Goal: Transaction & Acquisition: Download file/media

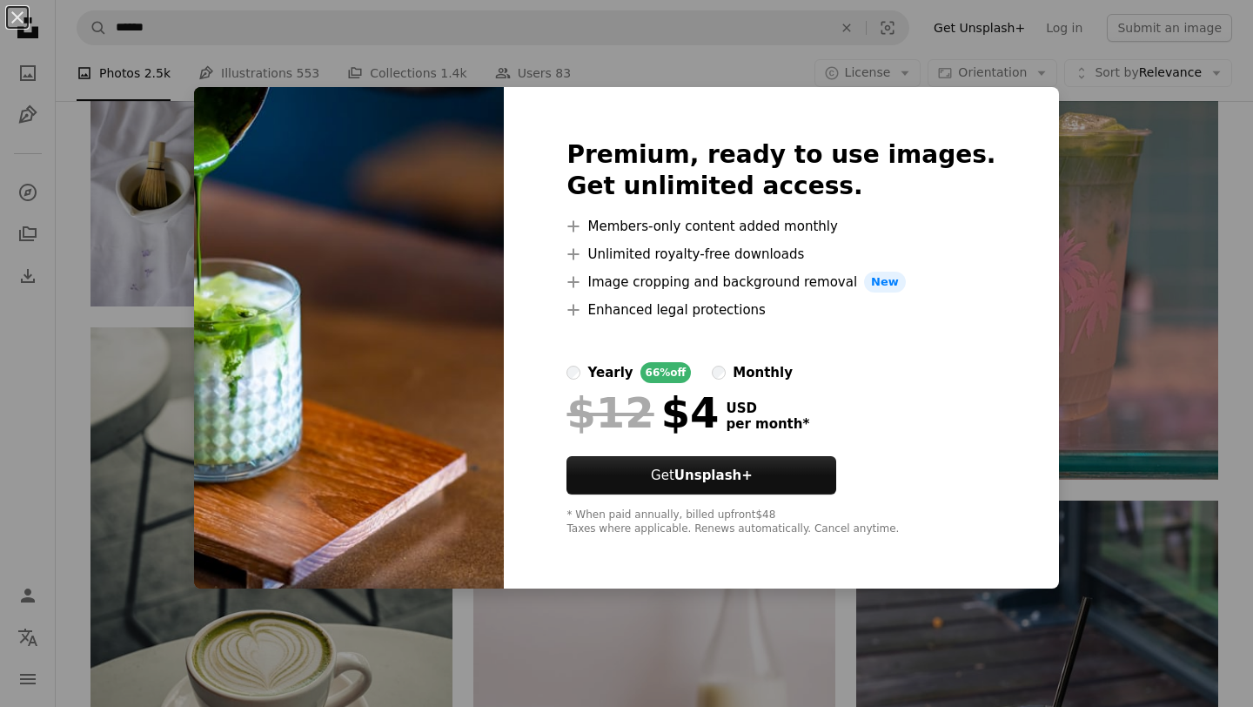
scroll to position [13073, 0]
click at [21, 318] on div "An X shape Premium, ready to use images. Get unlimited access. A plus sign Memb…" at bounding box center [626, 353] width 1253 height 707
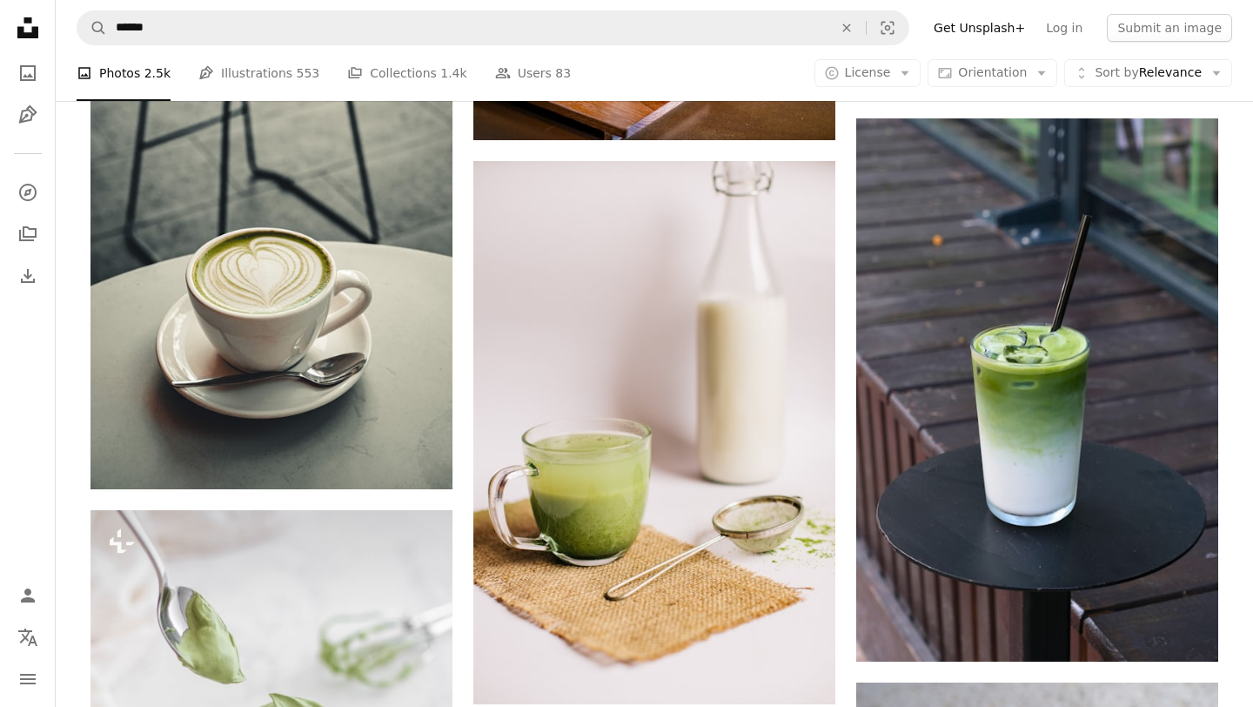
scroll to position [13468, 0]
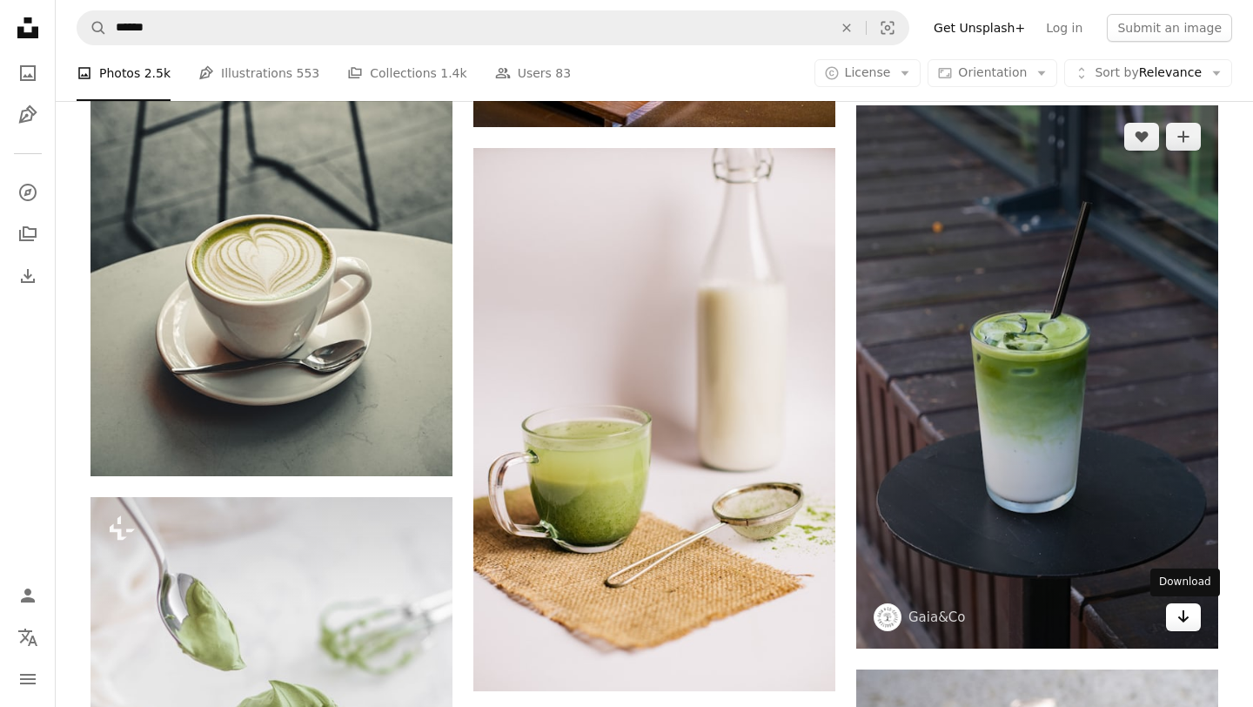
click at [1194, 620] on link "Arrow pointing down" at bounding box center [1183, 617] width 35 height 28
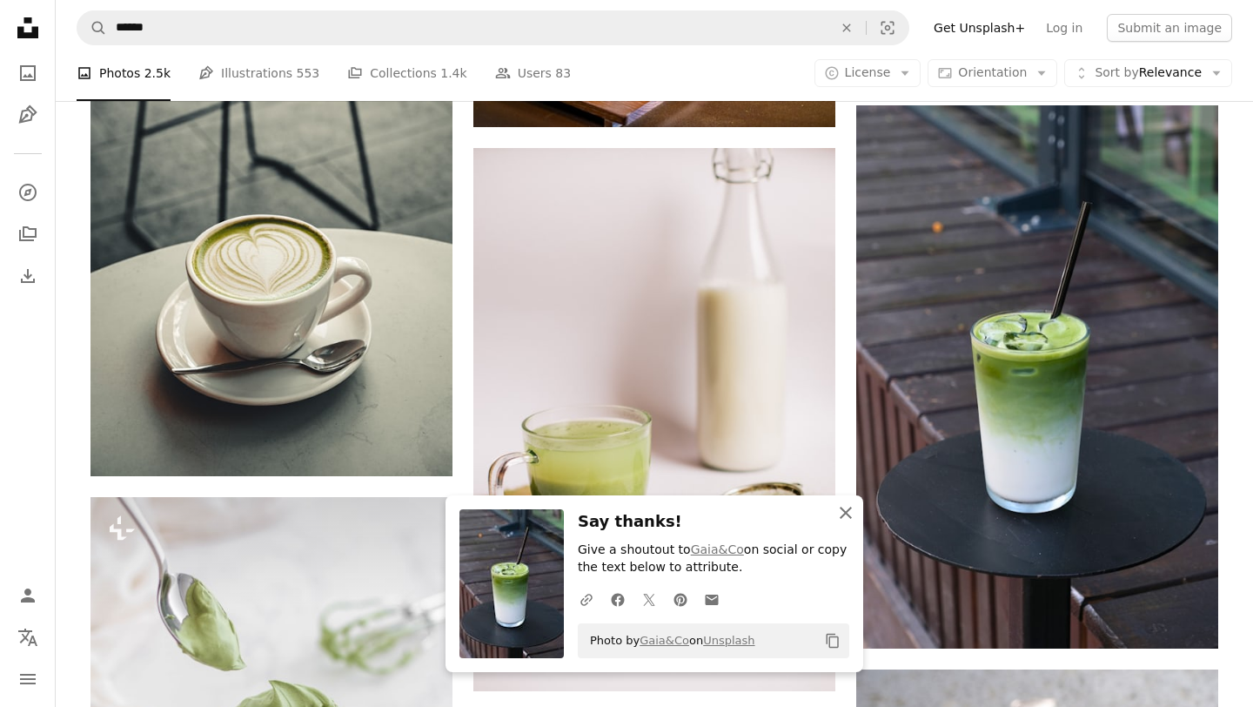
click at [852, 511] on icon "An X shape" at bounding box center [845, 512] width 21 height 21
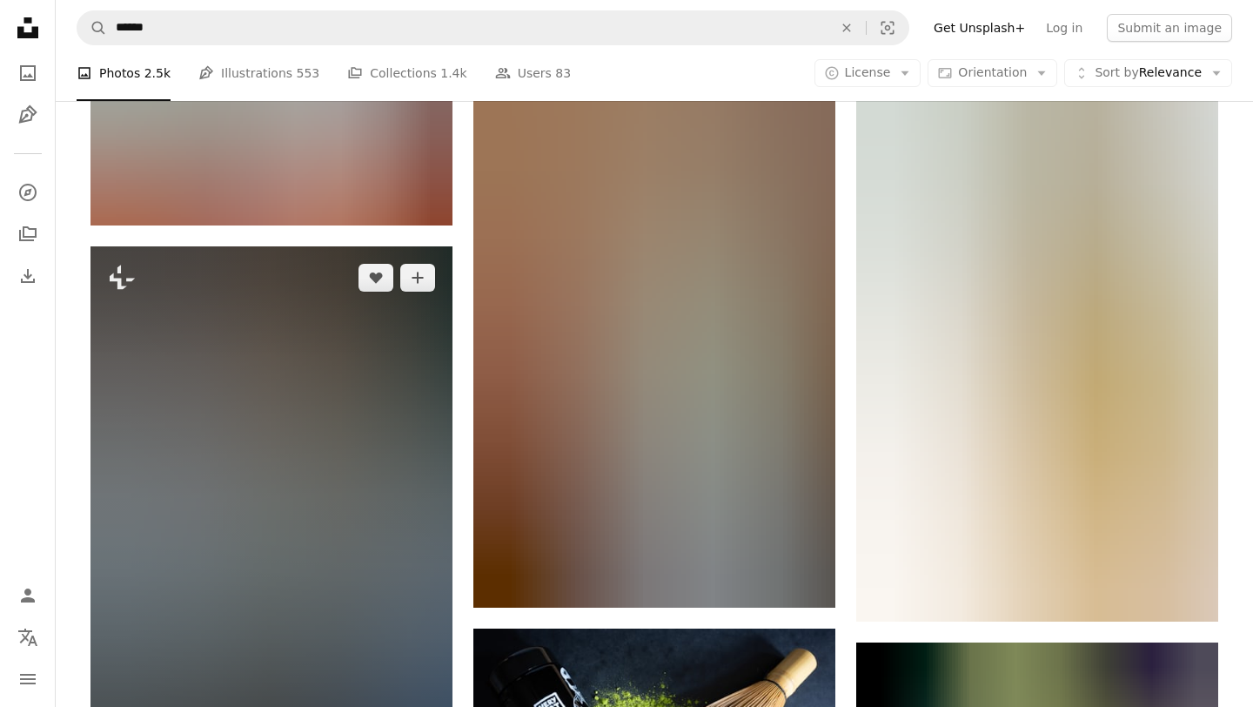
scroll to position [35483, 0]
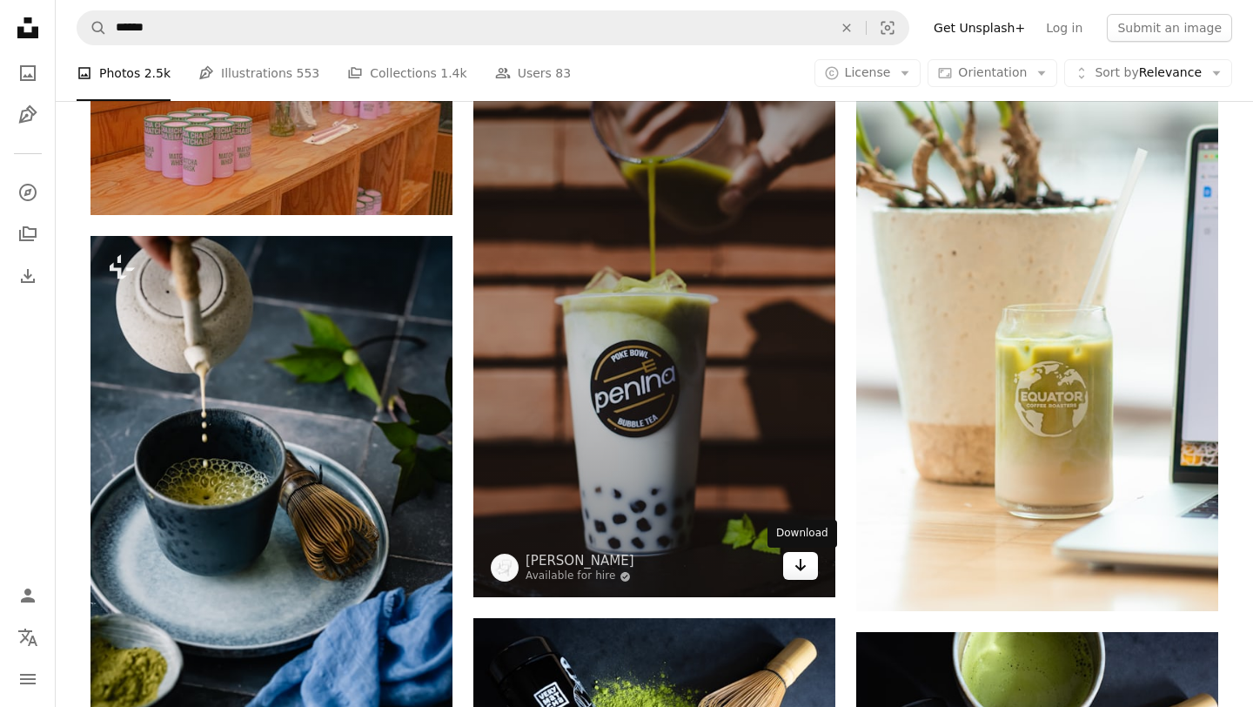
click at [787, 569] on link "Arrow pointing down" at bounding box center [800, 566] width 35 height 28
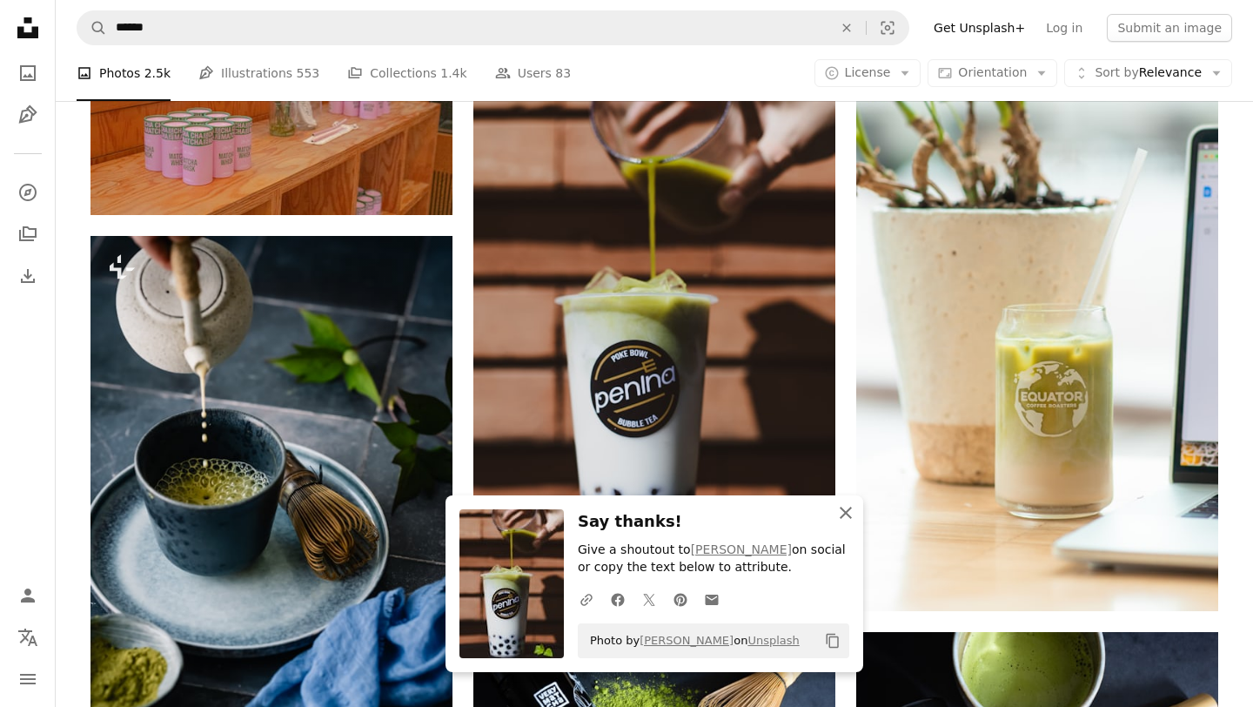
click at [843, 509] on icon "button" at bounding box center [846, 512] width 12 height 12
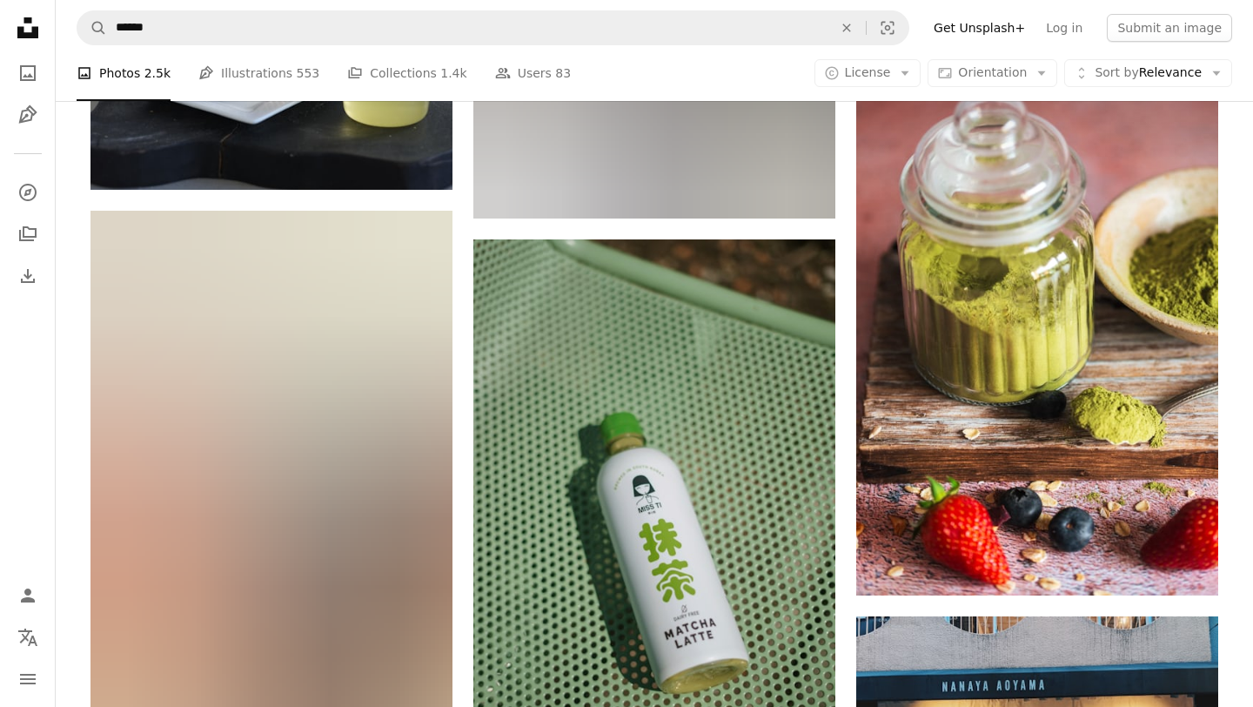
scroll to position [48547, 0]
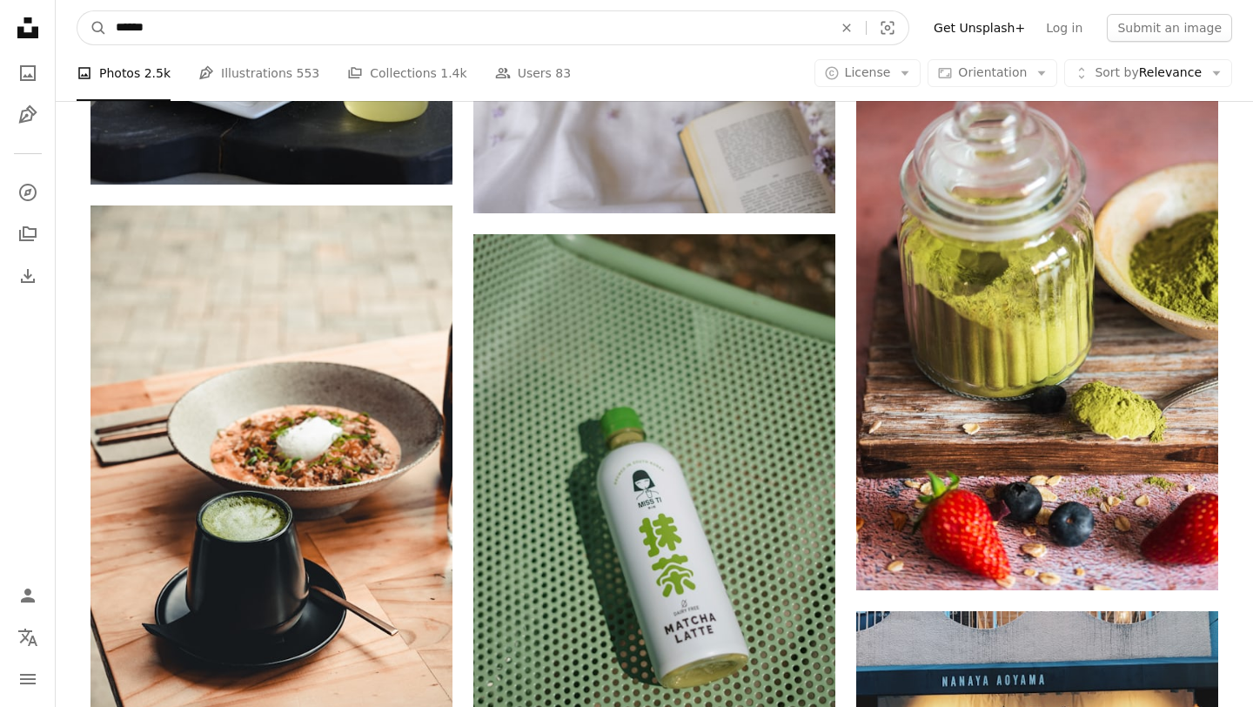
click at [188, 30] on input "******" at bounding box center [467, 27] width 720 height 33
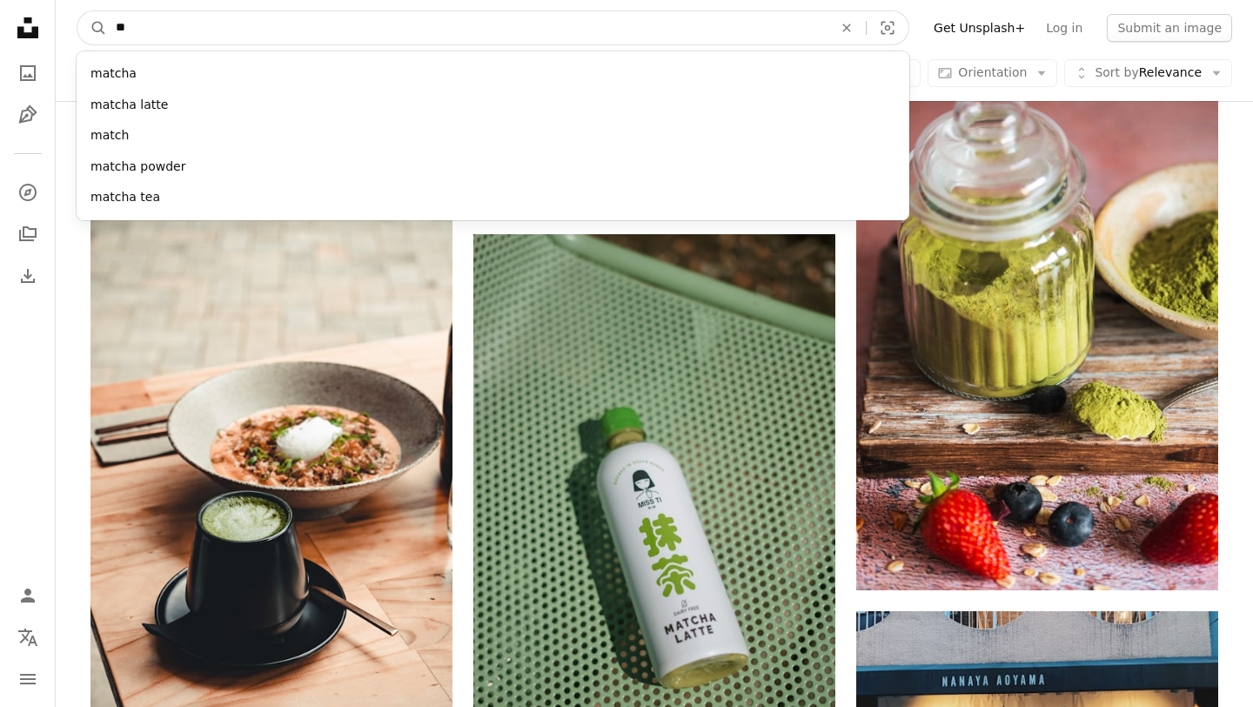
type input "*"
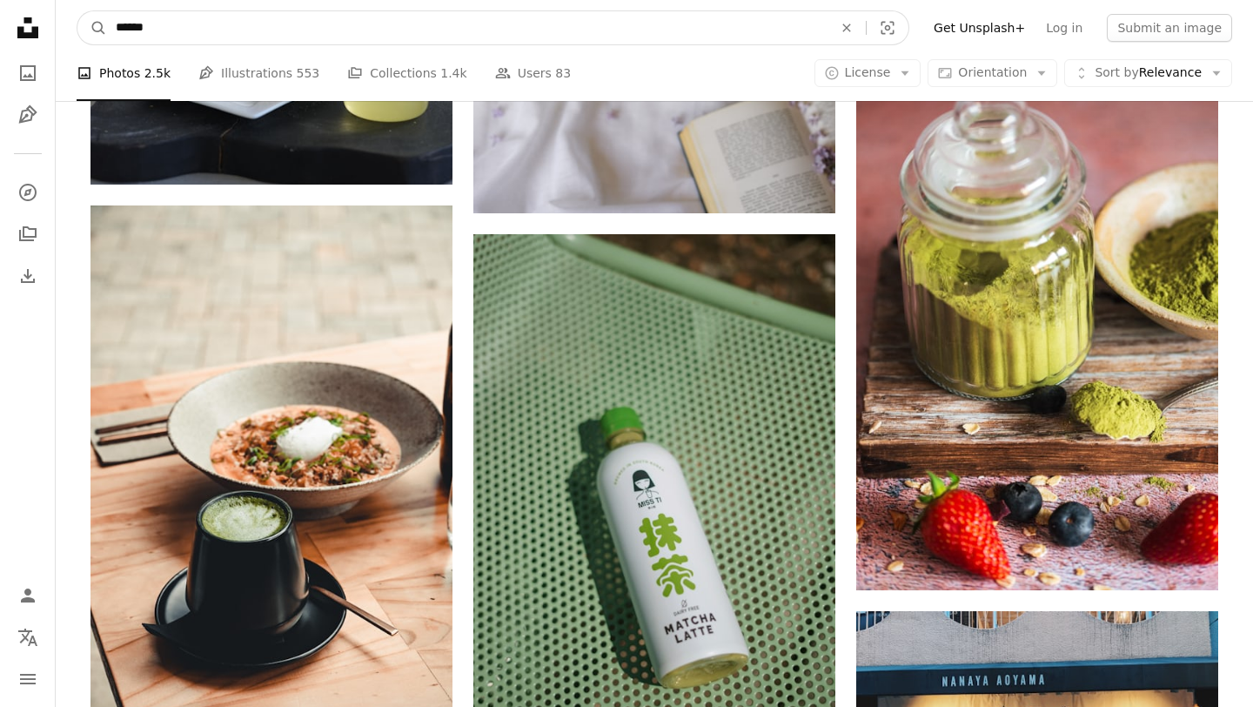
type input "*******"
click button "A magnifying glass" at bounding box center [92, 27] width 30 height 33
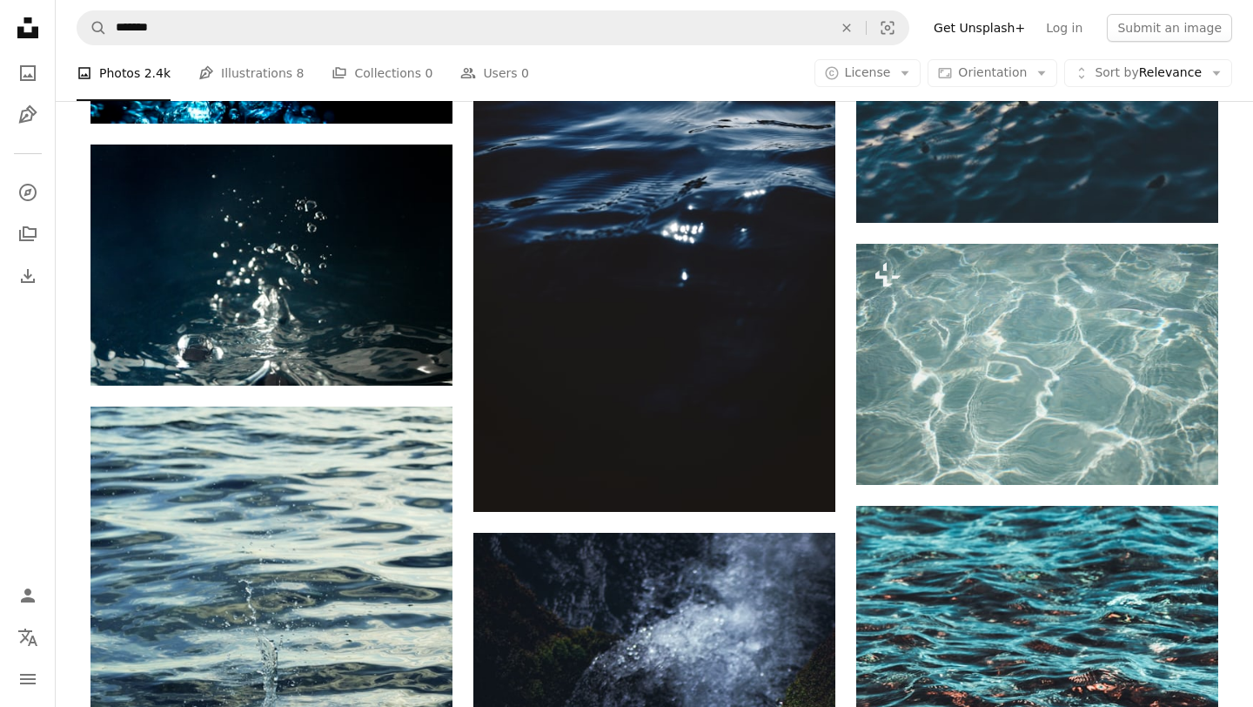
scroll to position [1683, 0]
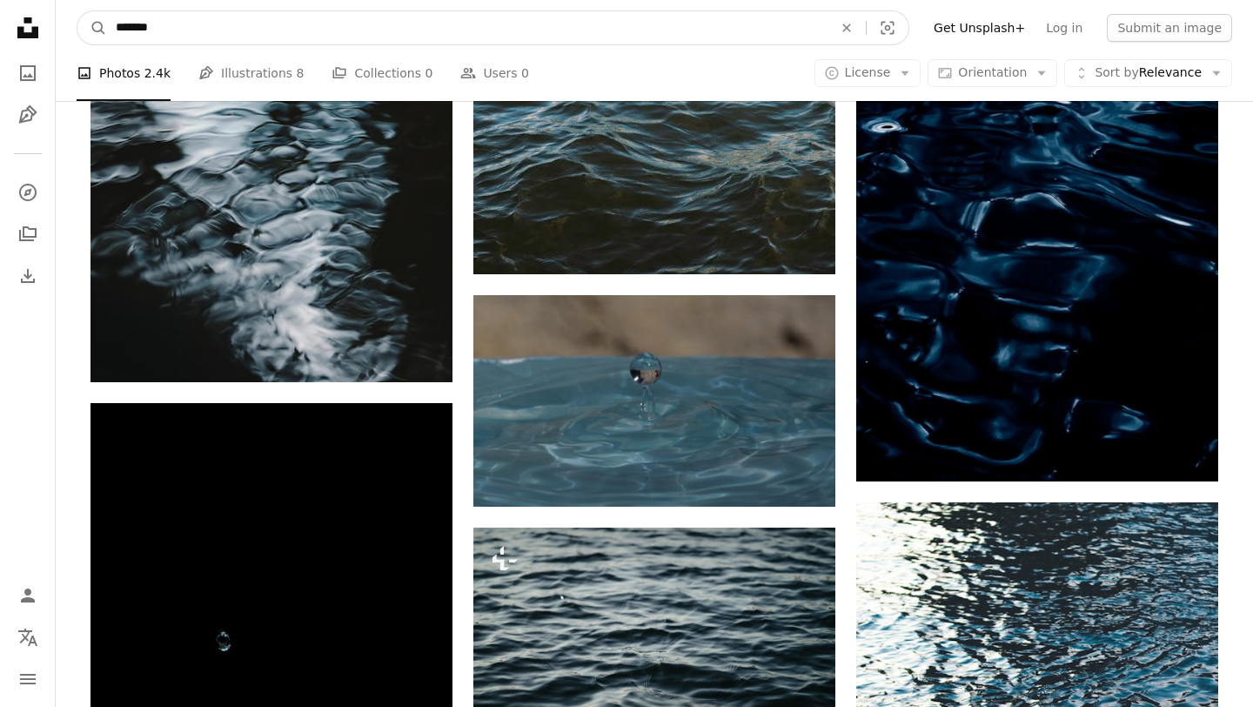
click at [172, 21] on input "*******" at bounding box center [467, 27] width 720 height 33
type input "*****"
click button "A magnifying glass" at bounding box center [92, 27] width 30 height 33
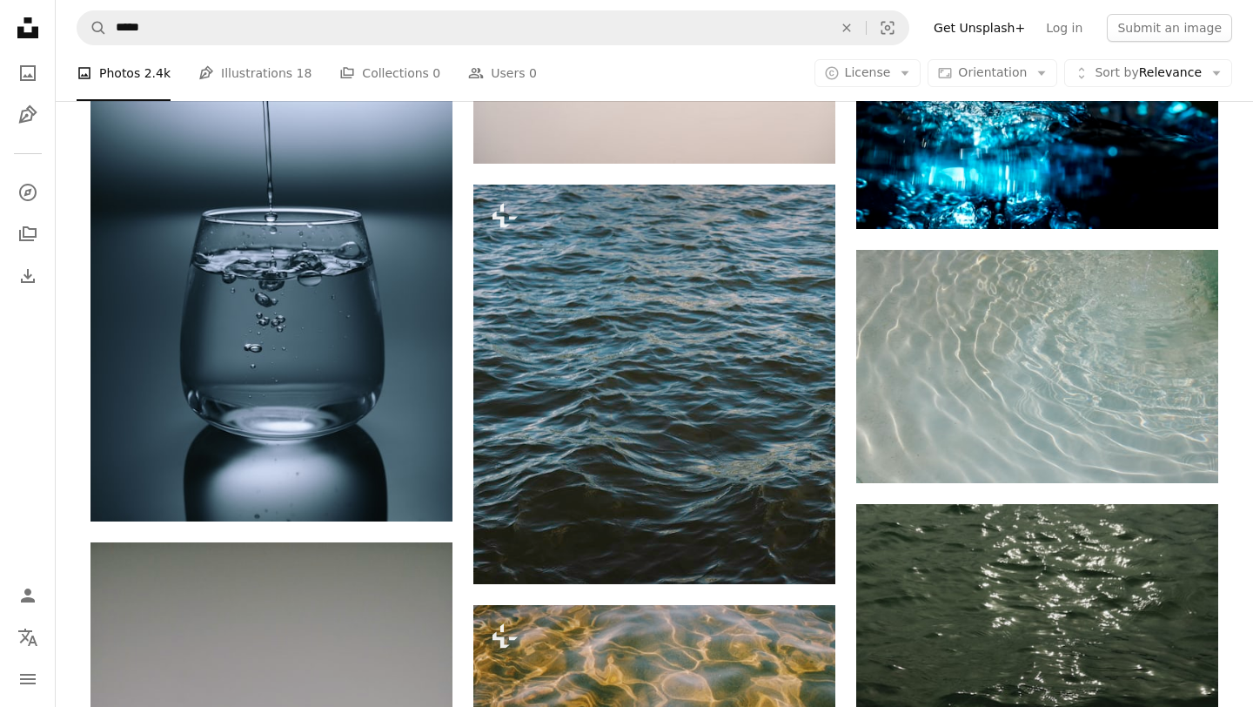
scroll to position [2647, 0]
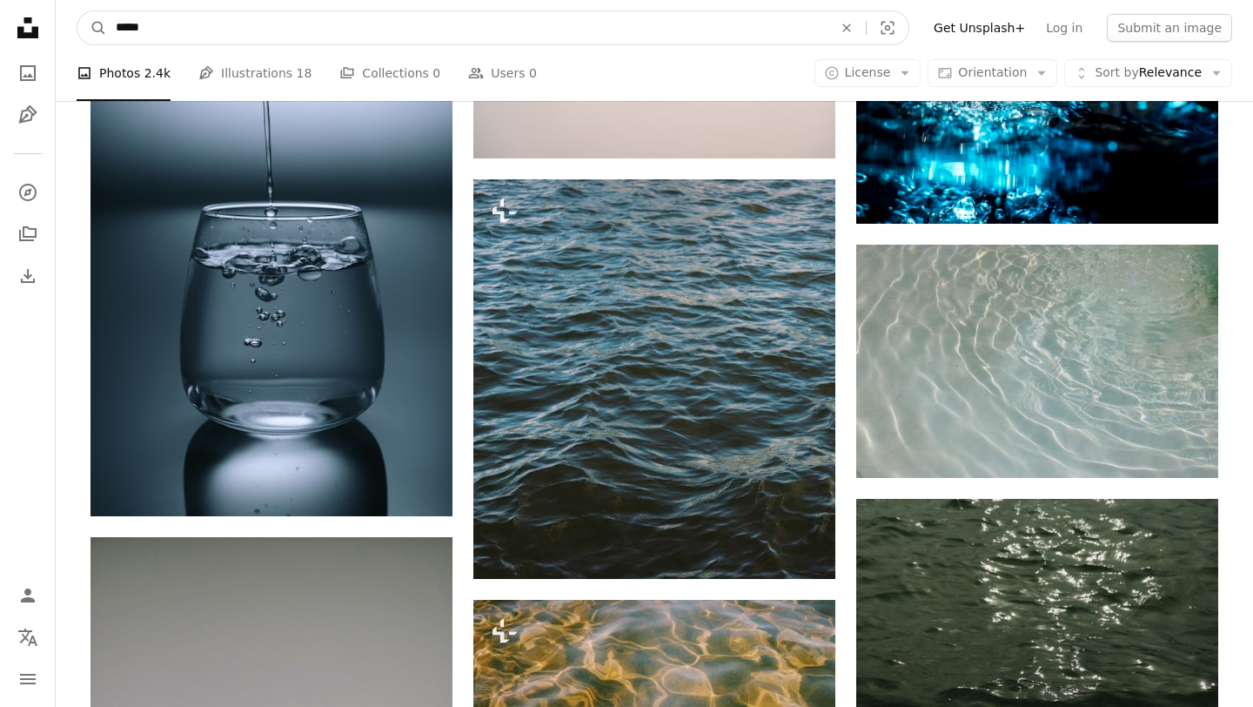
click at [173, 30] on input "*****" at bounding box center [467, 27] width 720 height 33
type input "*********"
click button "A magnifying glass" at bounding box center [92, 27] width 30 height 33
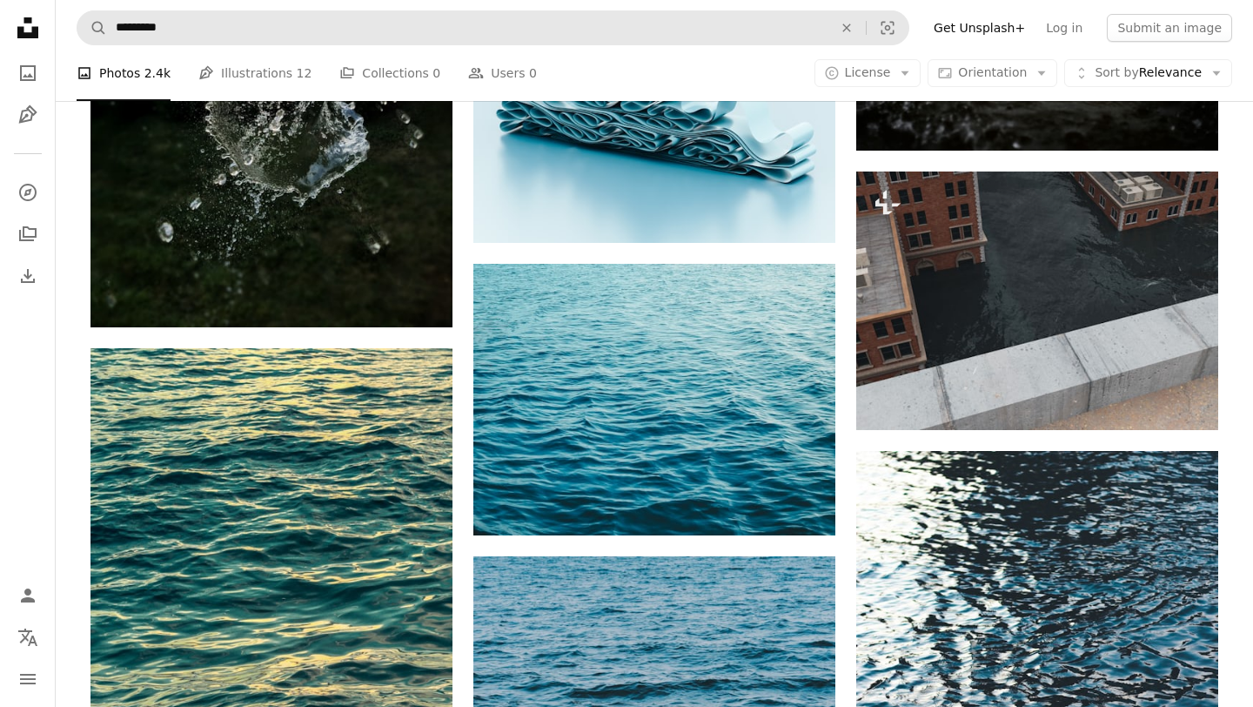
scroll to position [7891, 0]
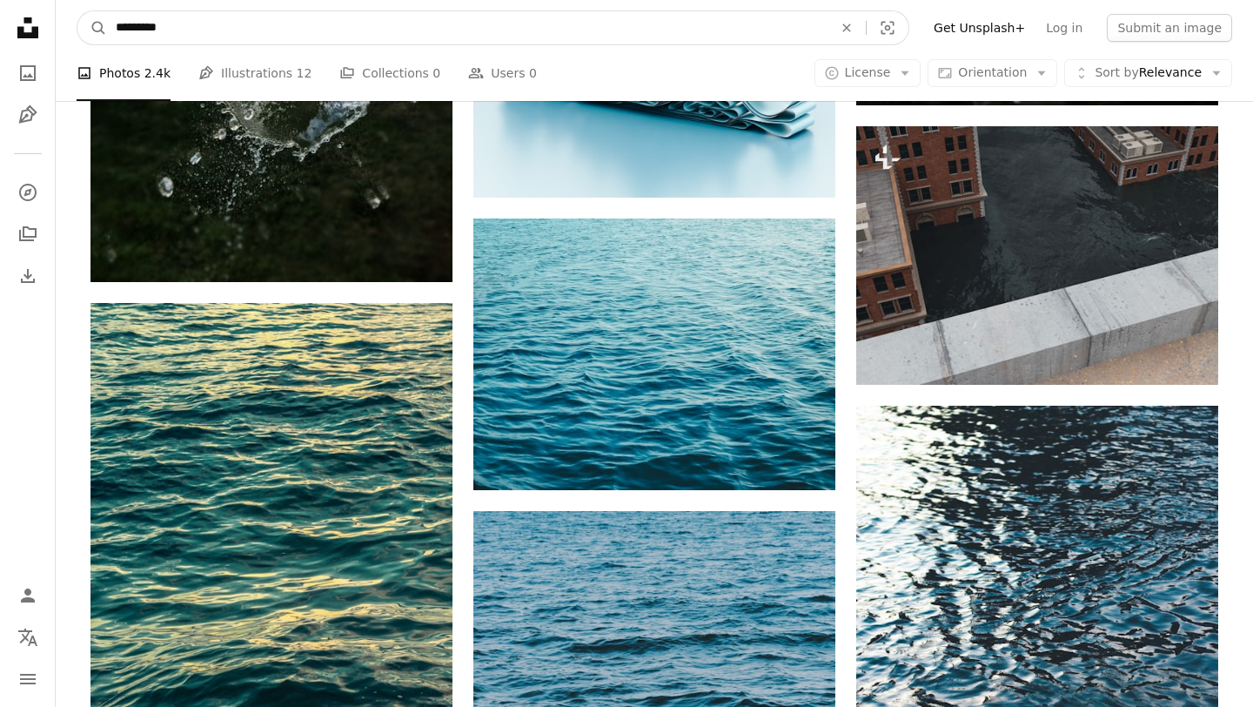
click at [178, 29] on input "*********" at bounding box center [467, 27] width 720 height 33
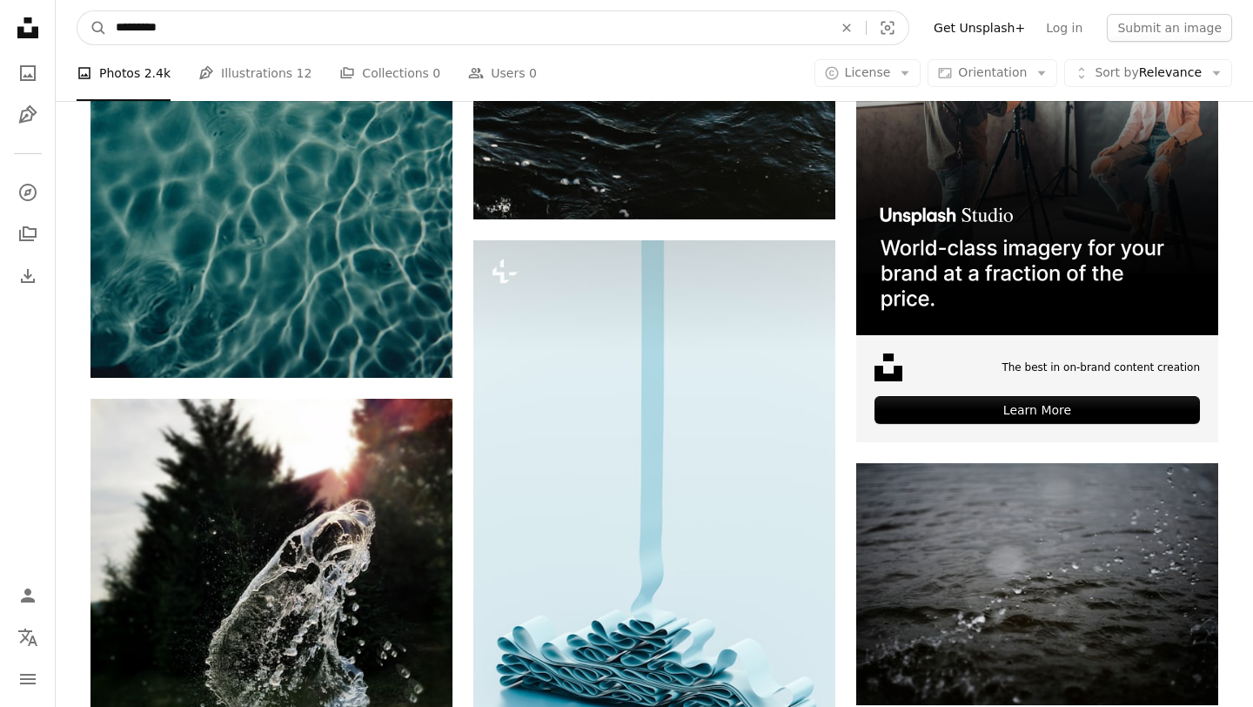
scroll to position [7283, 0]
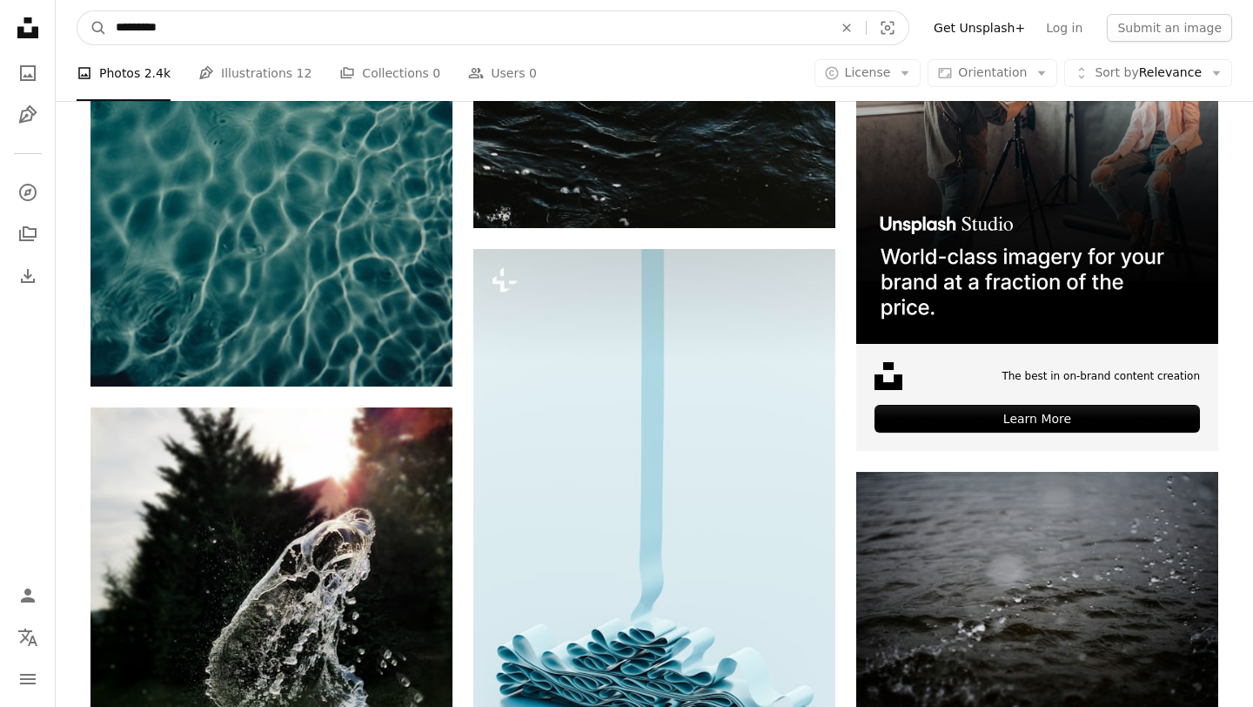
click at [224, 29] on input "*********" at bounding box center [467, 27] width 720 height 33
type input "*"
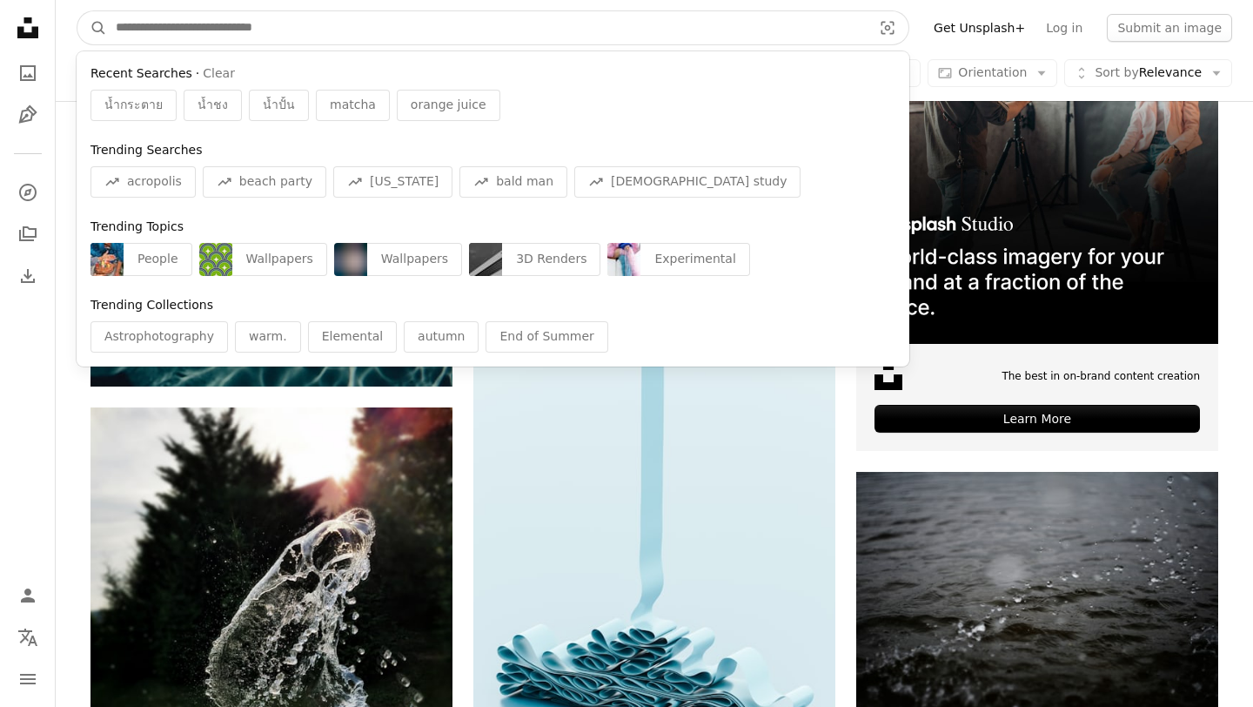
scroll to position [7340, 0]
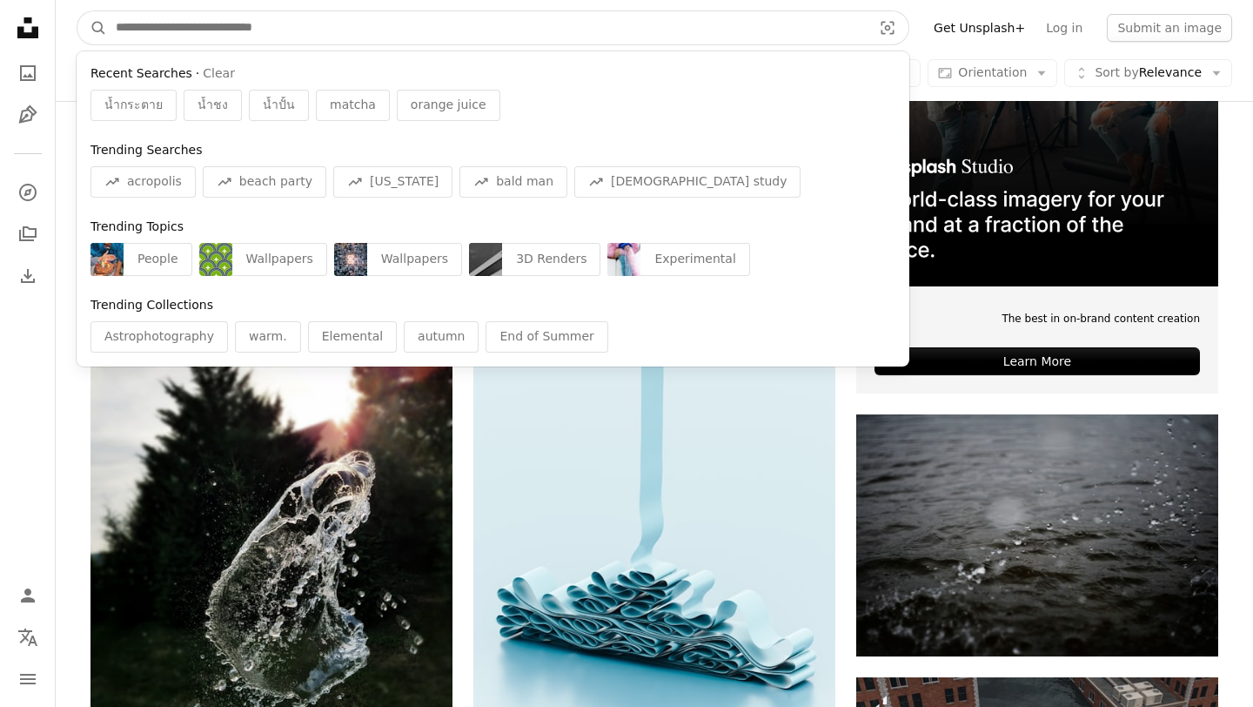
type input "*"
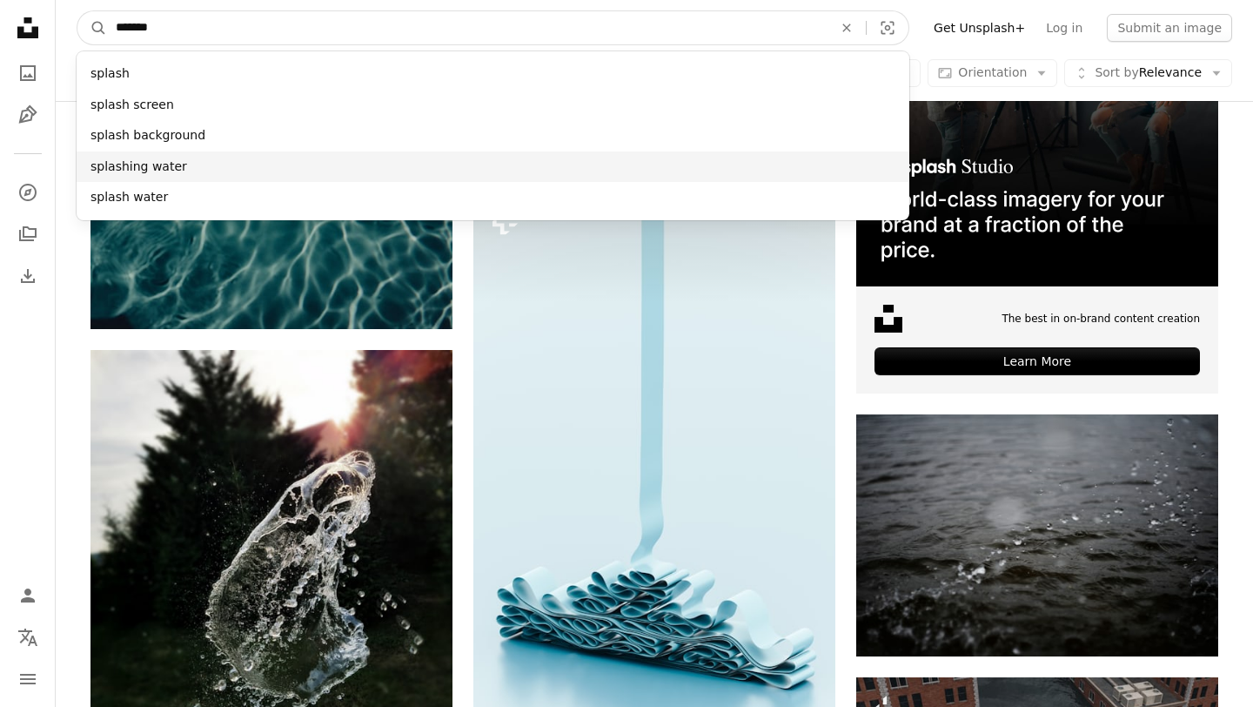
type input "******"
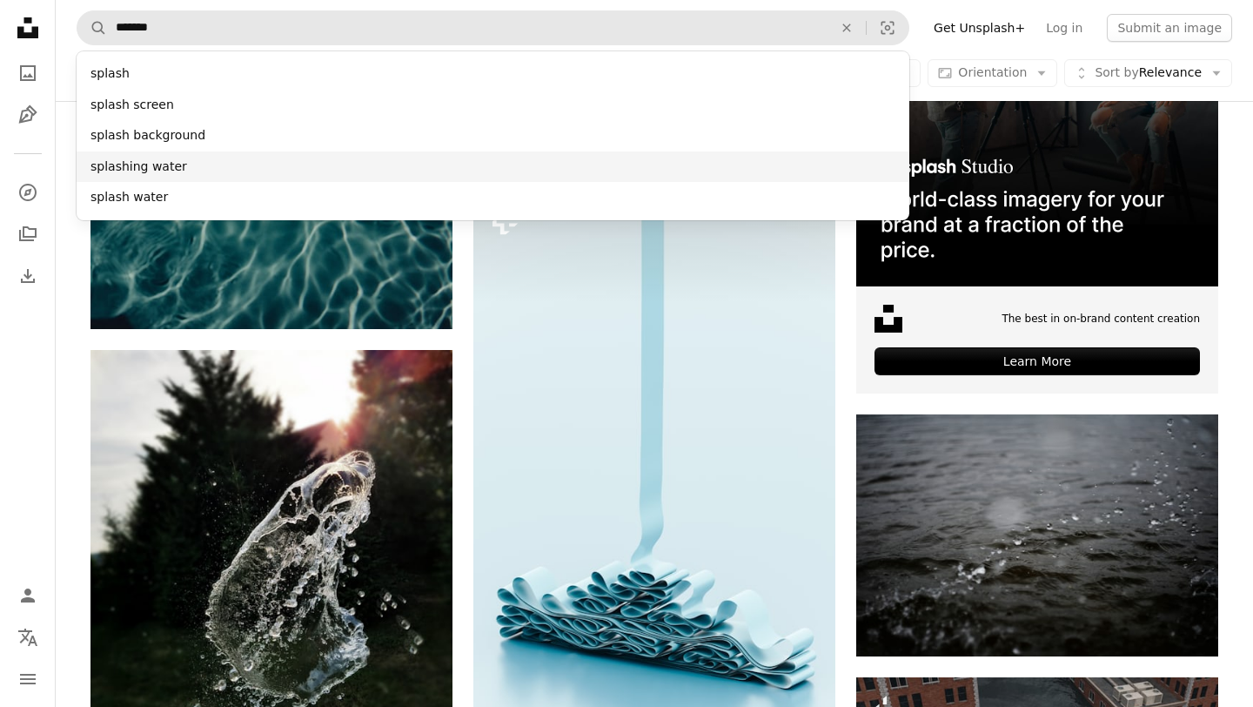
click at [137, 171] on div "splashing water" at bounding box center [493, 166] width 833 height 31
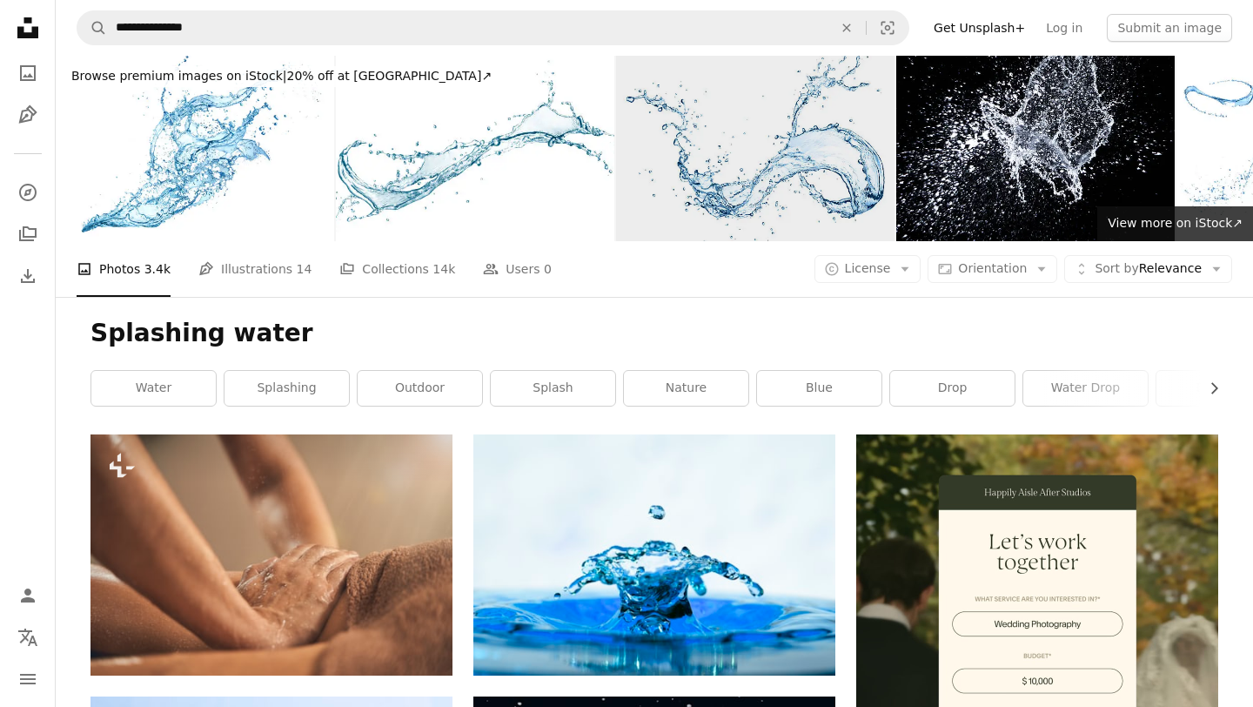
click at [705, 134] on img at bounding box center [755, 148] width 278 height 185
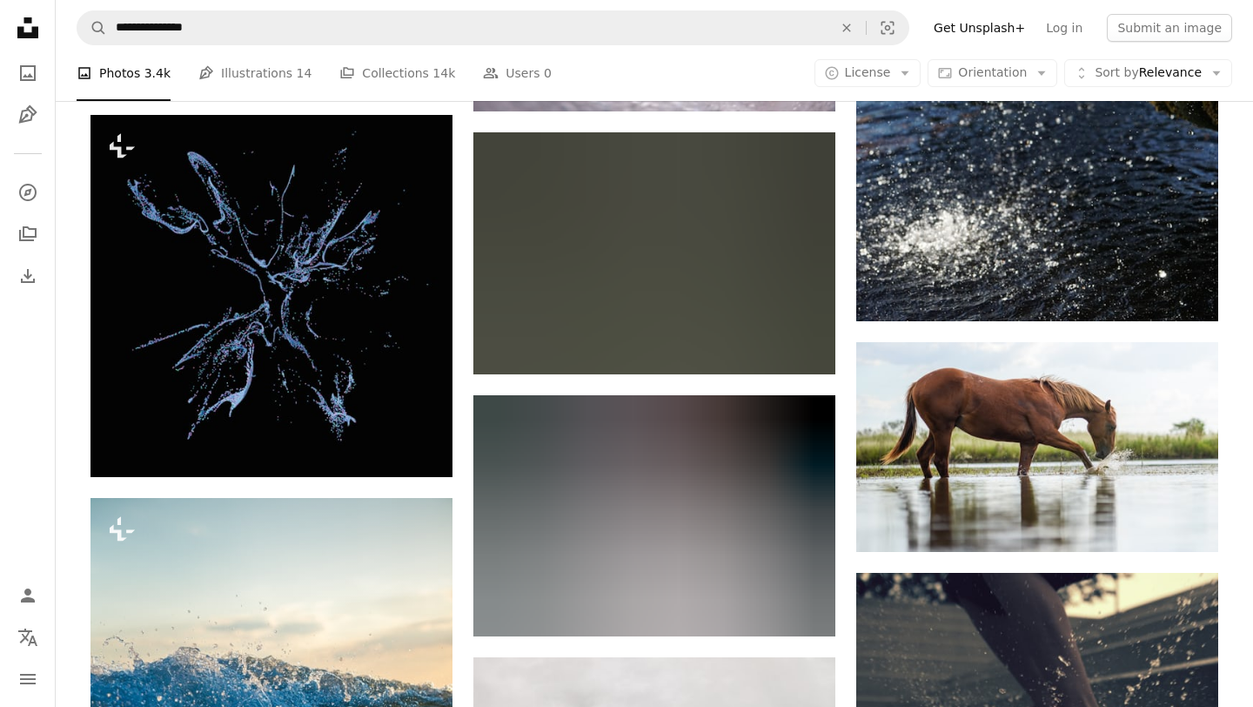
scroll to position [1415, 0]
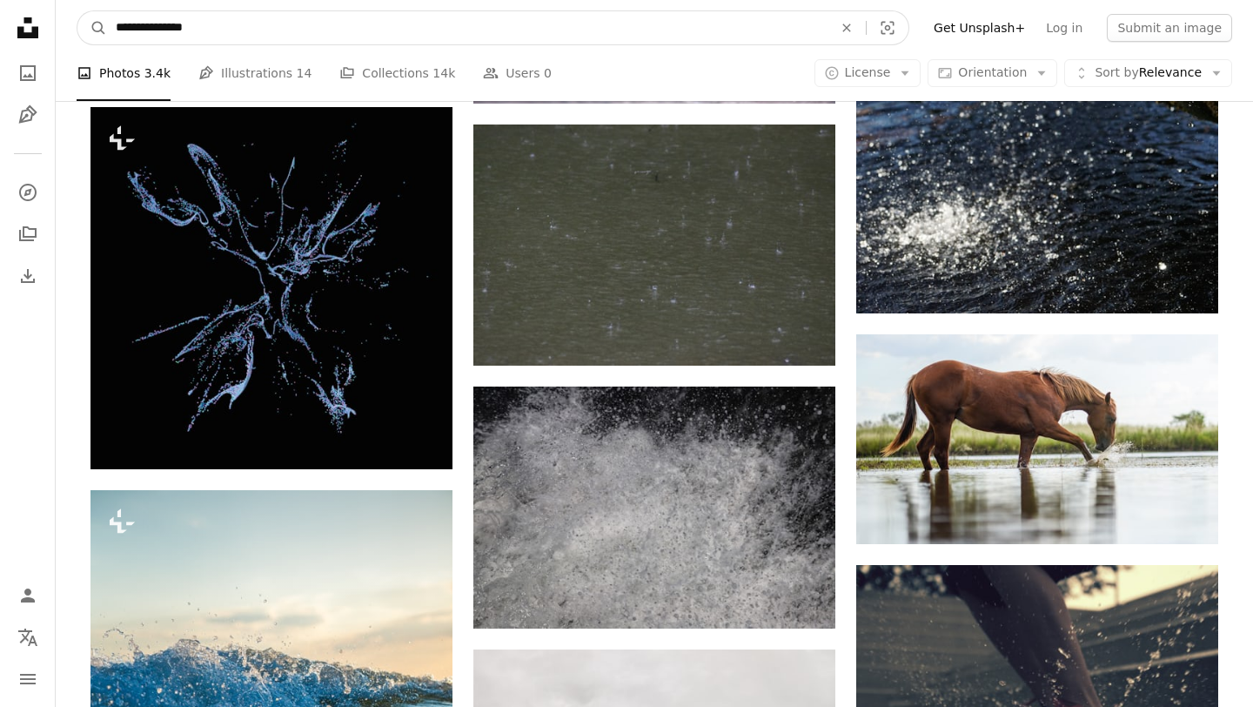
click at [170, 32] on input "**********" at bounding box center [467, 27] width 720 height 33
type input "**********"
click button "A magnifying glass" at bounding box center [92, 27] width 30 height 33
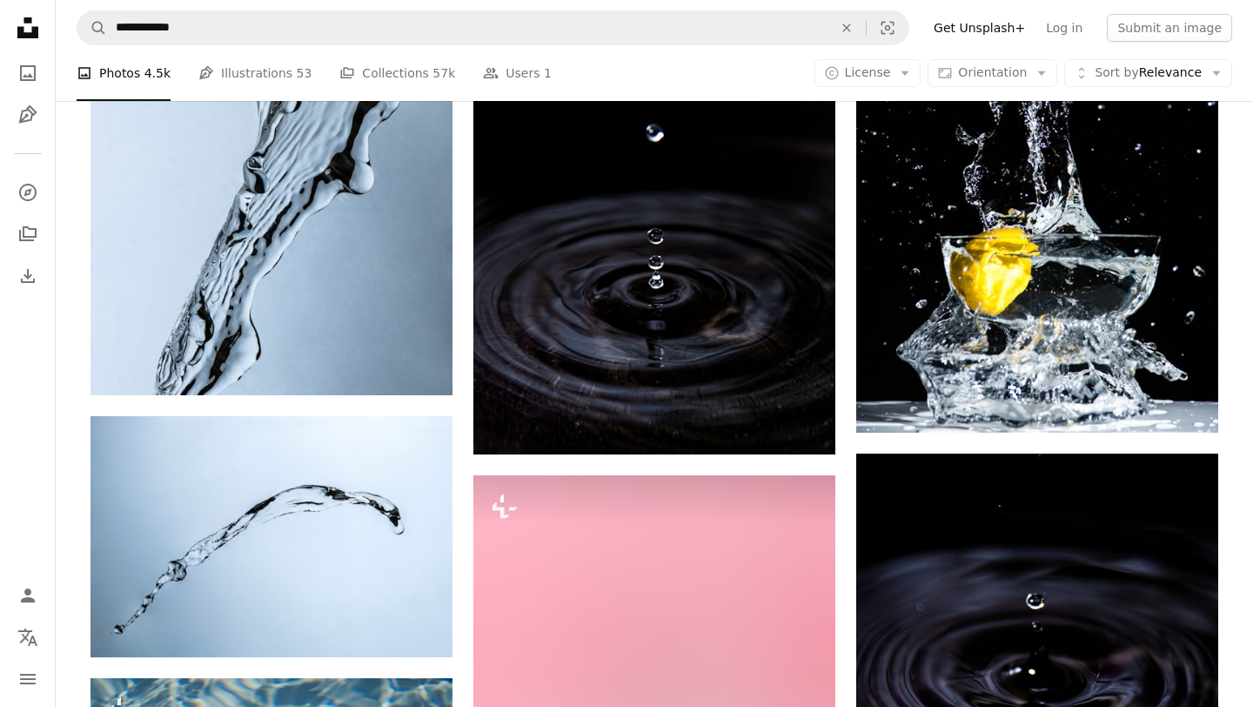
scroll to position [2320, 0]
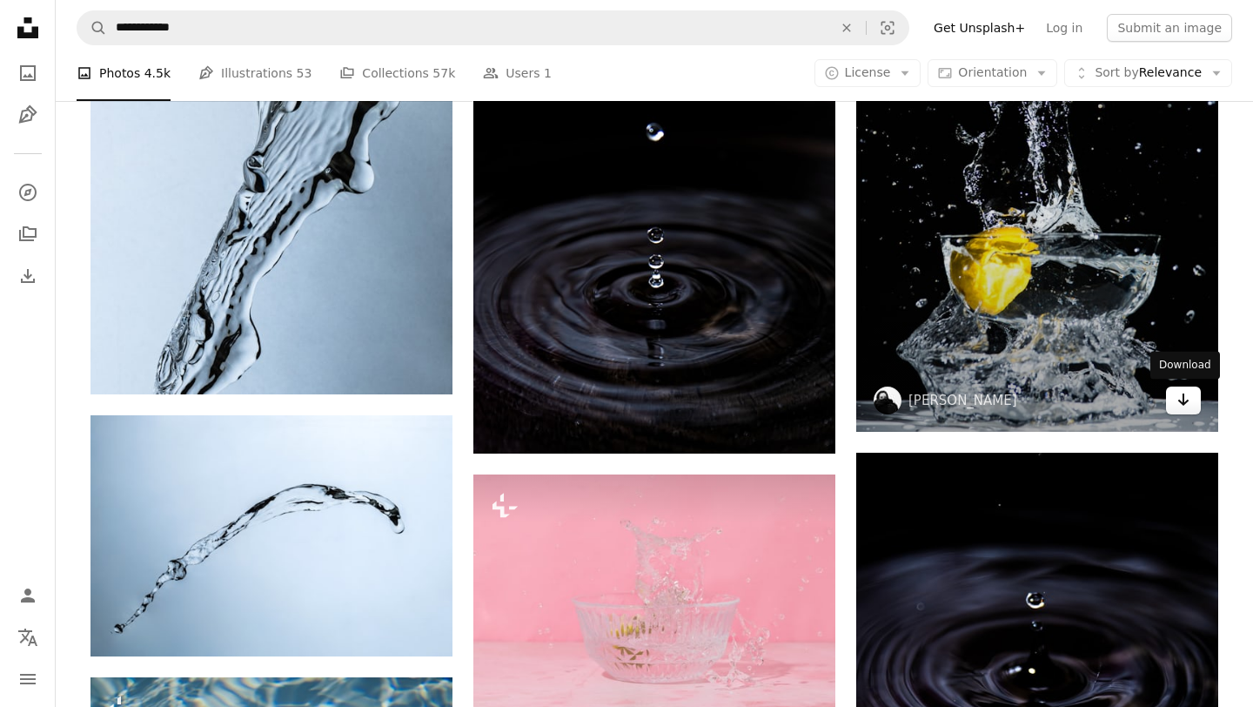
click at [1188, 399] on icon "Arrow pointing down" at bounding box center [1183, 399] width 14 height 21
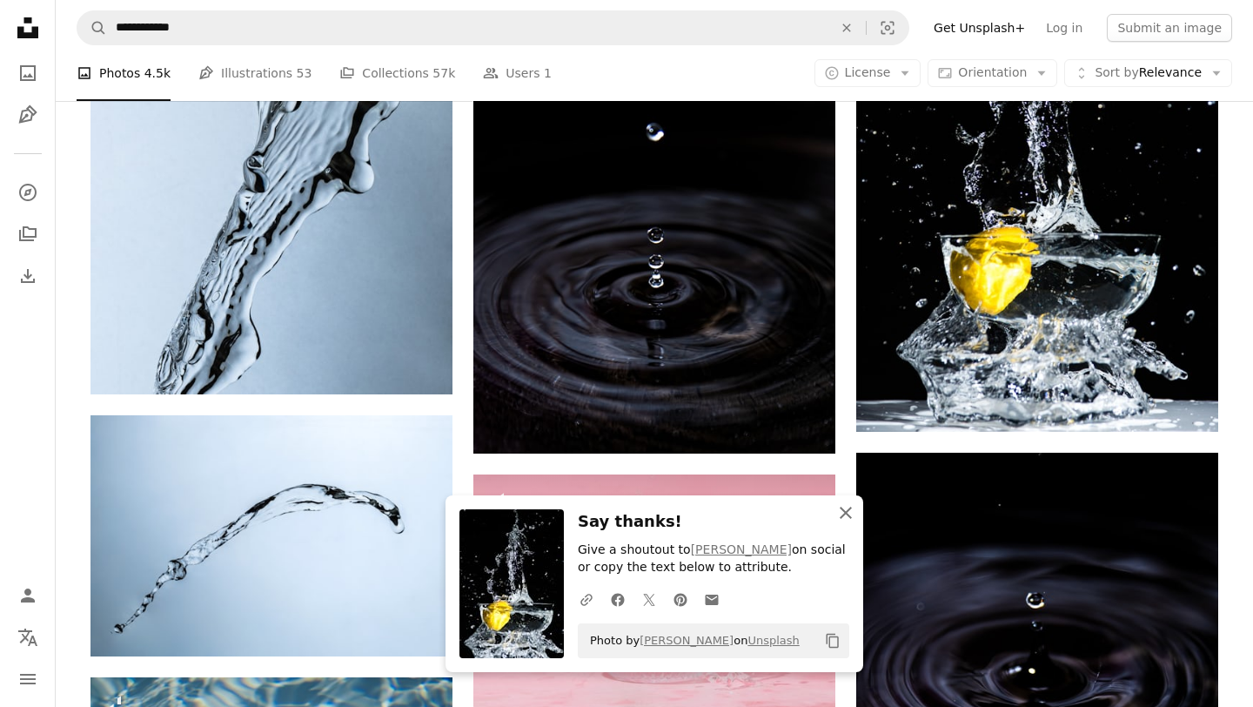
click at [847, 519] on icon "An X shape" at bounding box center [845, 512] width 21 height 21
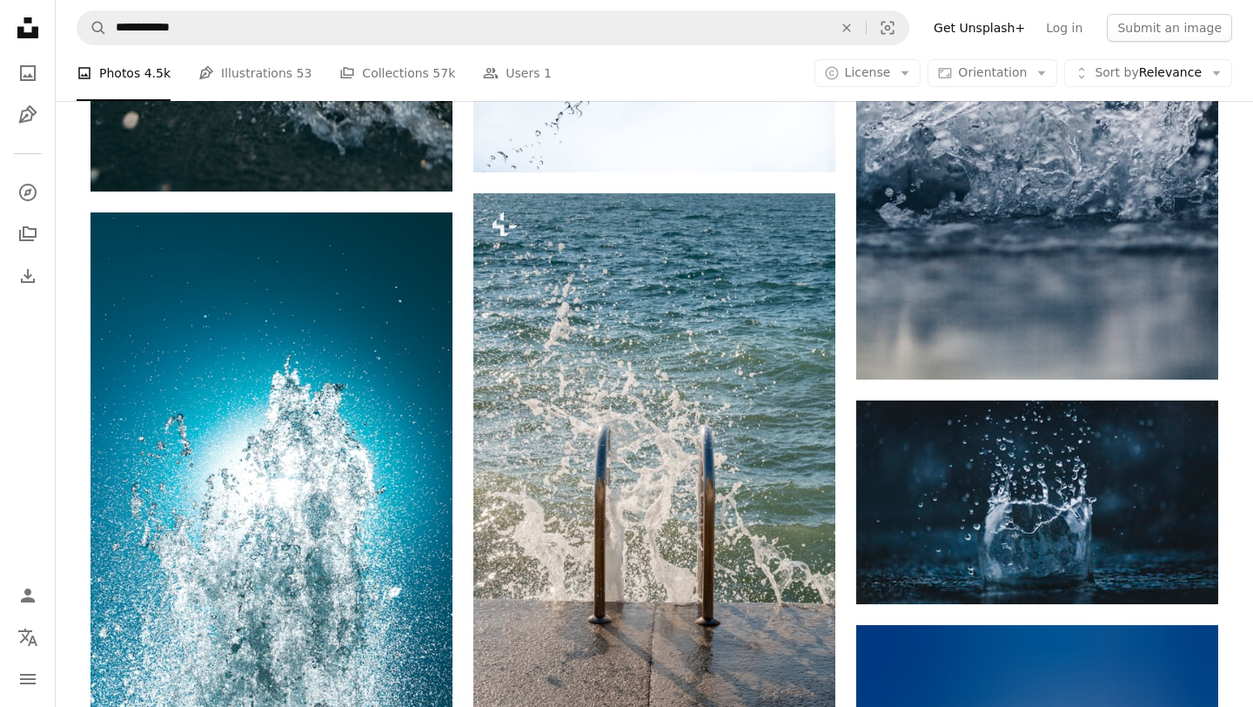
scroll to position [1345, 0]
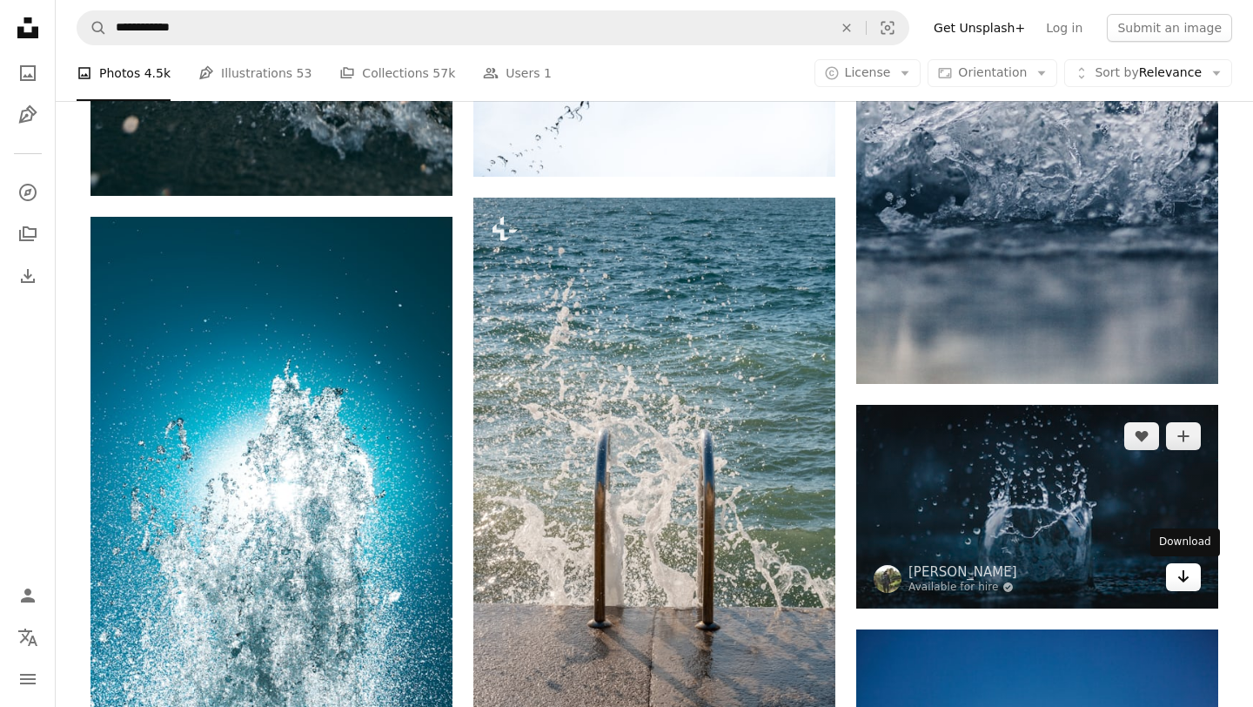
click at [1176, 586] on link "Arrow pointing down" at bounding box center [1183, 577] width 35 height 28
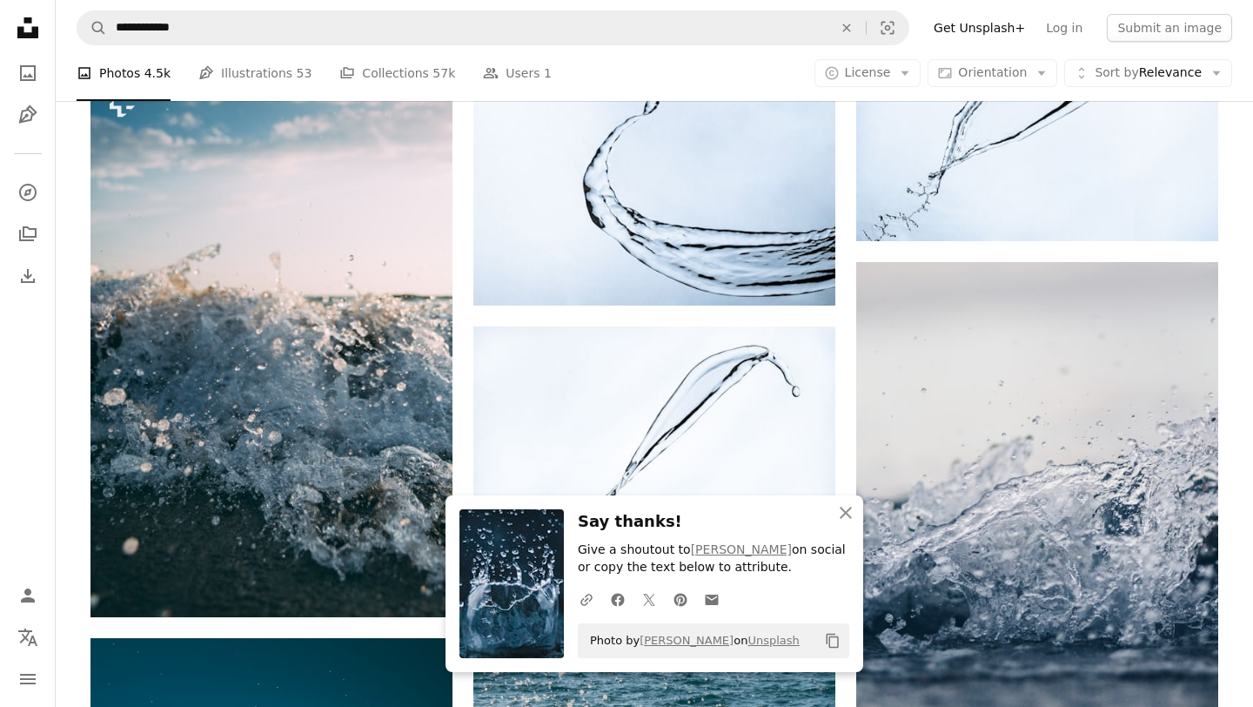
scroll to position [914, 0]
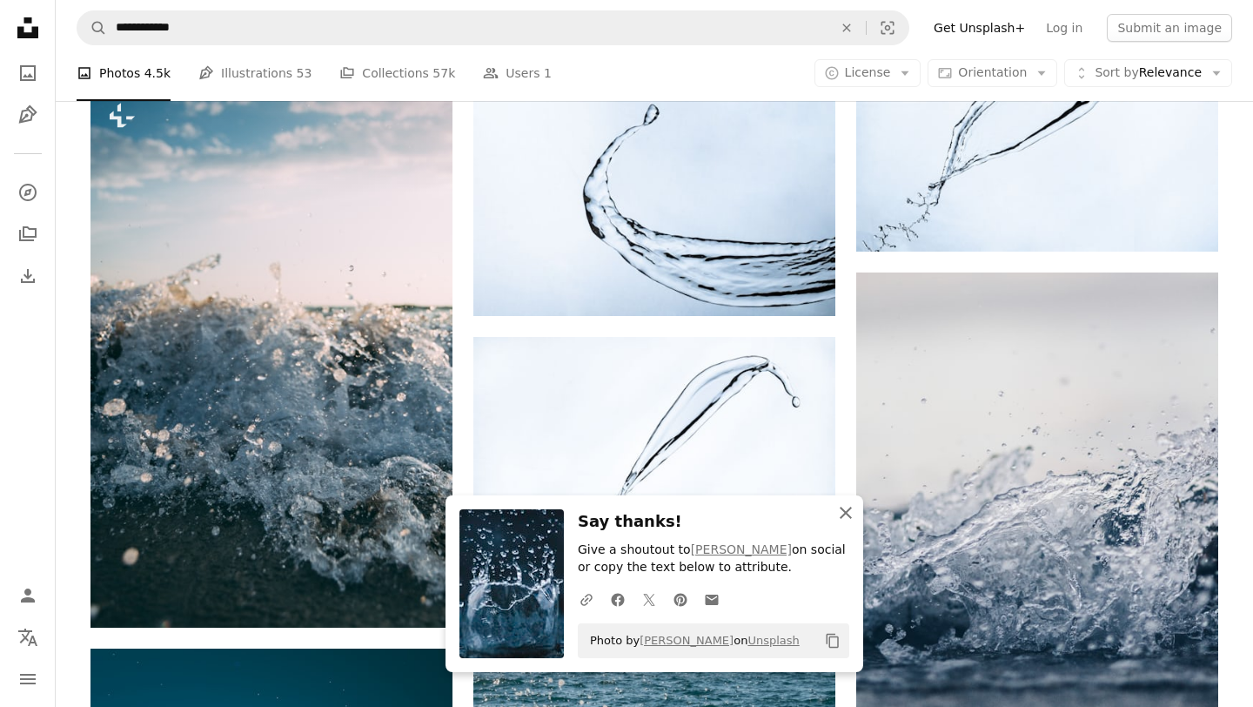
click at [848, 510] on icon "button" at bounding box center [846, 512] width 12 height 12
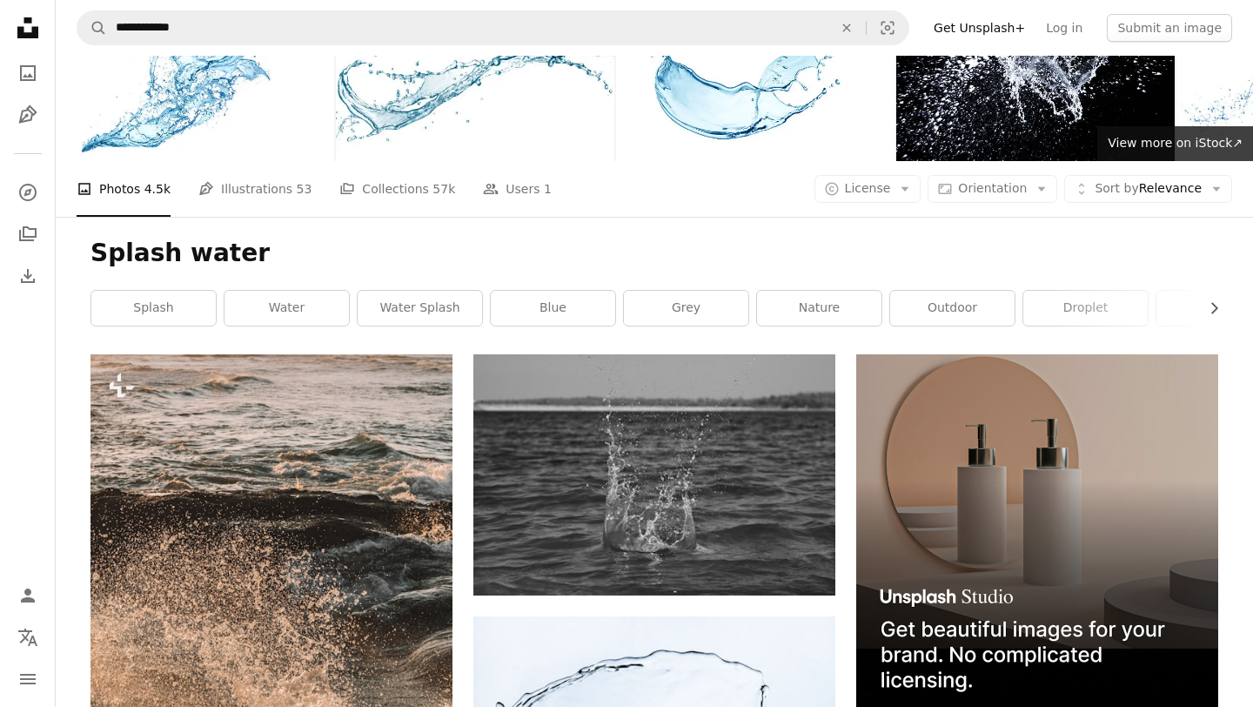
scroll to position [65, 0]
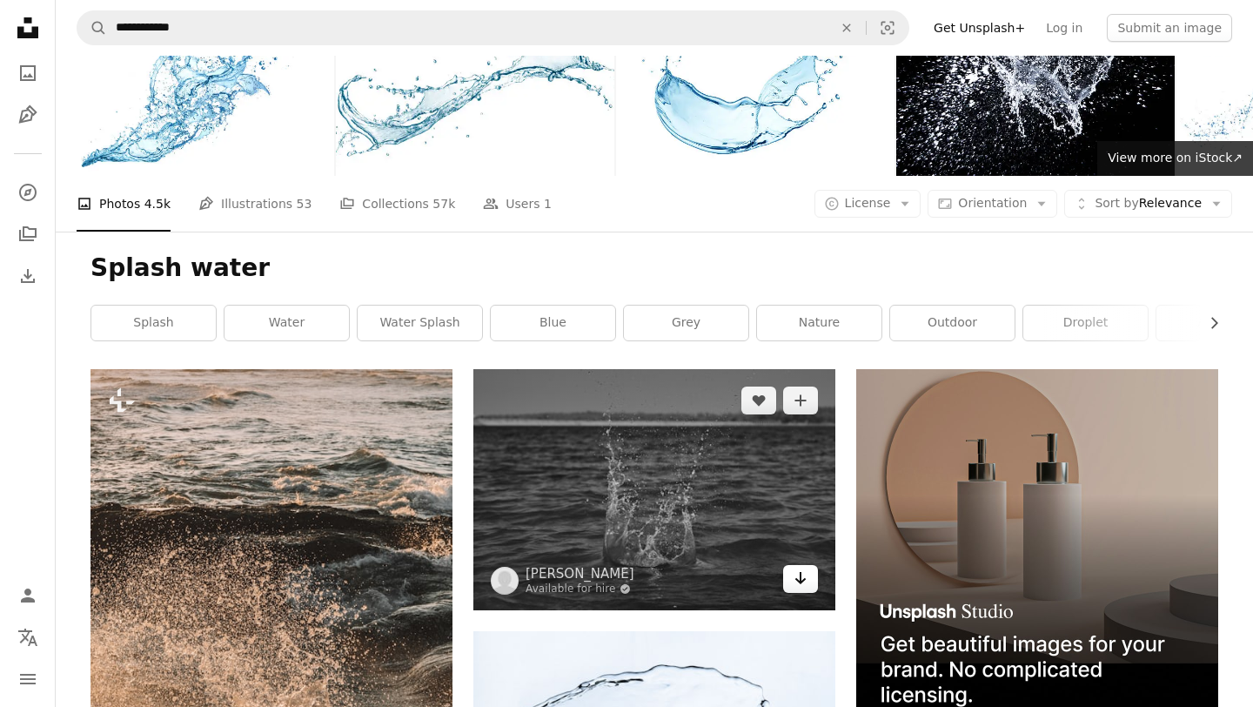
click at [799, 589] on link "Arrow pointing down" at bounding box center [800, 579] width 35 height 28
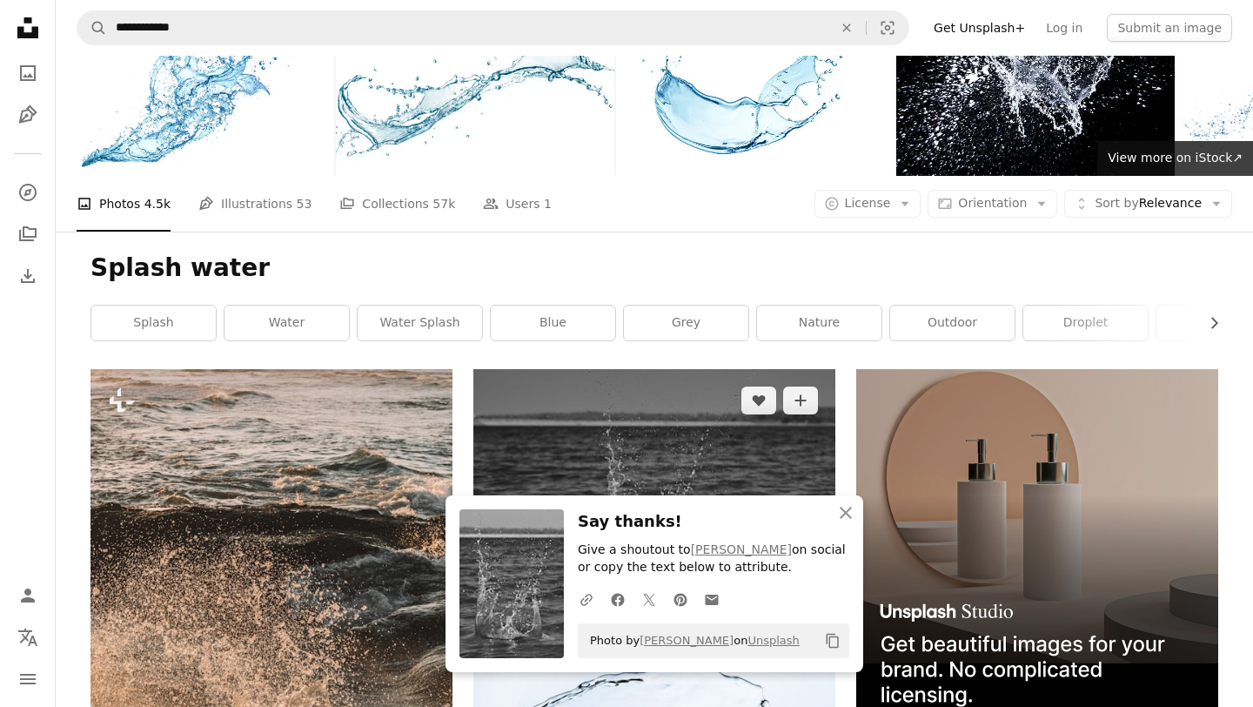
scroll to position [0, 0]
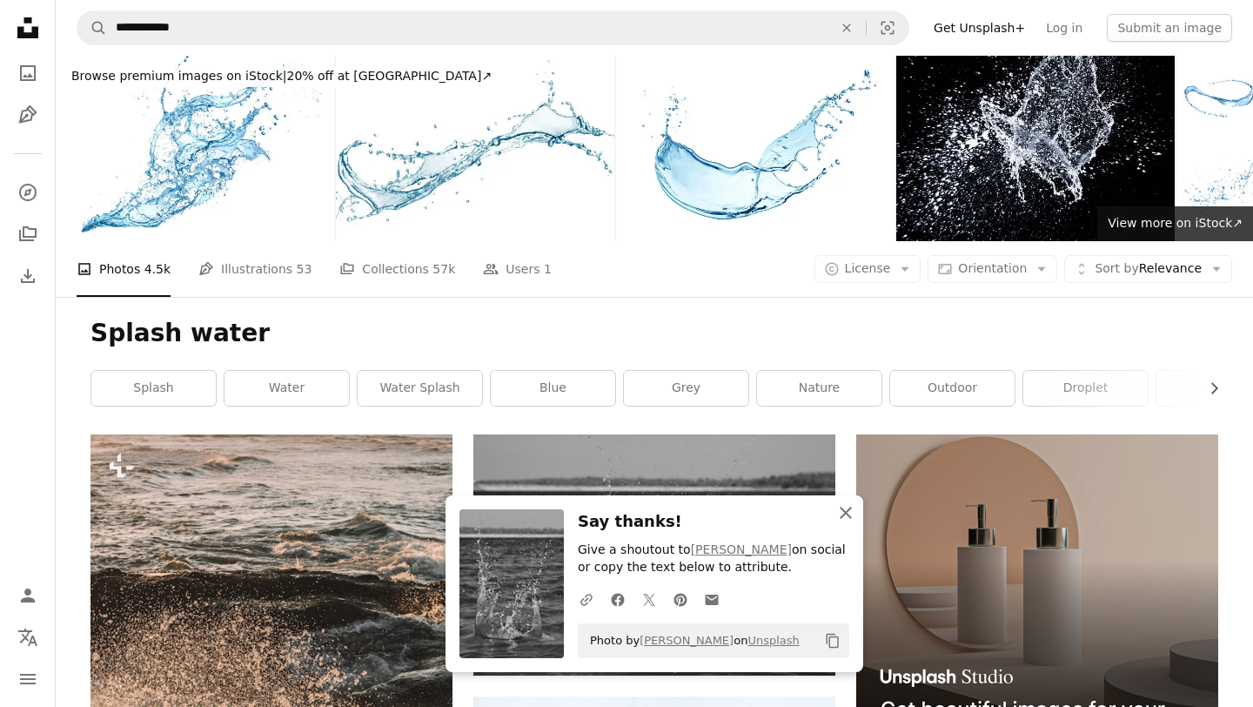
click at [858, 514] on button "An X shape Close" at bounding box center [845, 512] width 35 height 35
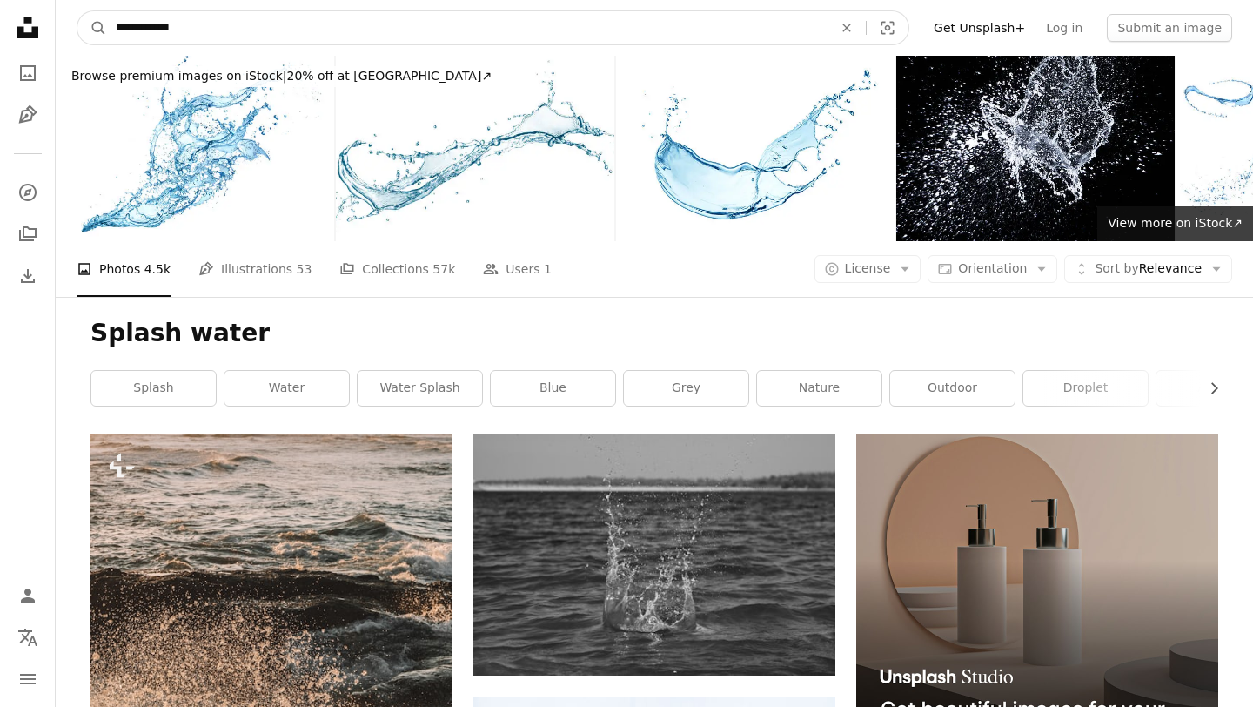
click at [190, 30] on input "**********" at bounding box center [467, 27] width 720 height 33
click at [153, 30] on input "**********" at bounding box center [467, 27] width 720 height 33
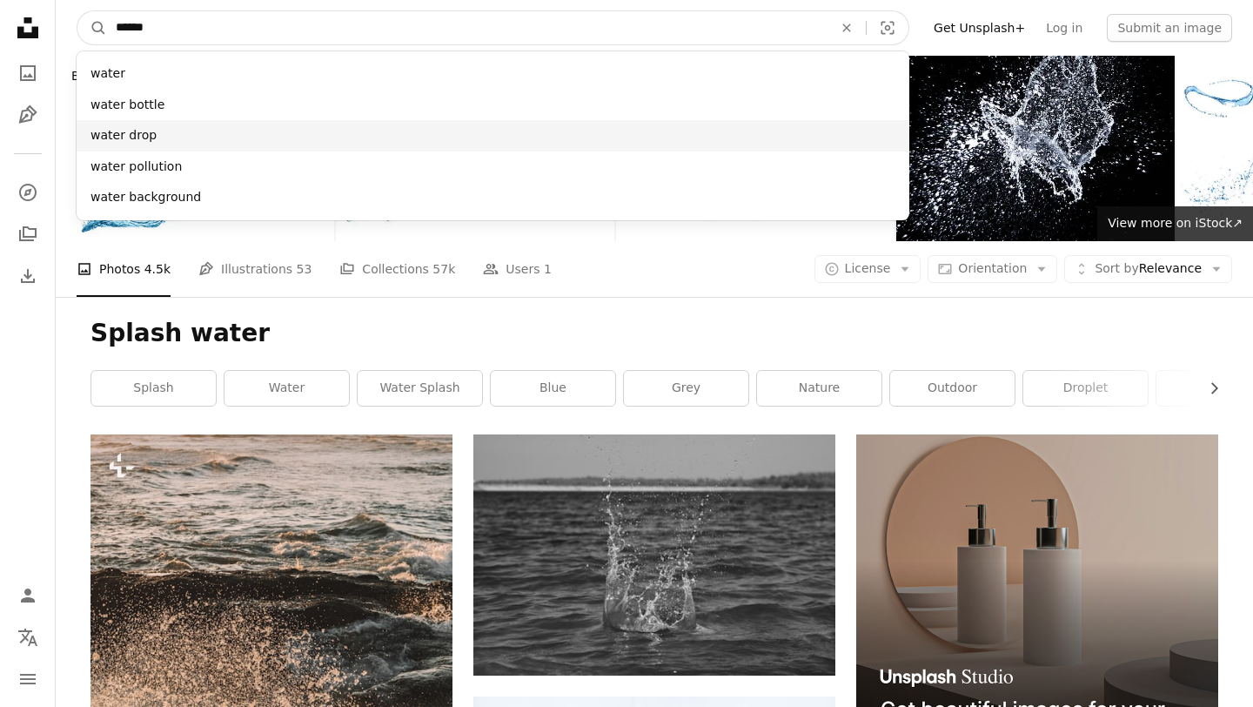
type input "*****"
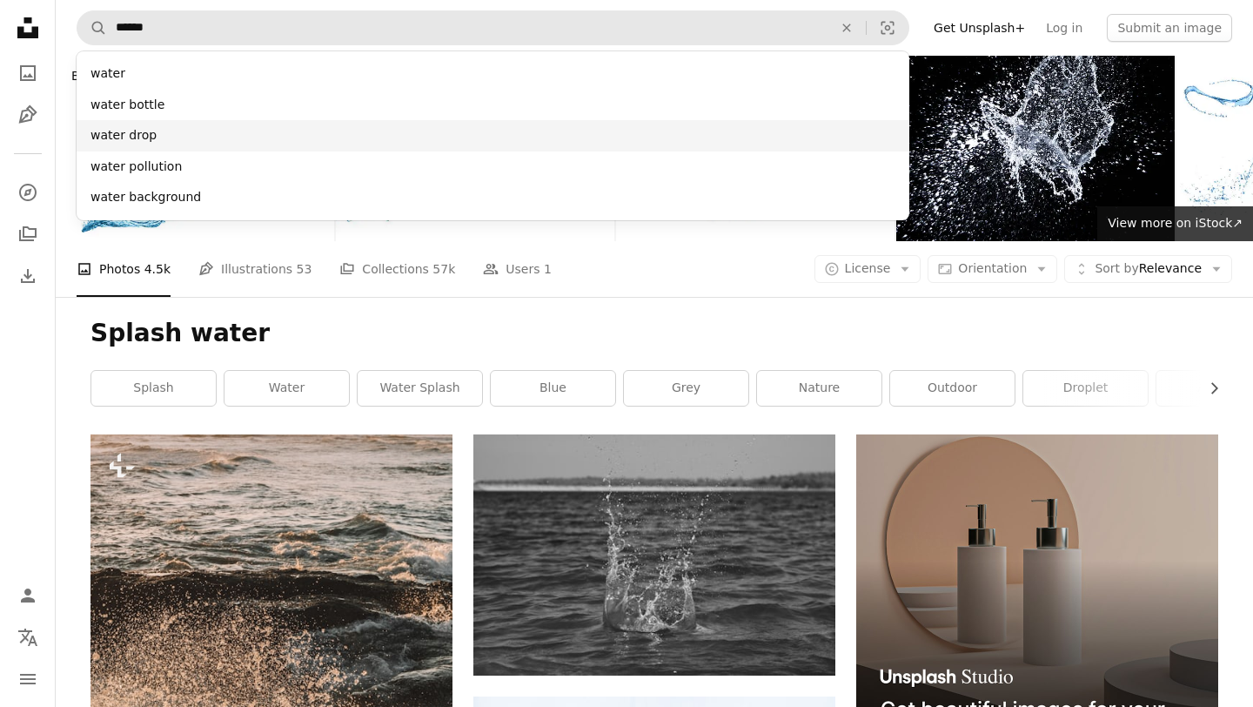
click at [126, 134] on div "water drop" at bounding box center [493, 135] width 833 height 31
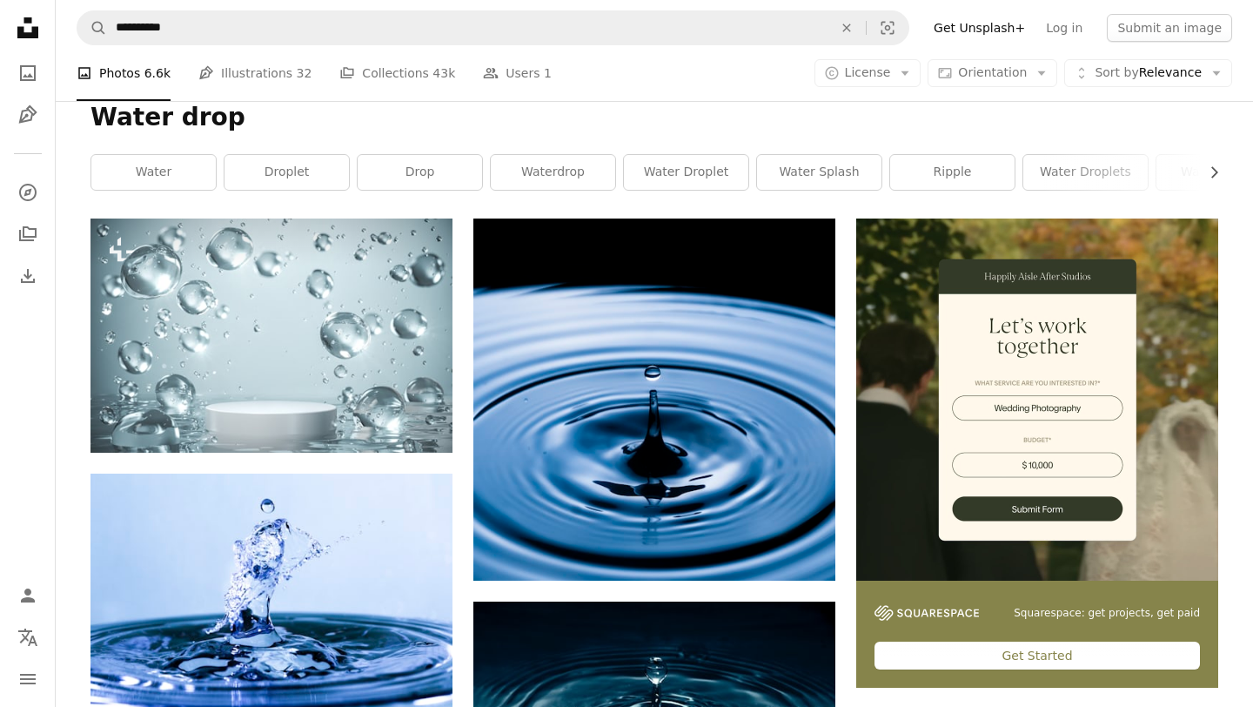
scroll to position [196, 0]
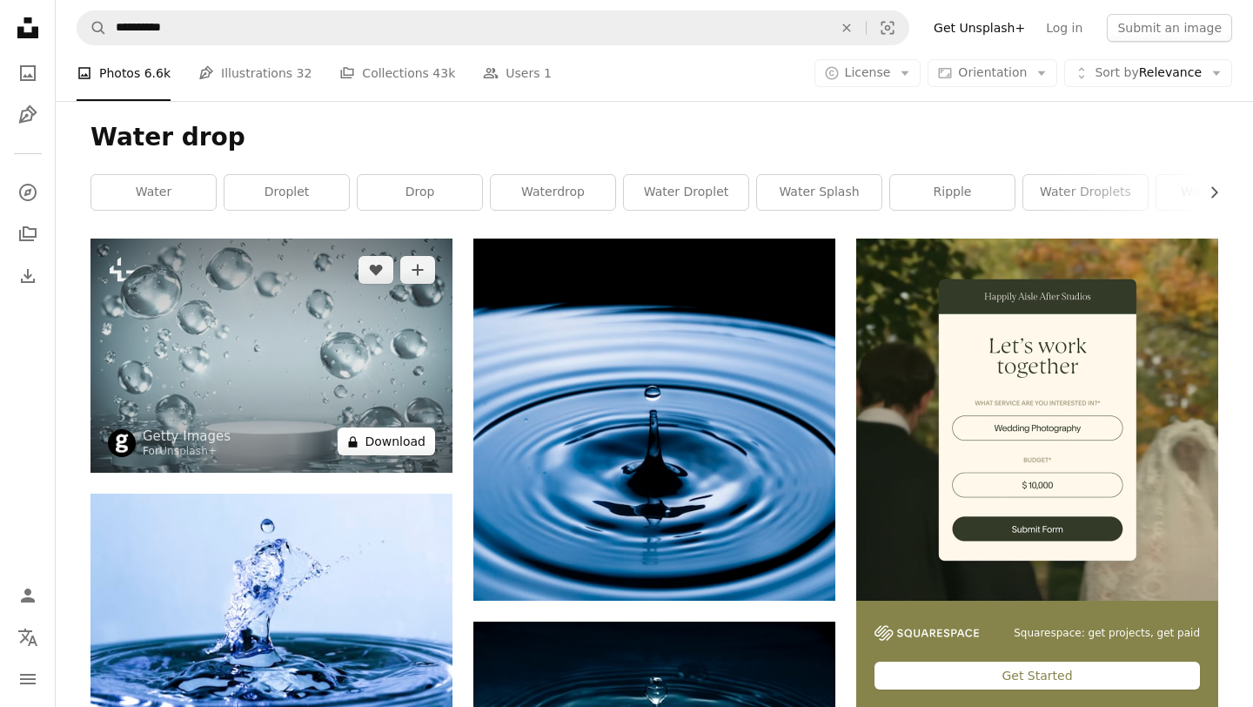
click at [389, 446] on button "A lock Download" at bounding box center [386, 441] width 97 height 28
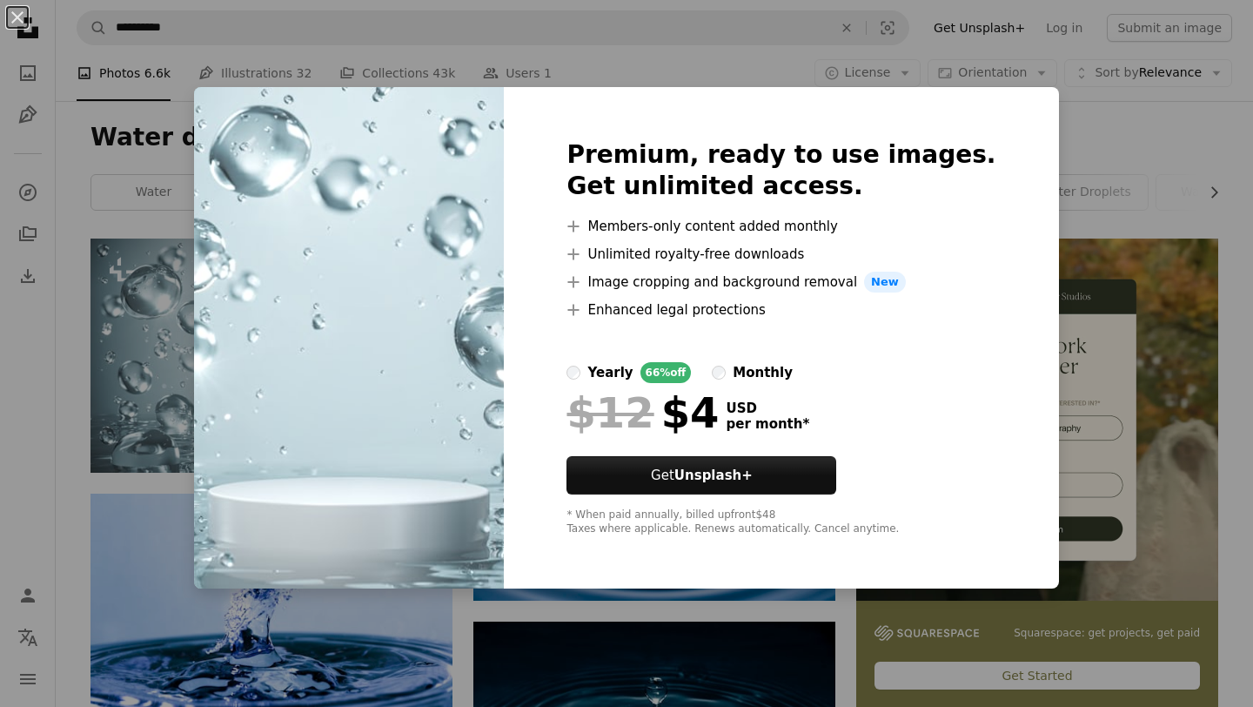
click at [1077, 163] on div "An X shape Premium, ready to use images. Get unlimited access. A plus sign Memb…" at bounding box center [626, 353] width 1253 height 707
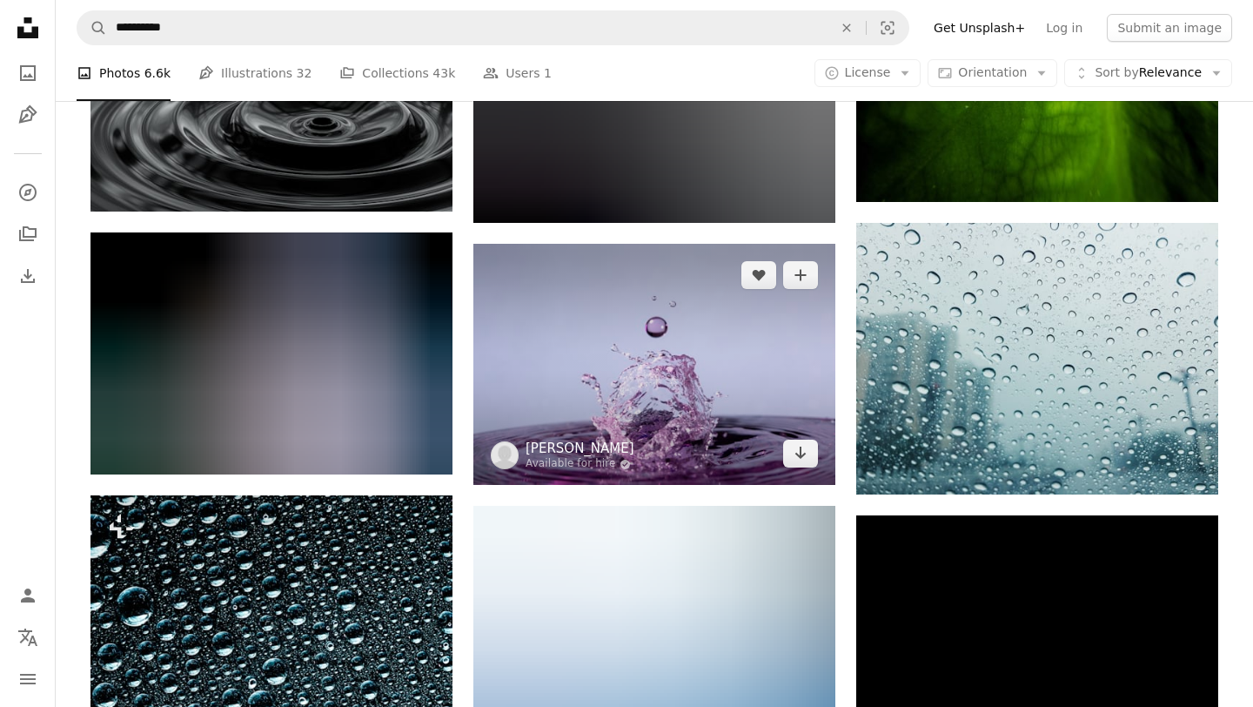
scroll to position [2241, 0]
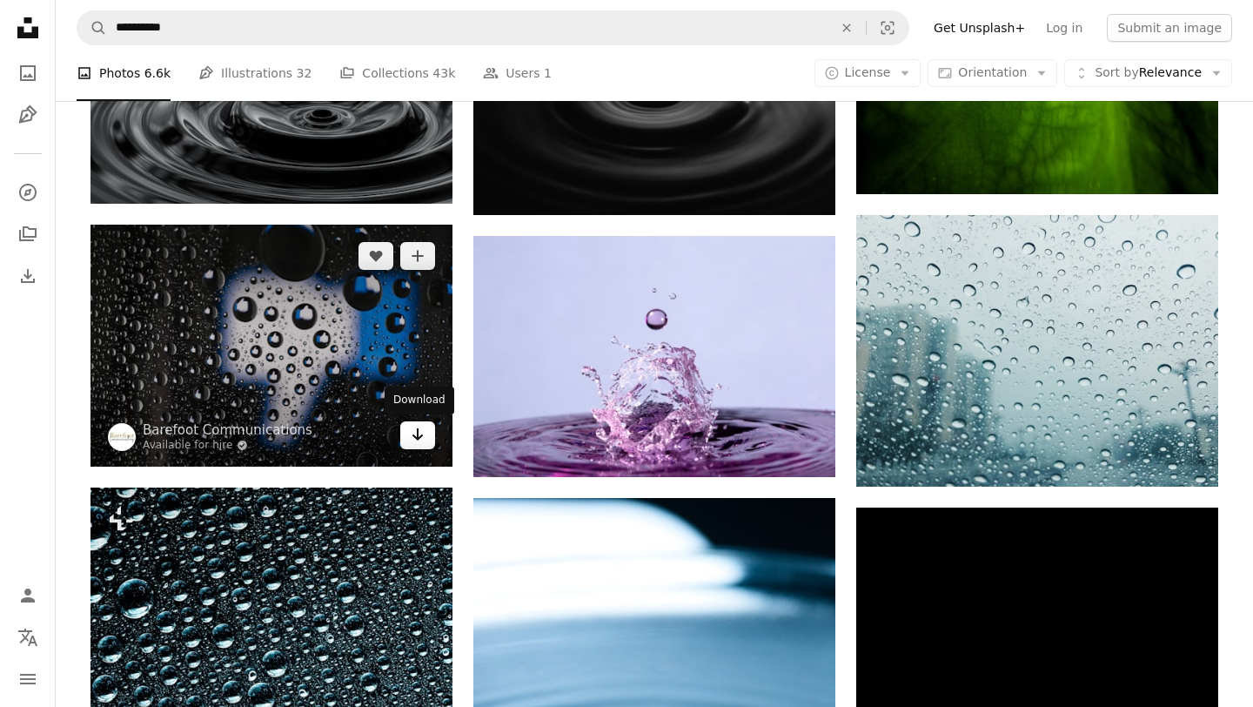
click at [419, 437] on icon "Download" at bounding box center [417, 434] width 11 height 12
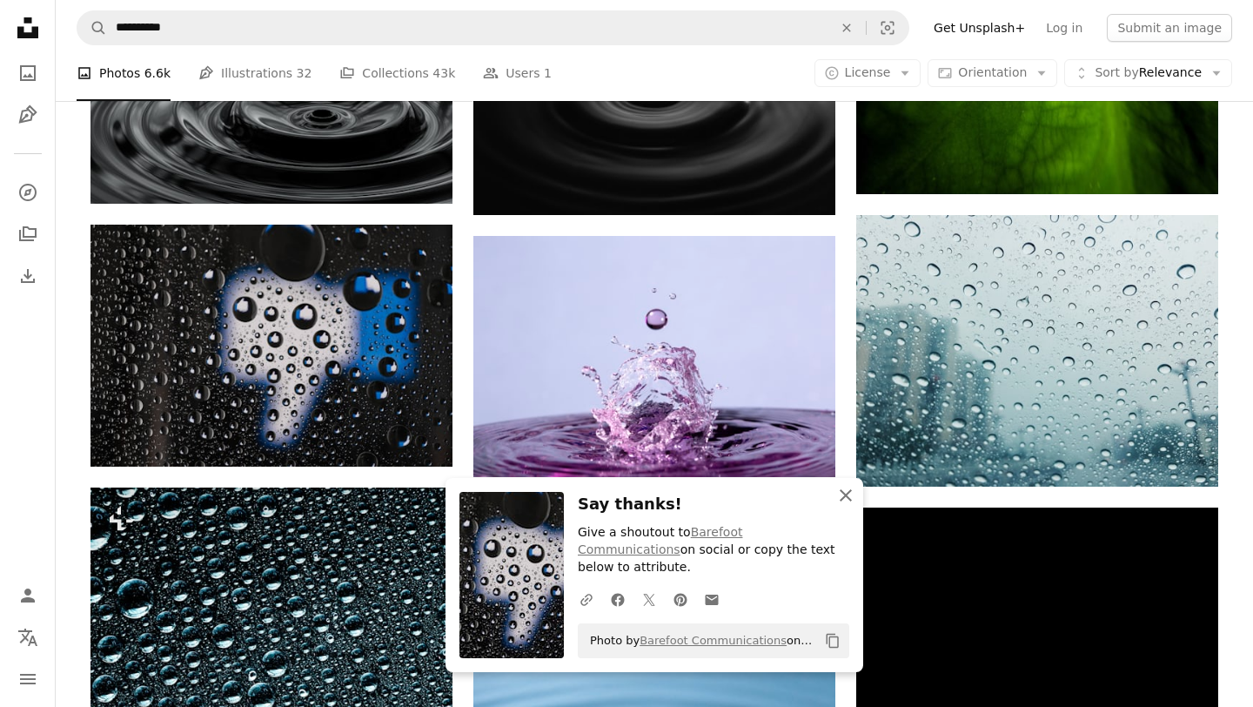
click at [842, 505] on icon "An X shape" at bounding box center [845, 495] width 21 height 21
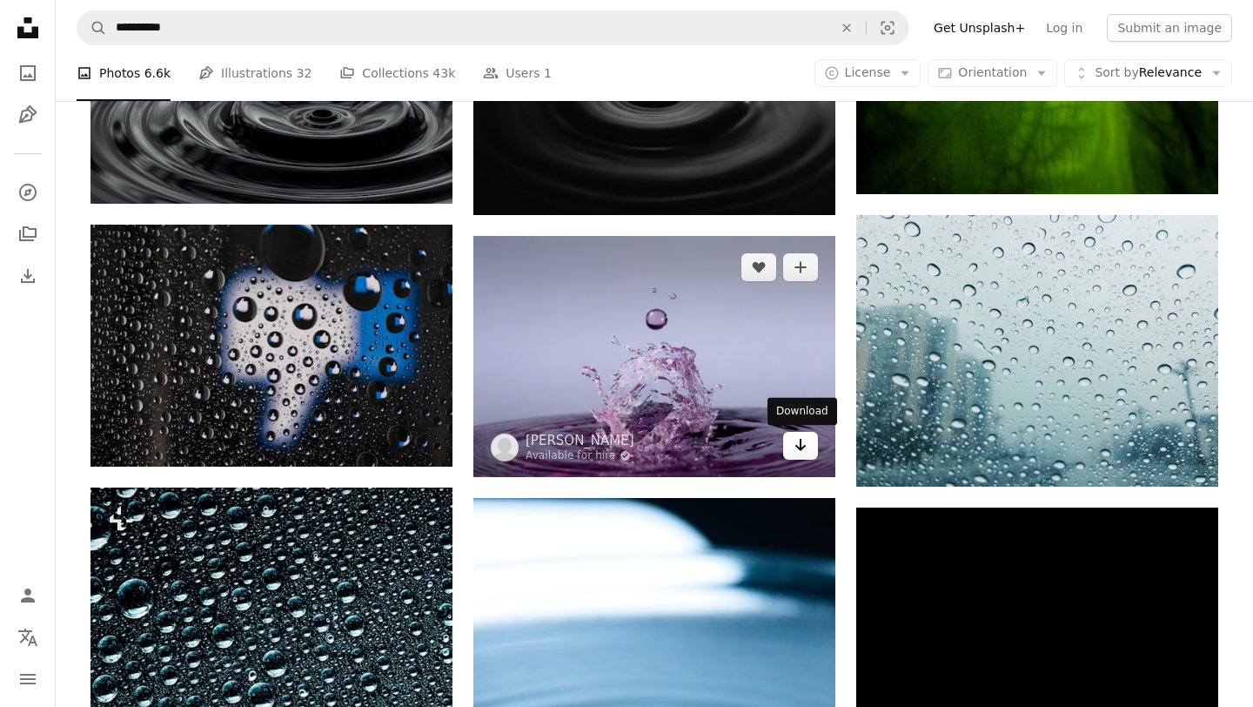
click at [800, 452] on icon "Arrow pointing down" at bounding box center [801, 444] width 14 height 21
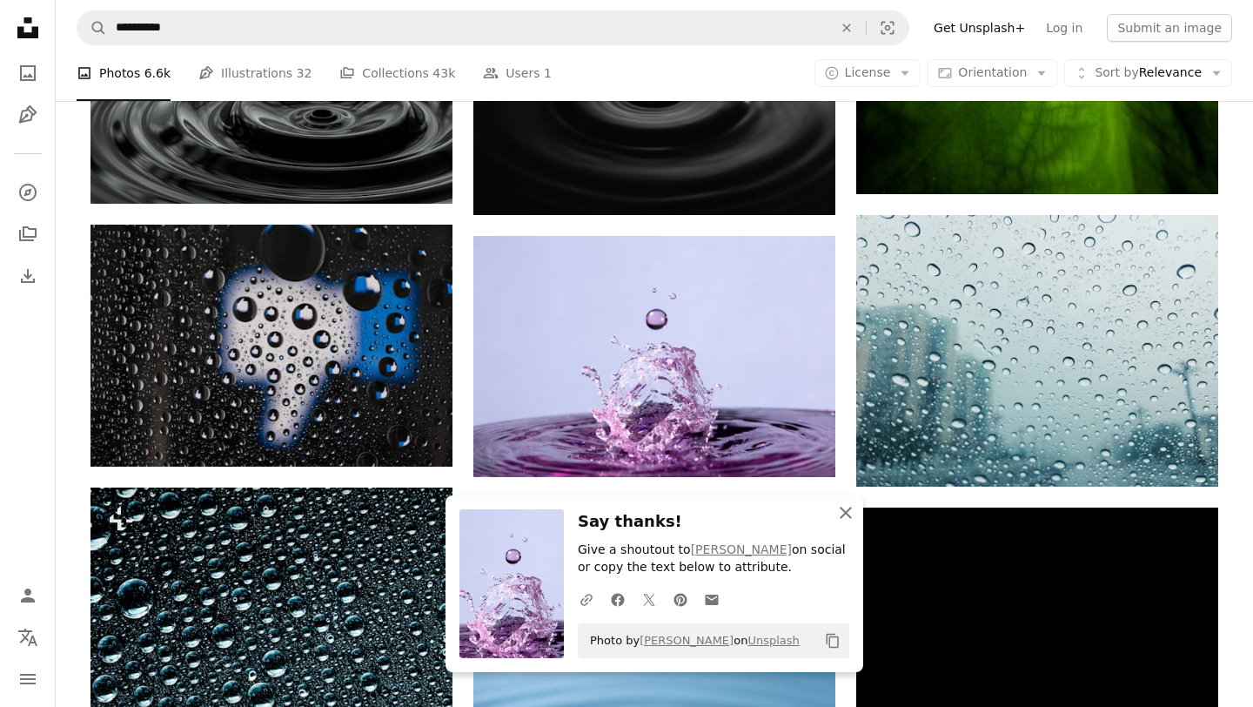
click at [841, 512] on icon "An X shape" at bounding box center [845, 512] width 21 height 21
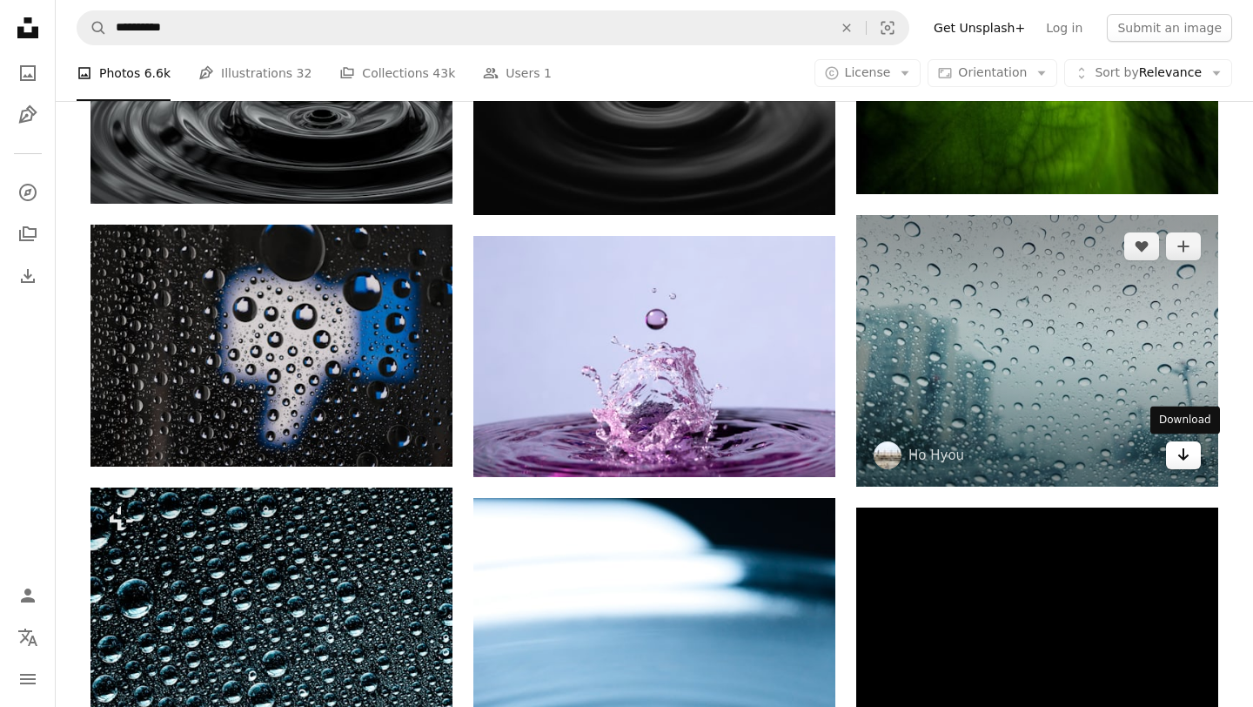
click at [1177, 457] on icon "Arrow pointing down" at bounding box center [1183, 454] width 14 height 21
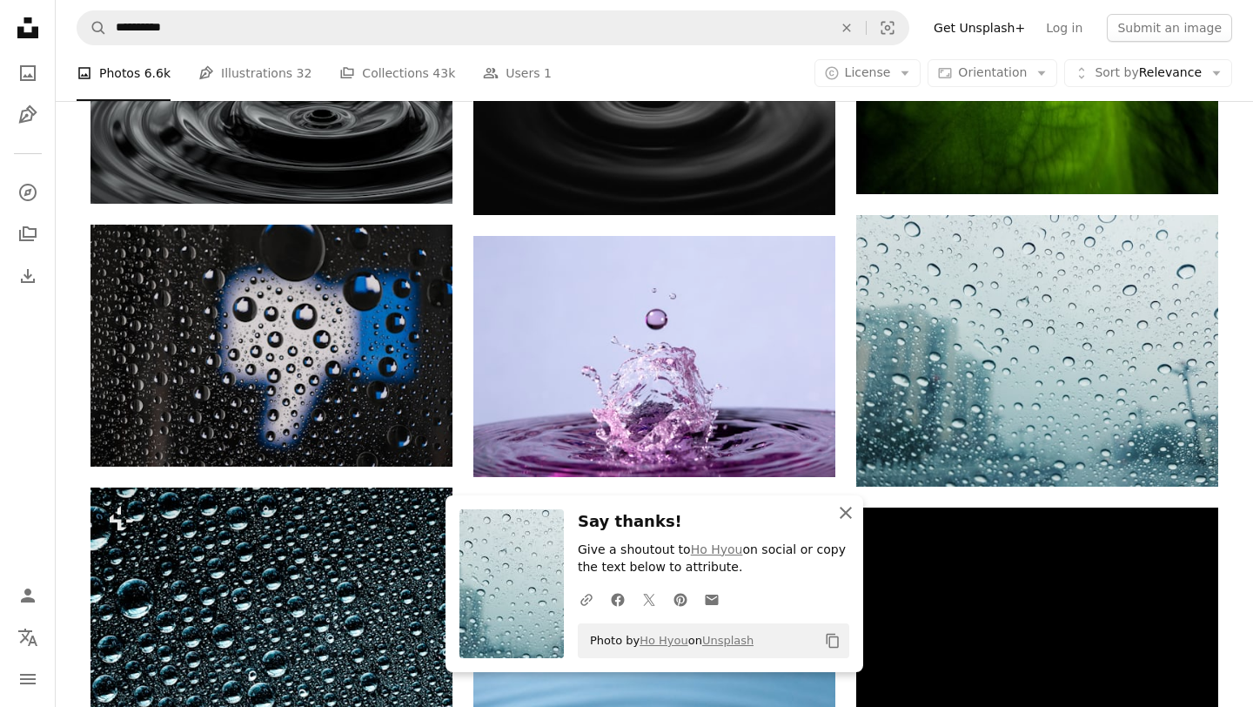
click at [848, 512] on icon "An X shape" at bounding box center [845, 512] width 21 height 21
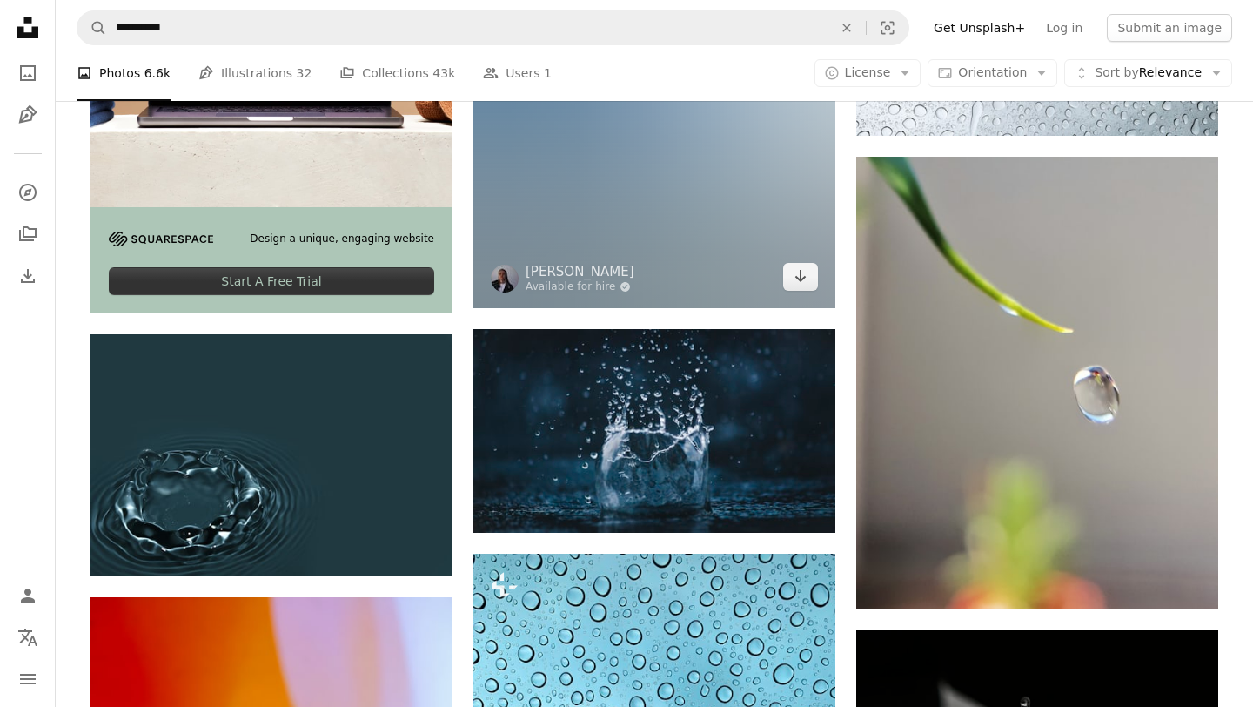
scroll to position [3496, 0]
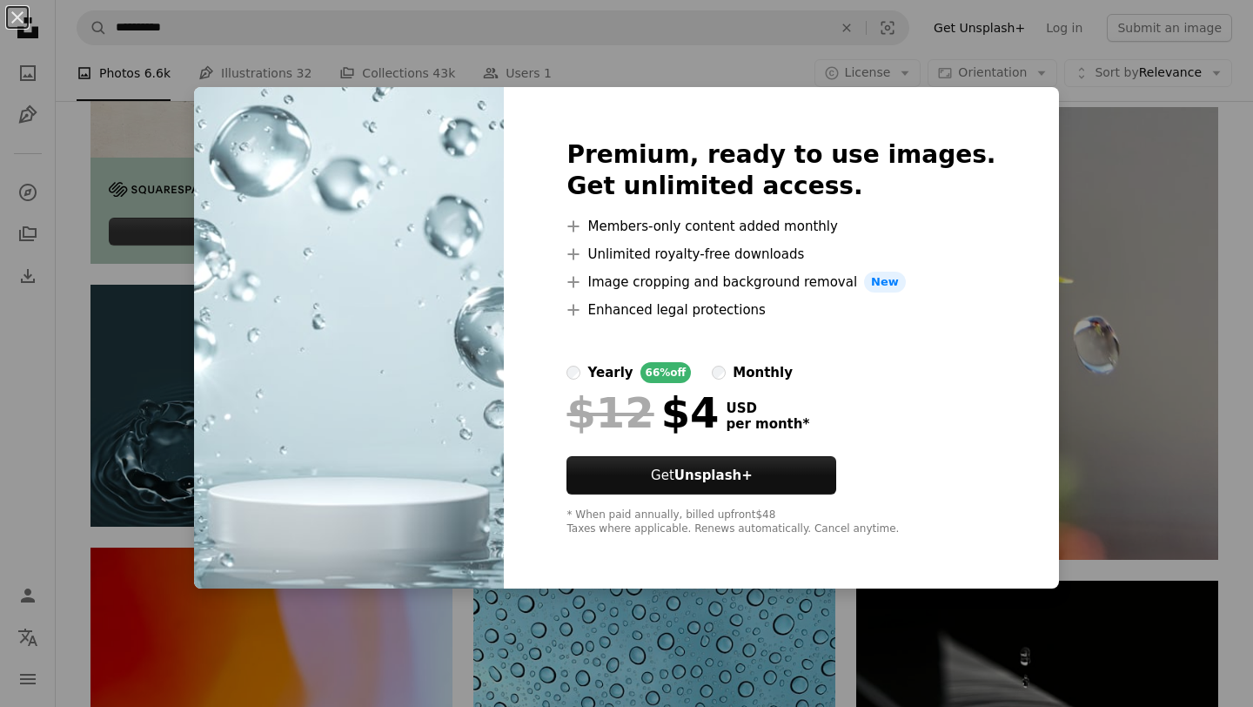
scroll to position [196, 0]
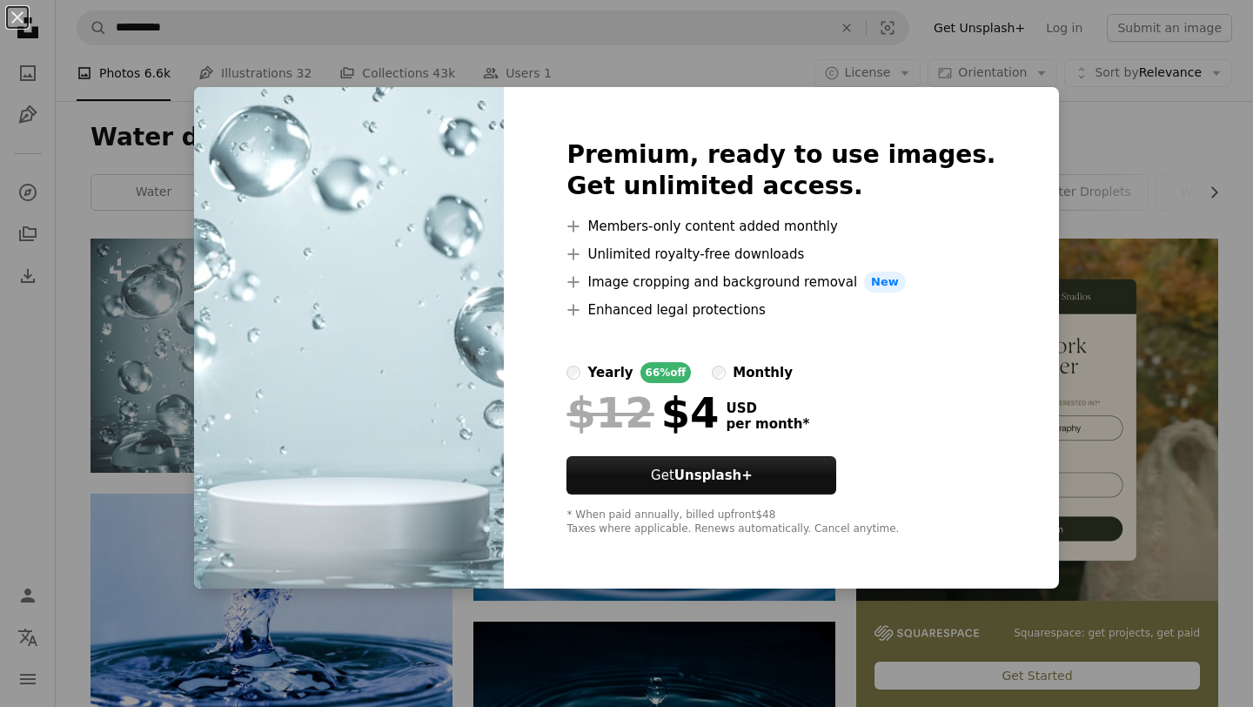
click at [1083, 151] on div "An X shape Premium, ready to use images. Get unlimited access. A plus sign Memb…" at bounding box center [626, 353] width 1253 height 707
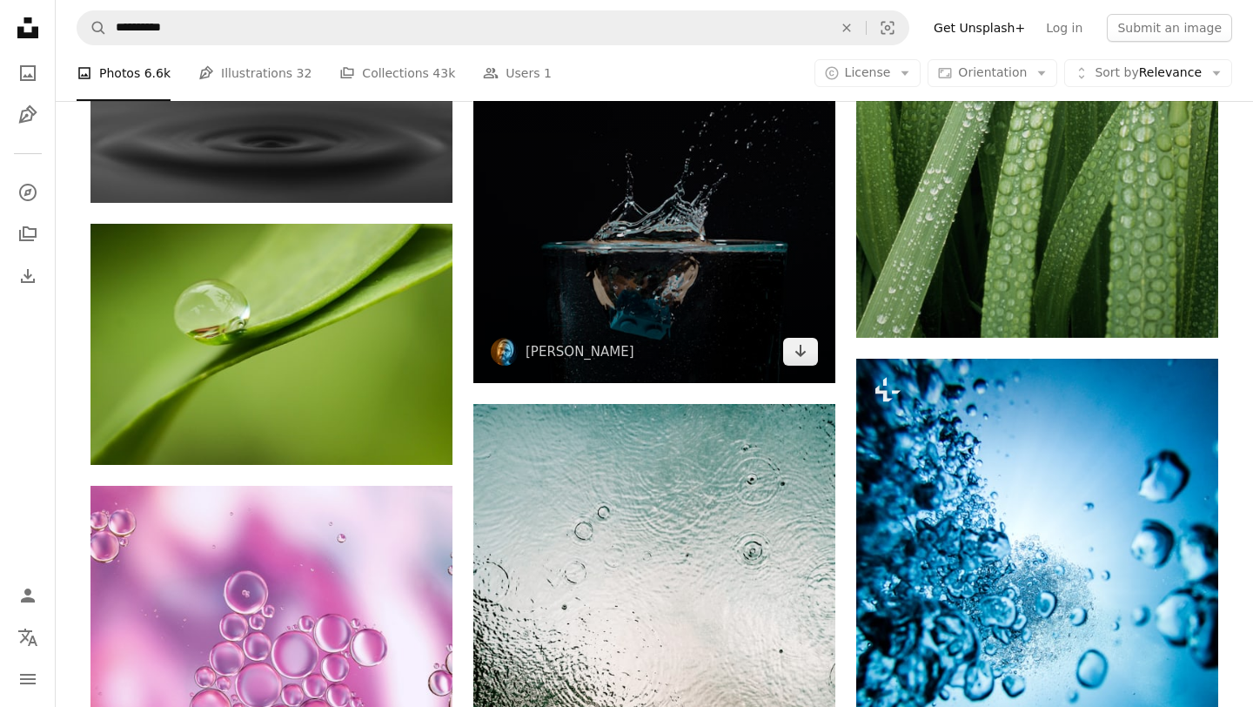
scroll to position [9585, 0]
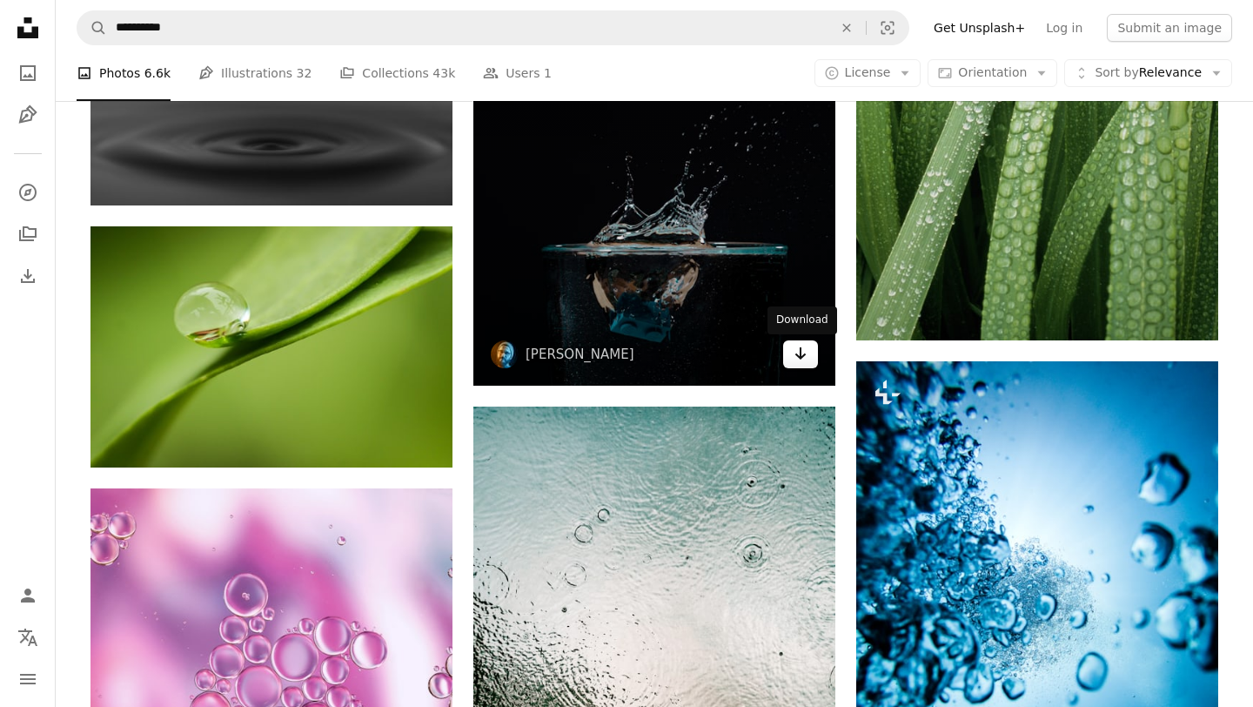
click at [806, 346] on icon "Arrow pointing down" at bounding box center [801, 353] width 14 height 21
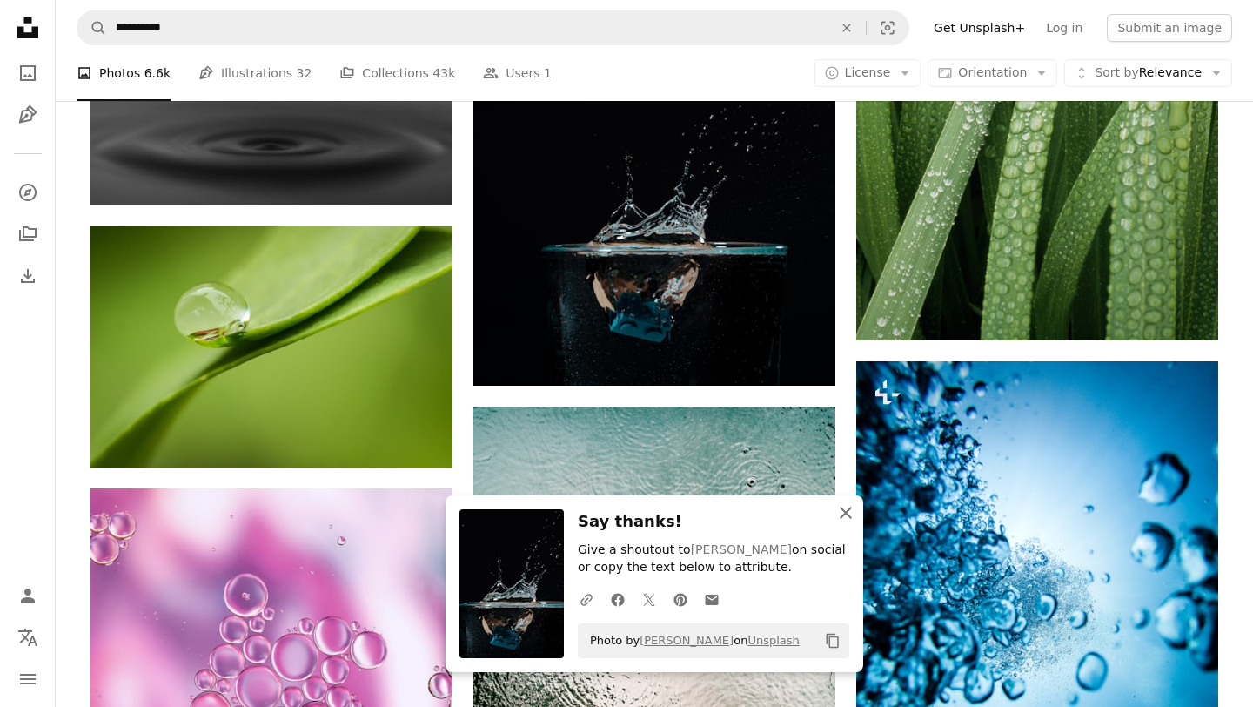
click at [847, 509] on icon "An X shape" at bounding box center [845, 512] width 21 height 21
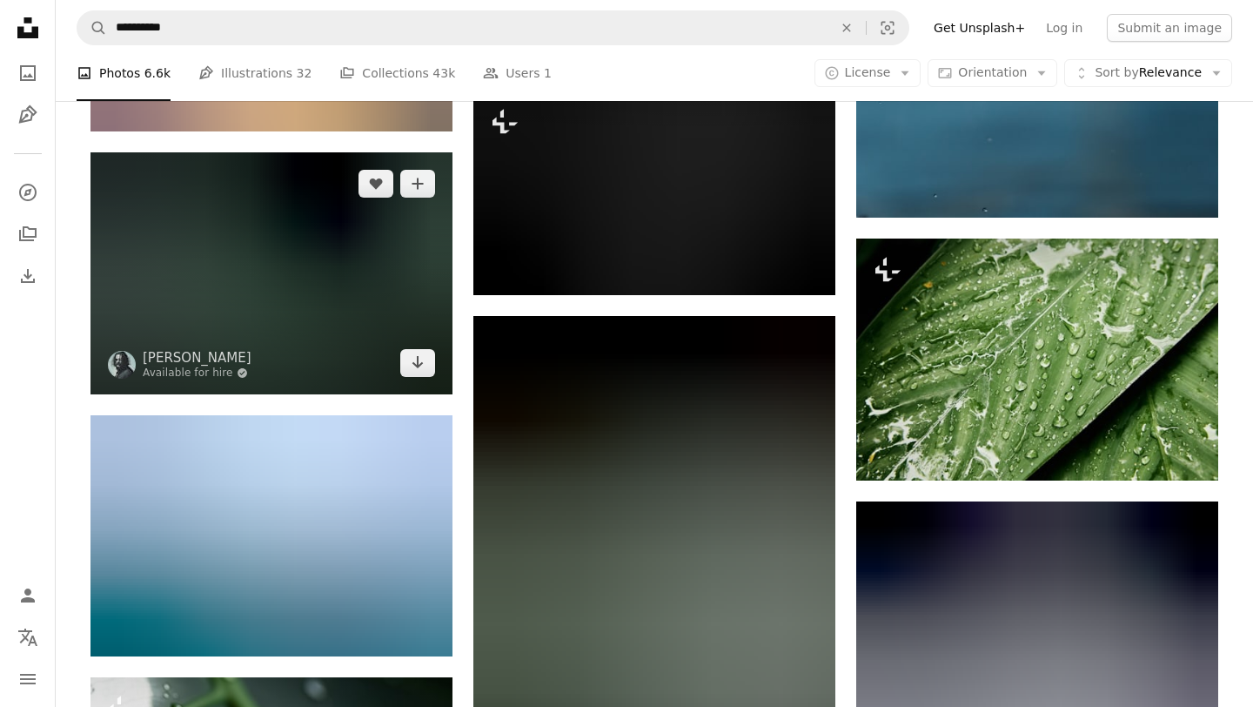
scroll to position [31354, 0]
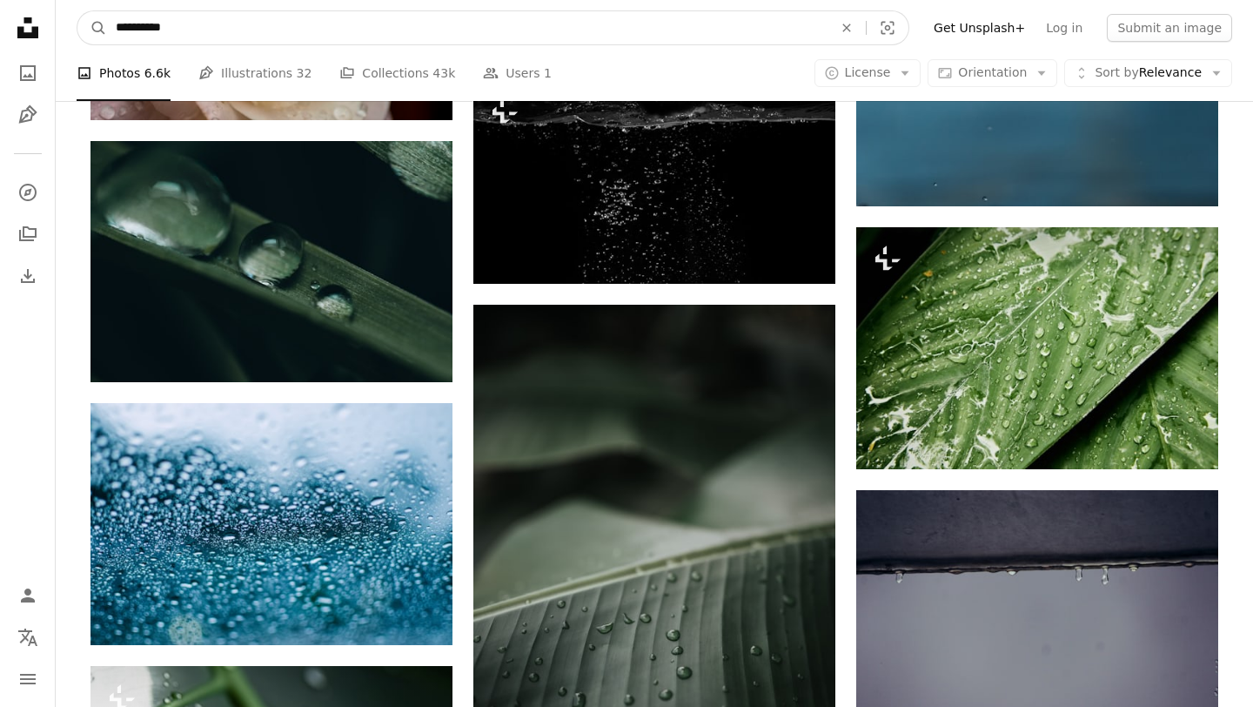
click at [211, 29] on input "**********" at bounding box center [467, 27] width 720 height 33
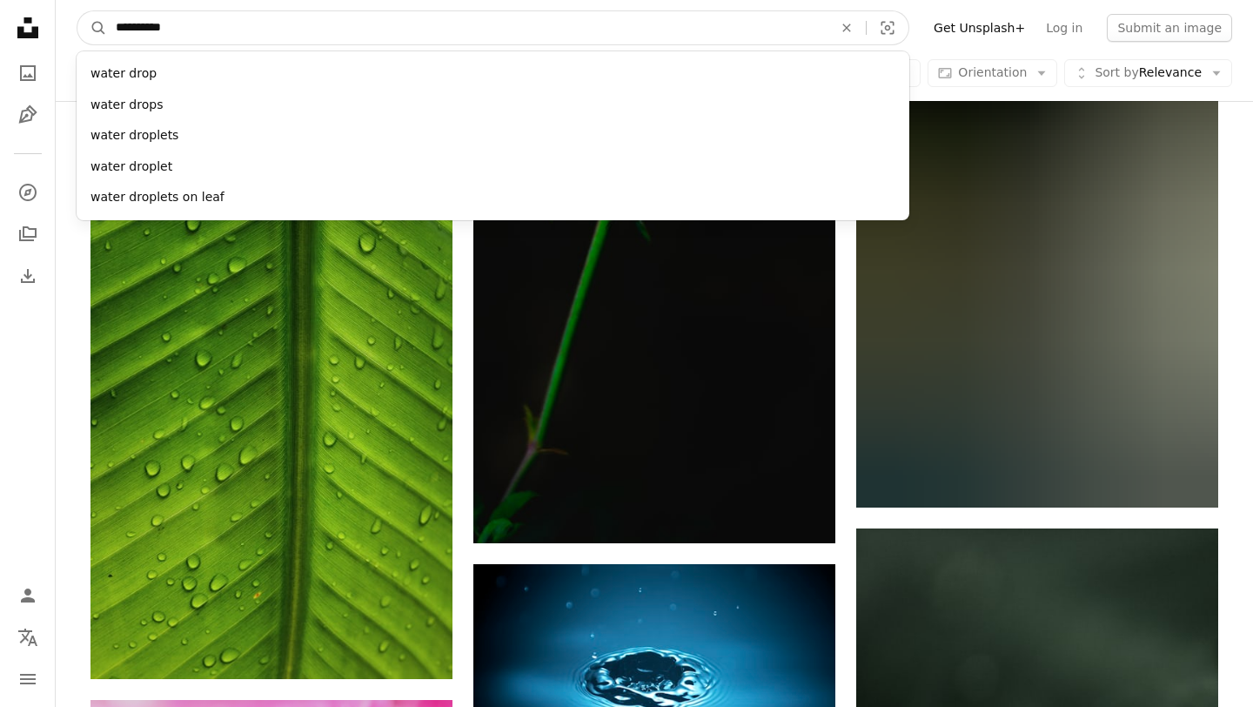
scroll to position [34545, 0]
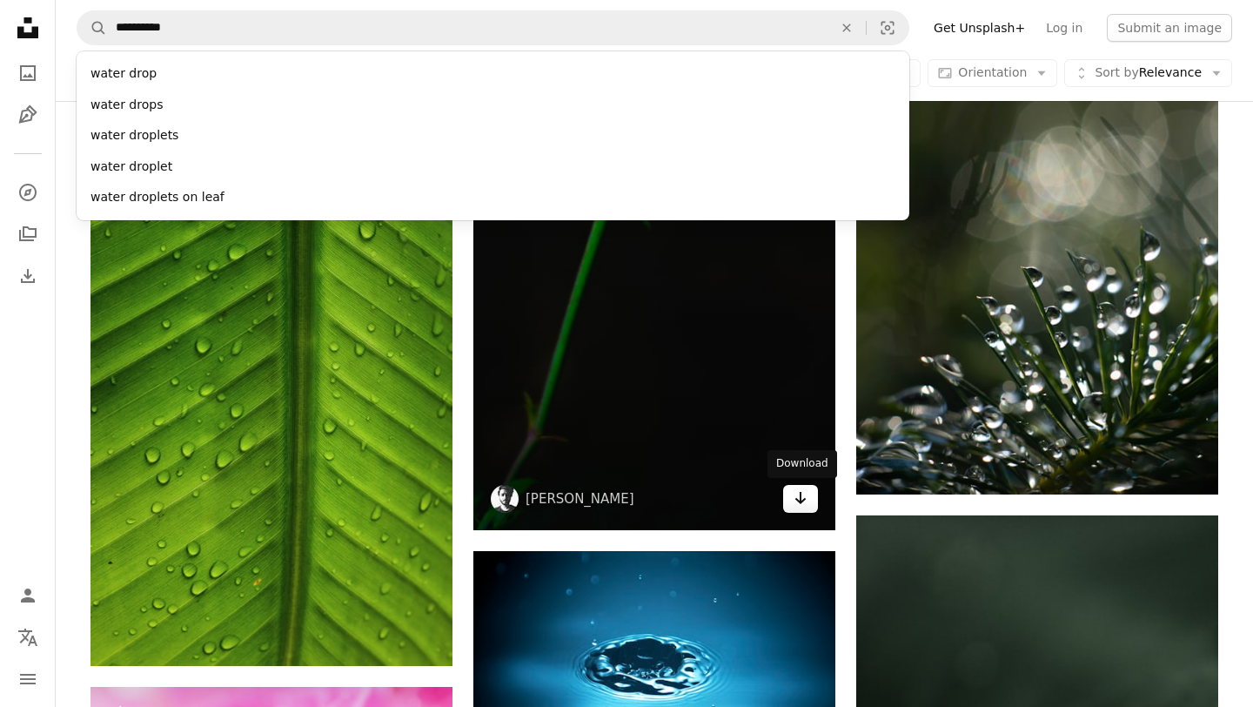
click at [797, 500] on icon "Download" at bounding box center [800, 498] width 11 height 12
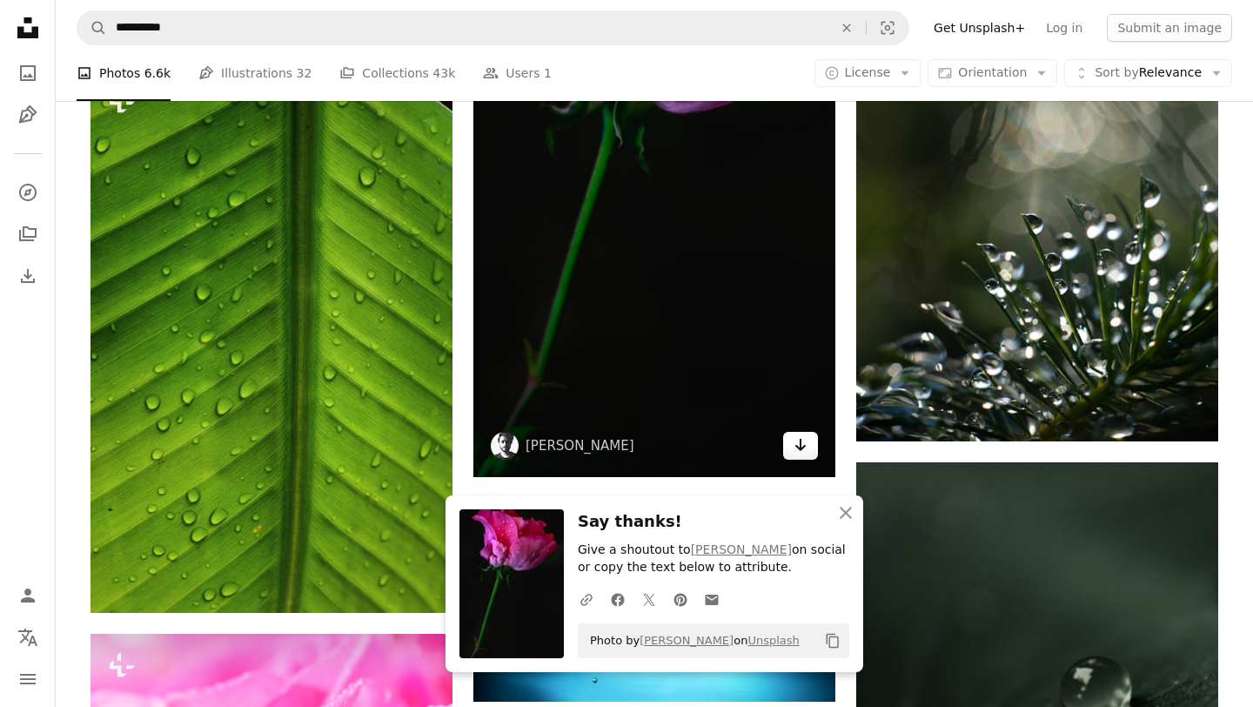
scroll to position [34601, 0]
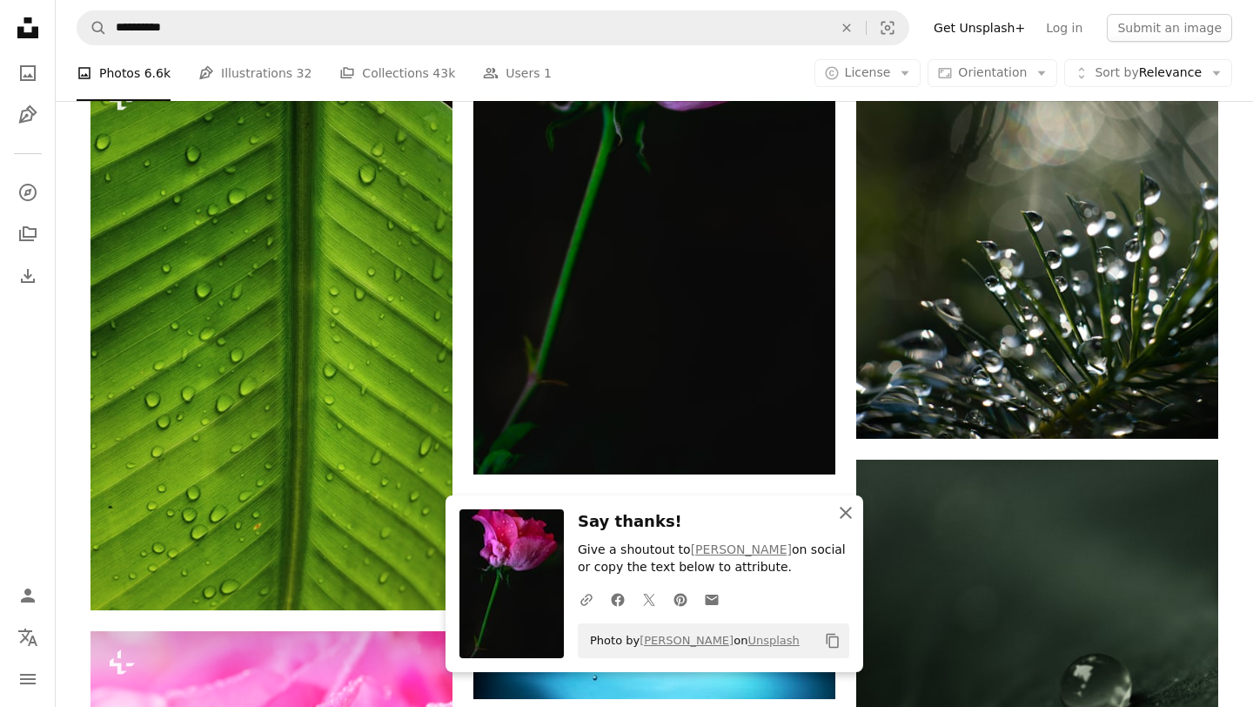
click at [849, 518] on icon "An X shape" at bounding box center [845, 512] width 21 height 21
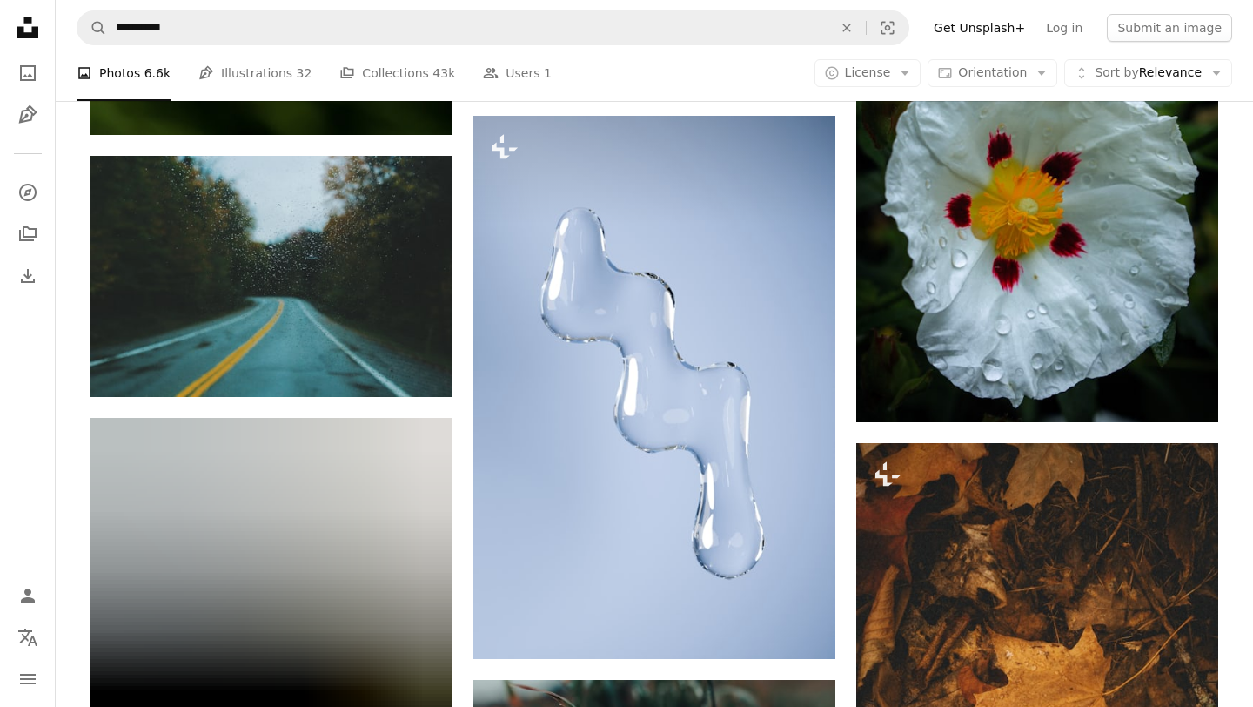
scroll to position [42389, 0]
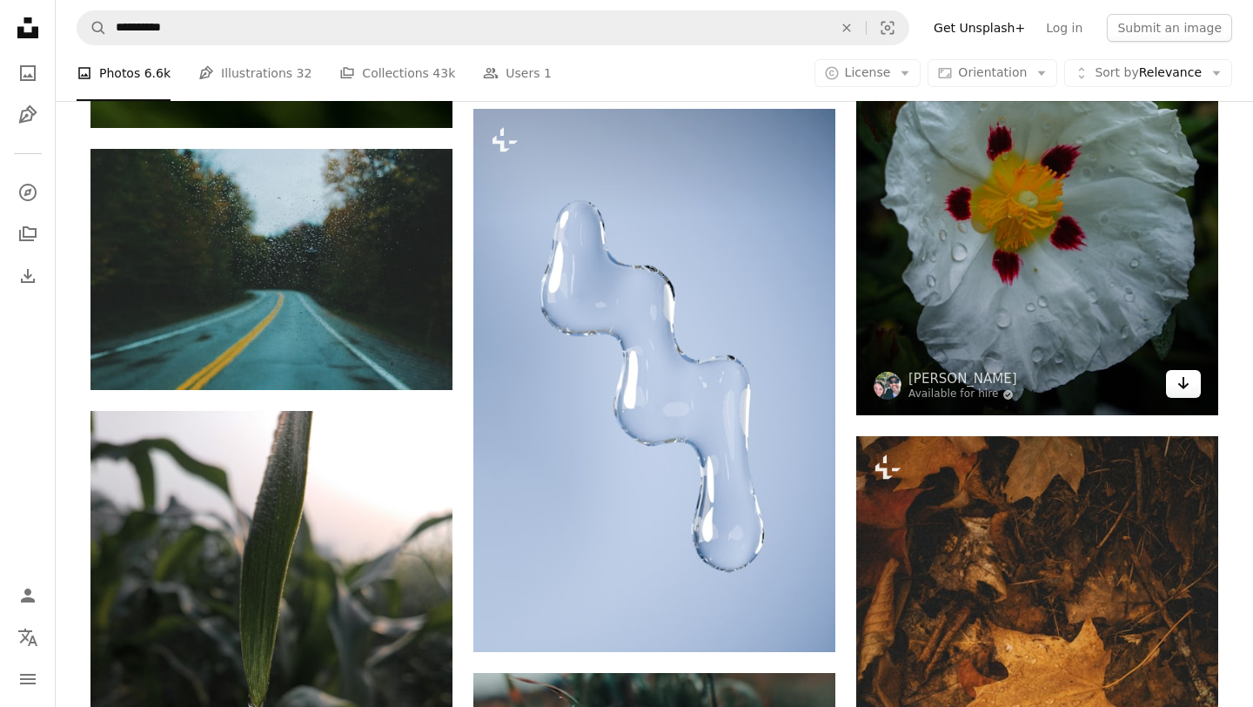
click at [1188, 385] on icon "Download" at bounding box center [1183, 383] width 11 height 12
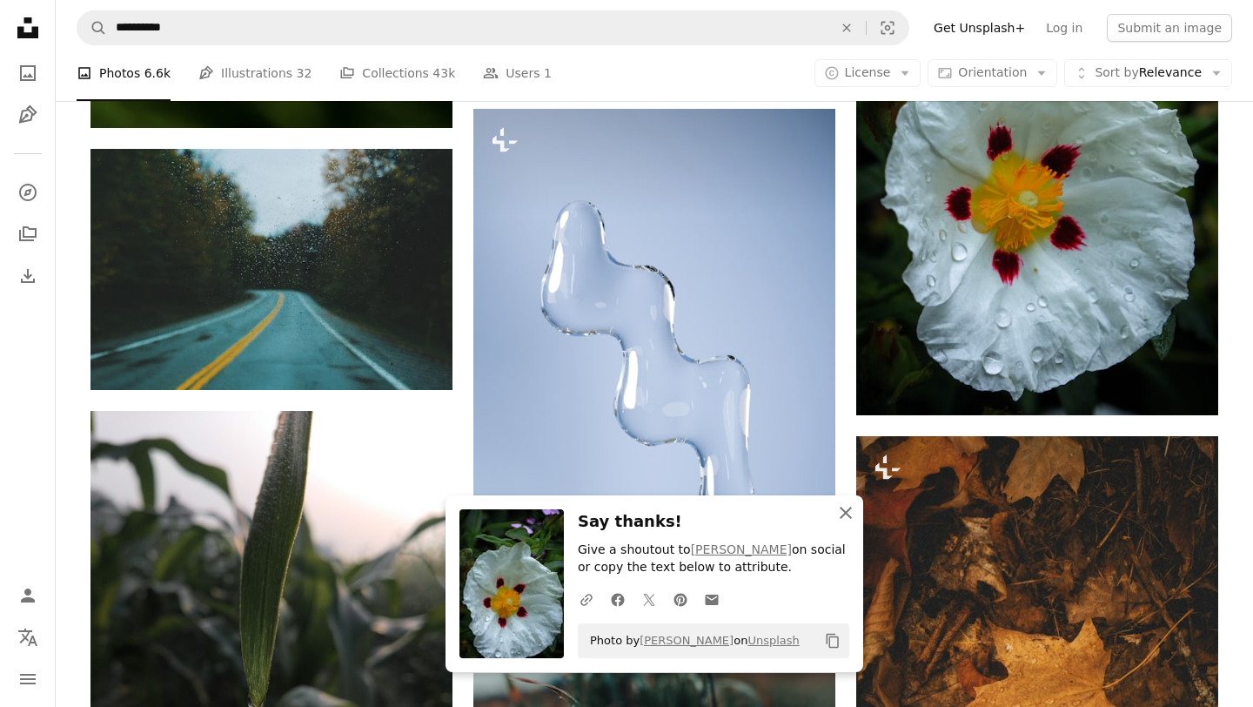
click at [854, 519] on icon "An X shape" at bounding box center [845, 512] width 21 height 21
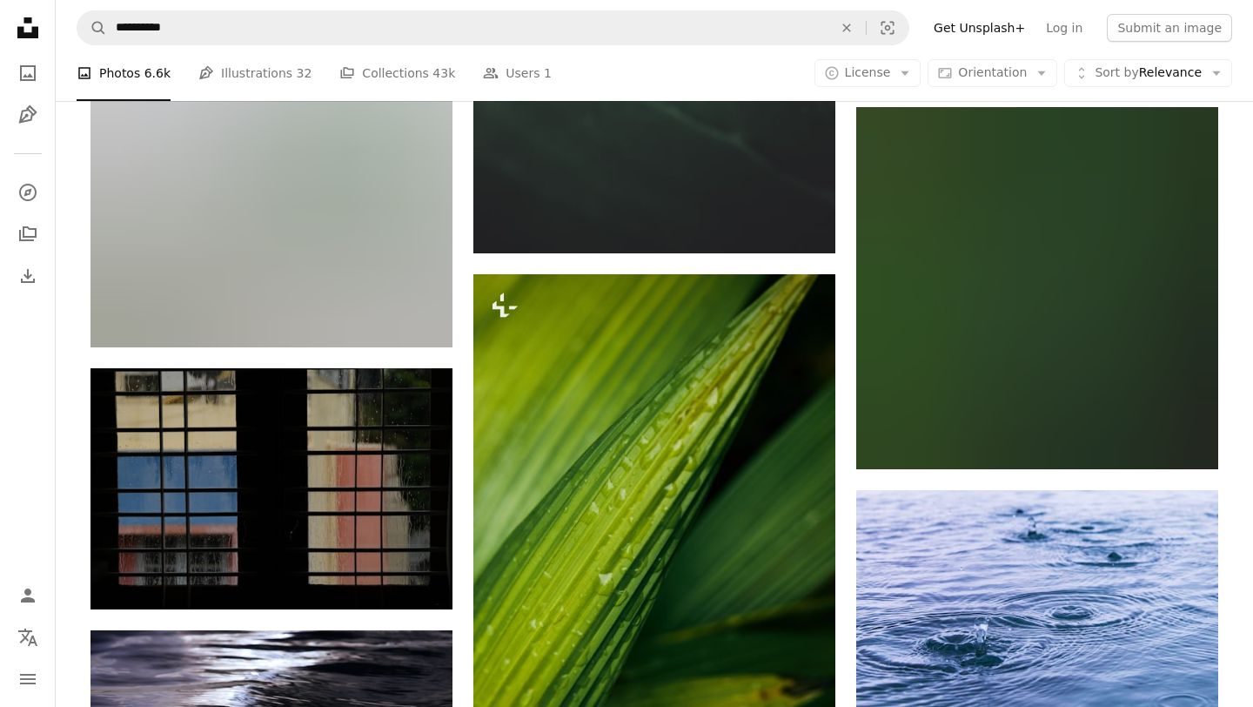
scroll to position [51642, 0]
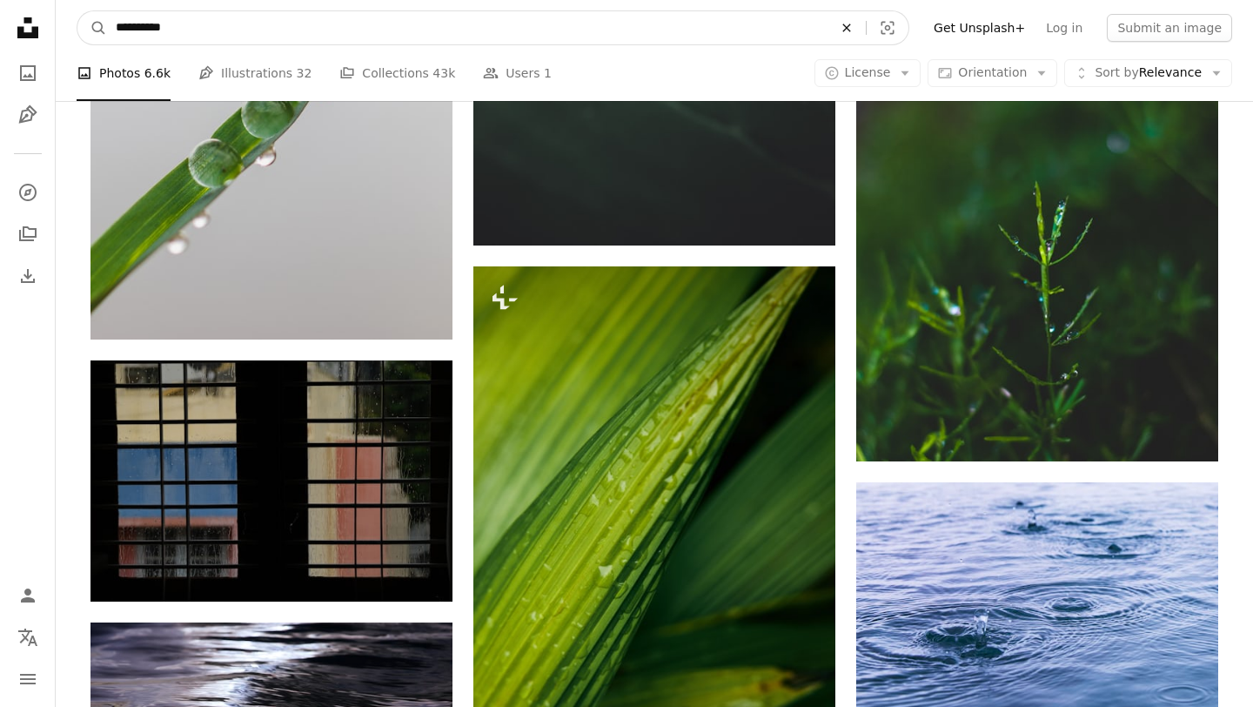
click at [859, 21] on icon "An X shape" at bounding box center [846, 28] width 38 height 14
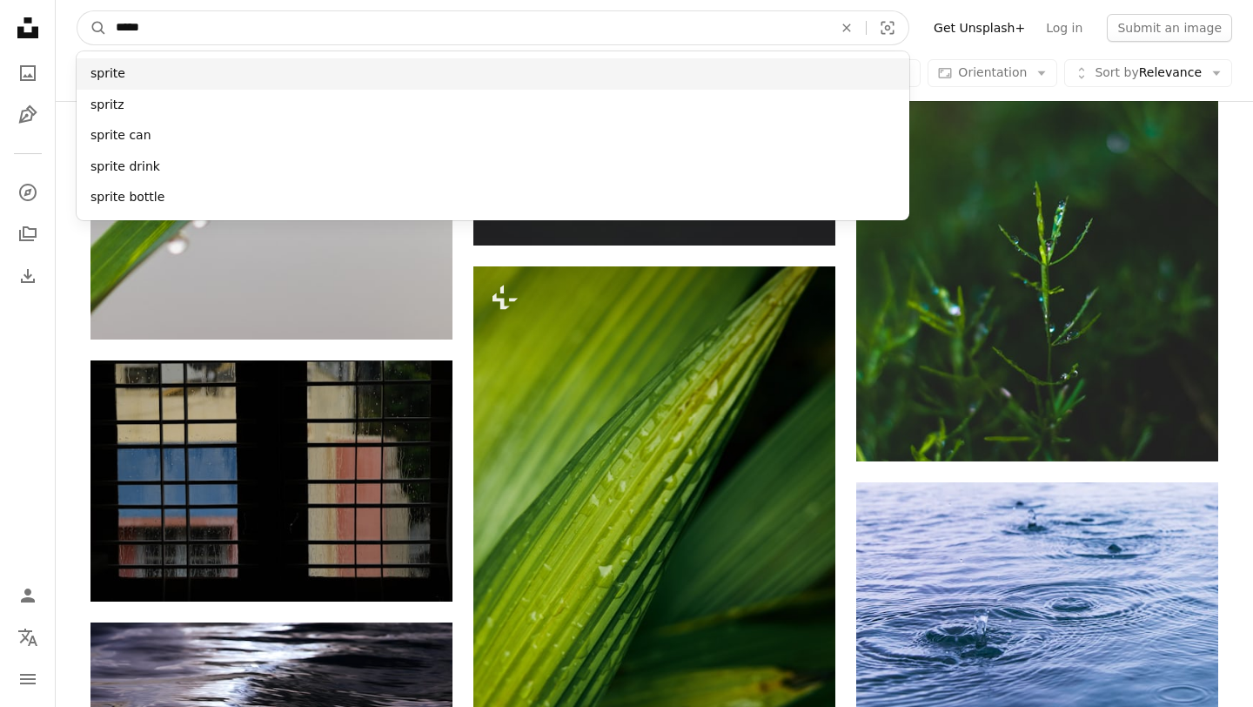
type input "*****"
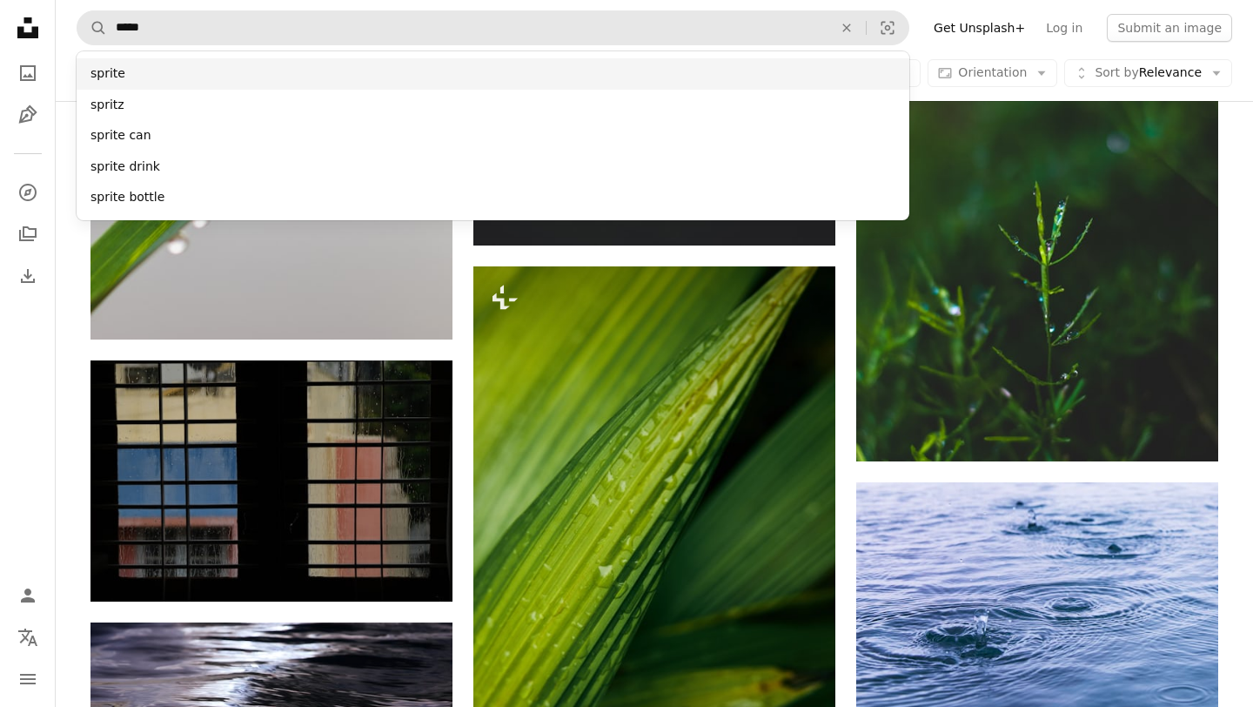
click at [151, 78] on div "sprite" at bounding box center [493, 73] width 833 height 31
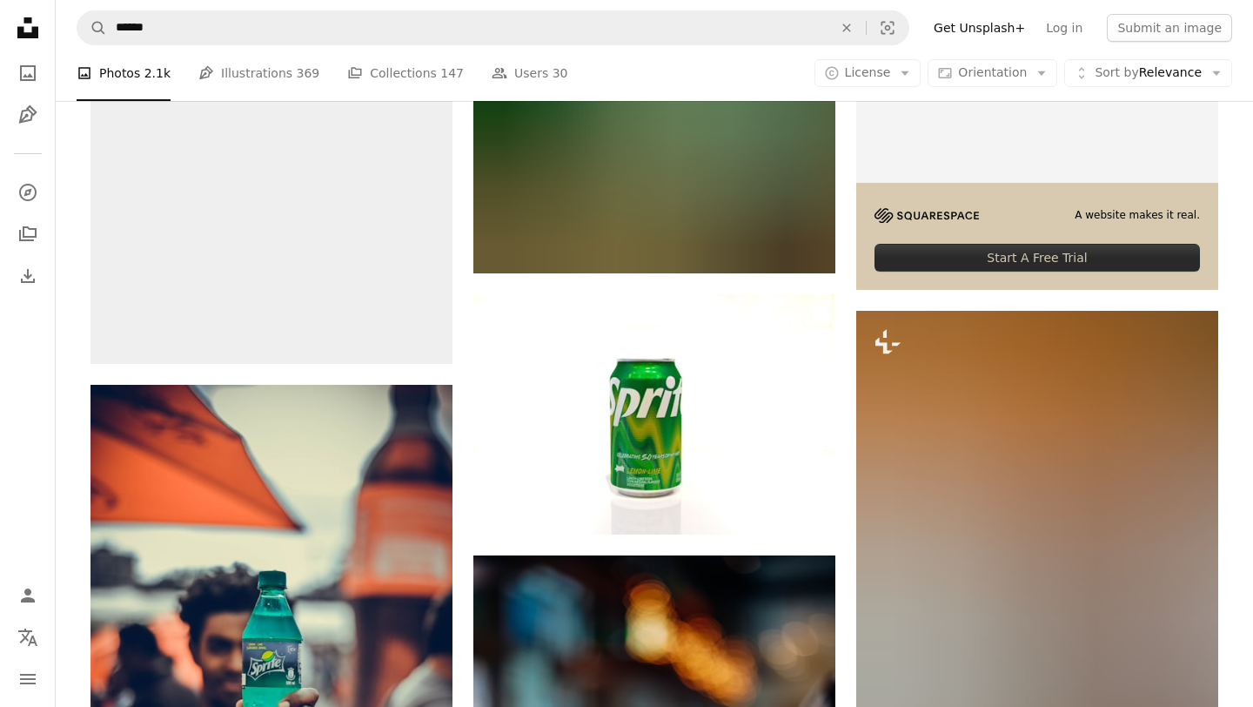
scroll to position [614, 0]
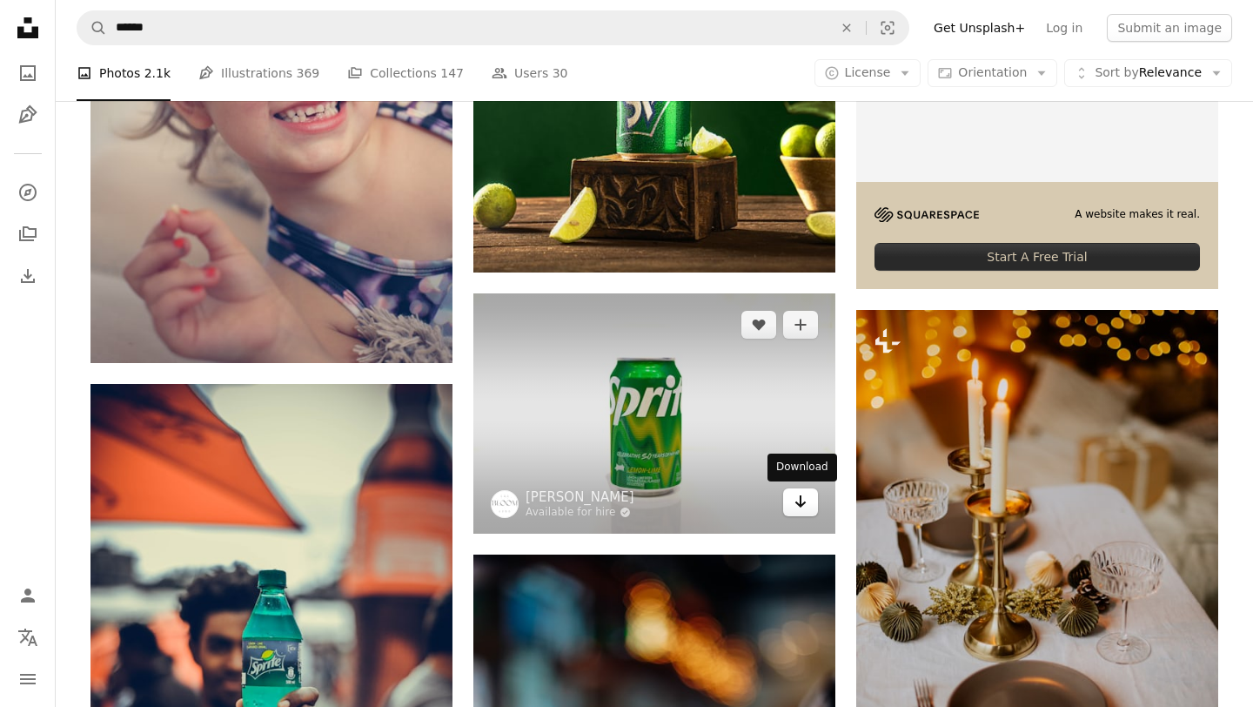
click at [805, 499] on icon "Arrow pointing down" at bounding box center [801, 501] width 14 height 21
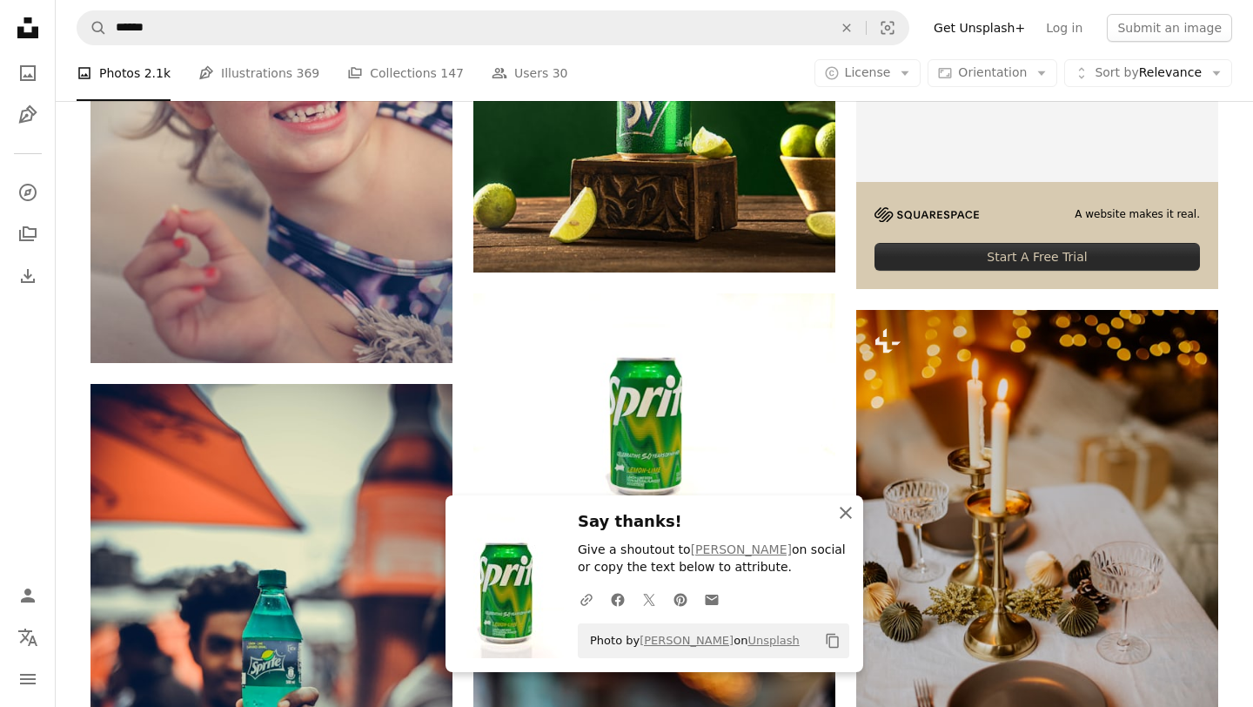
click at [842, 509] on icon "button" at bounding box center [846, 512] width 12 height 12
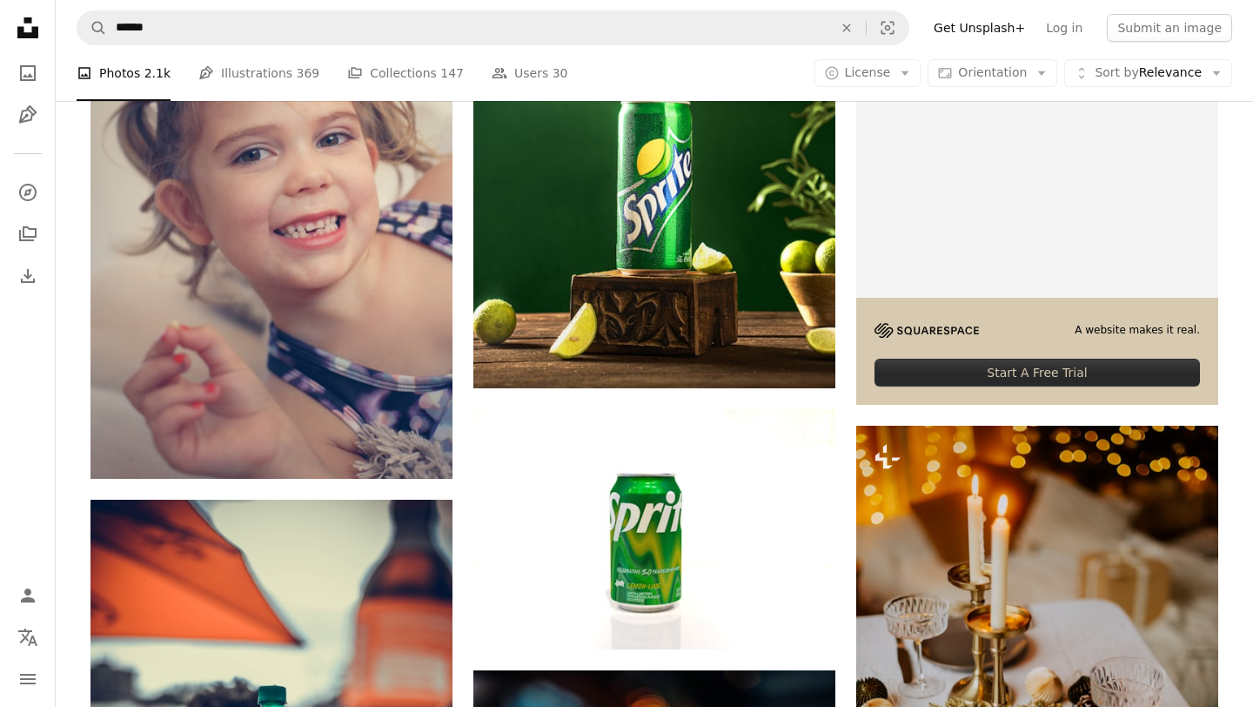
scroll to position [470, 0]
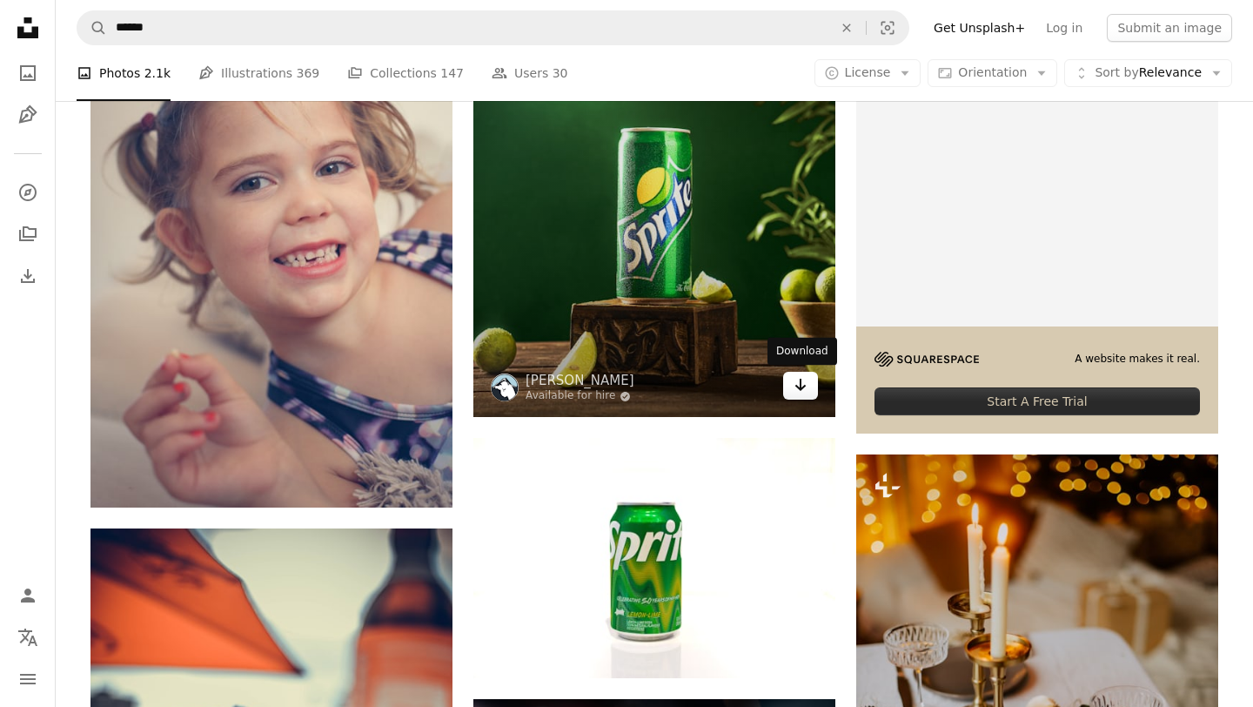
click at [801, 393] on icon "Arrow pointing down" at bounding box center [801, 384] width 14 height 21
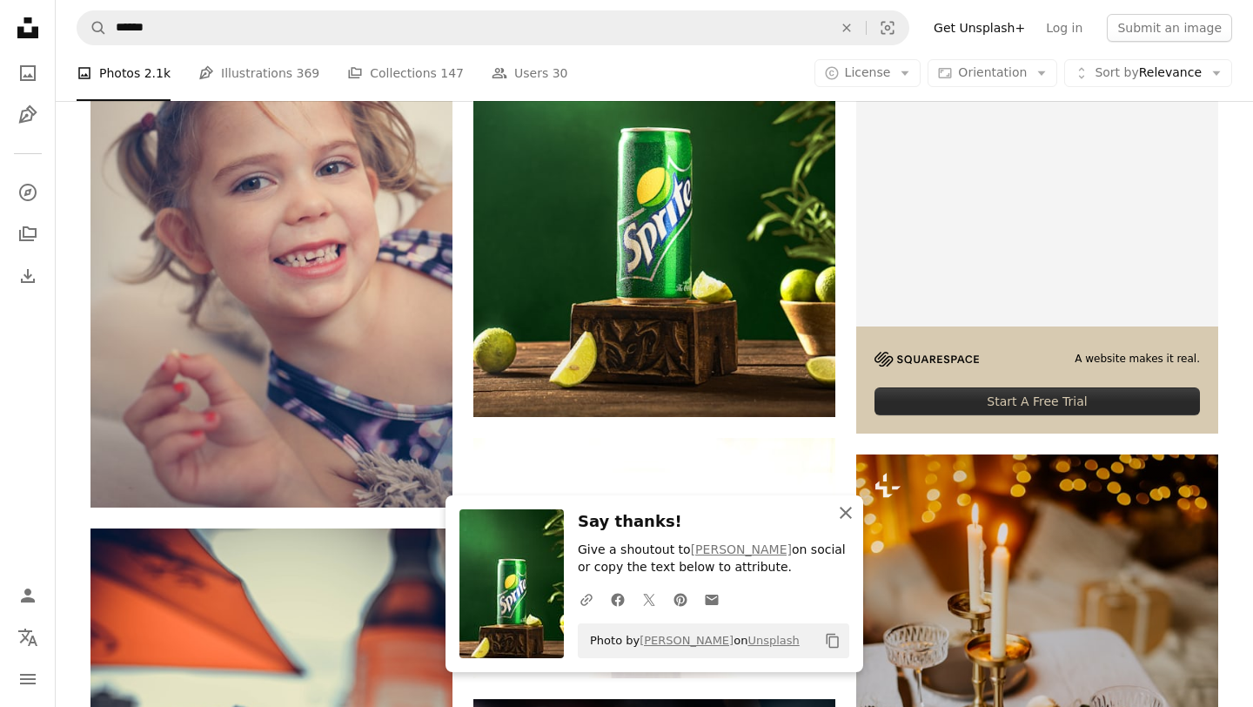
click at [848, 519] on icon "An X shape" at bounding box center [845, 512] width 21 height 21
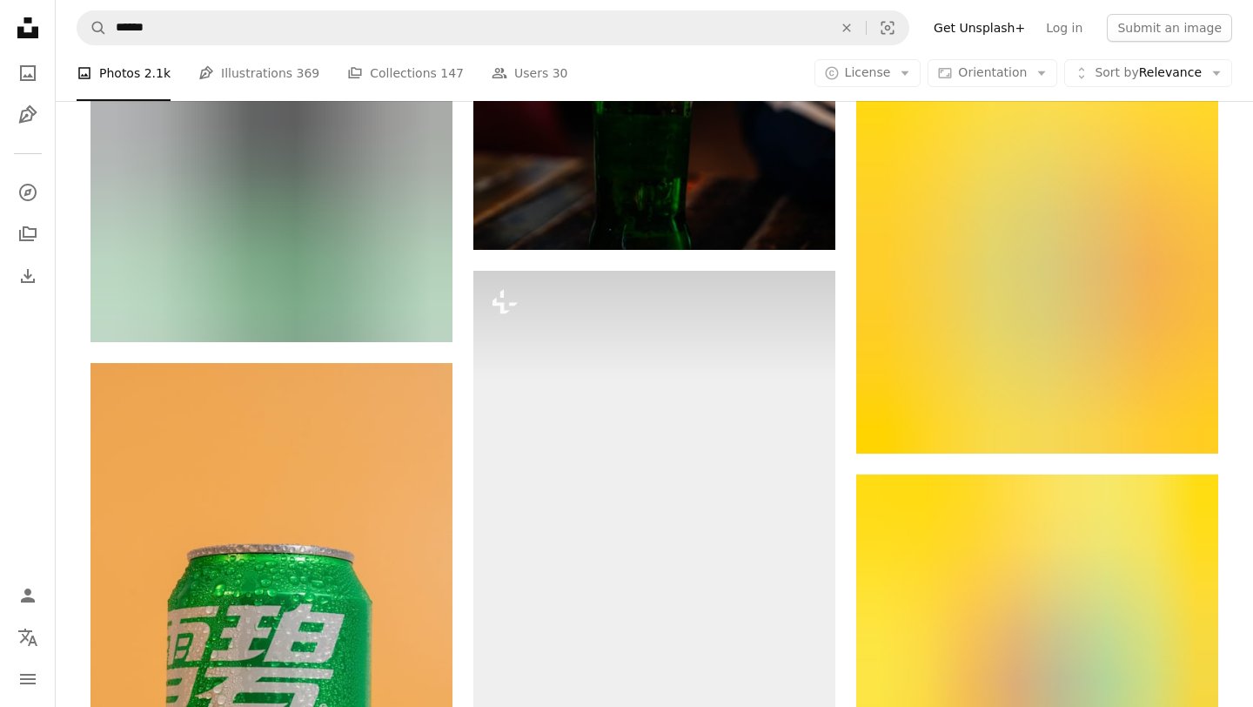
scroll to position [1464, 0]
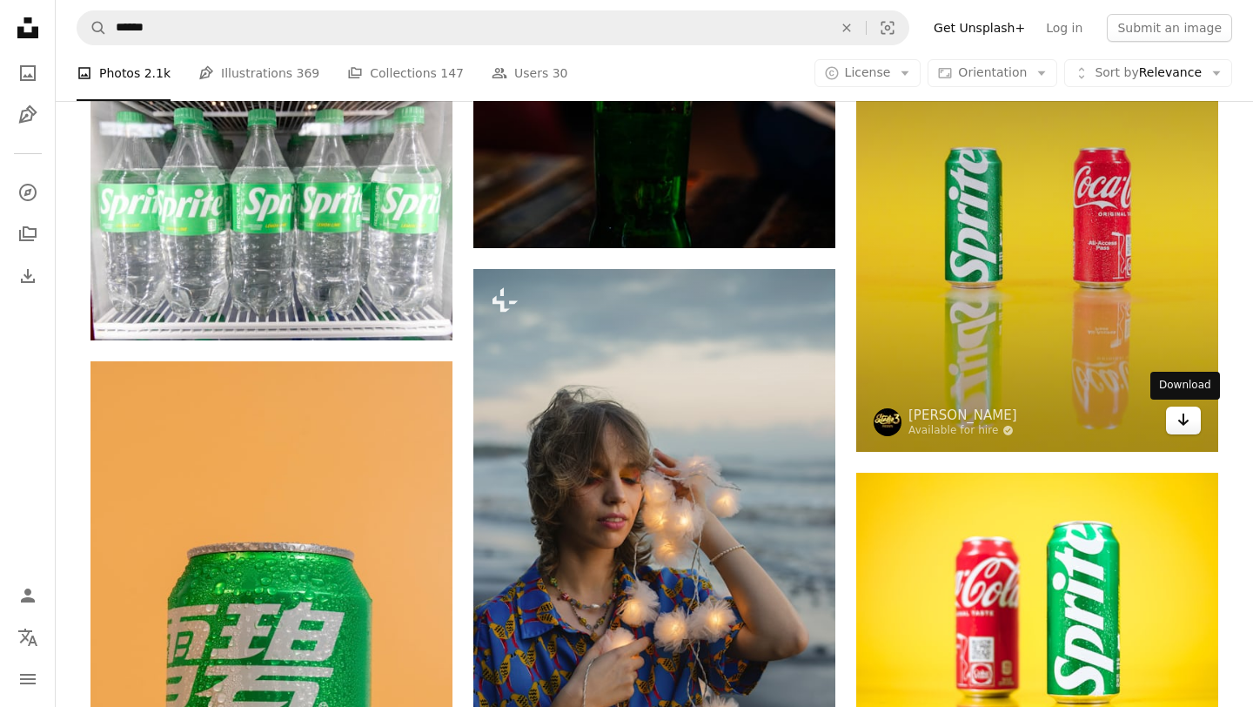
click at [1186, 422] on icon "Arrow pointing down" at bounding box center [1183, 419] width 14 height 21
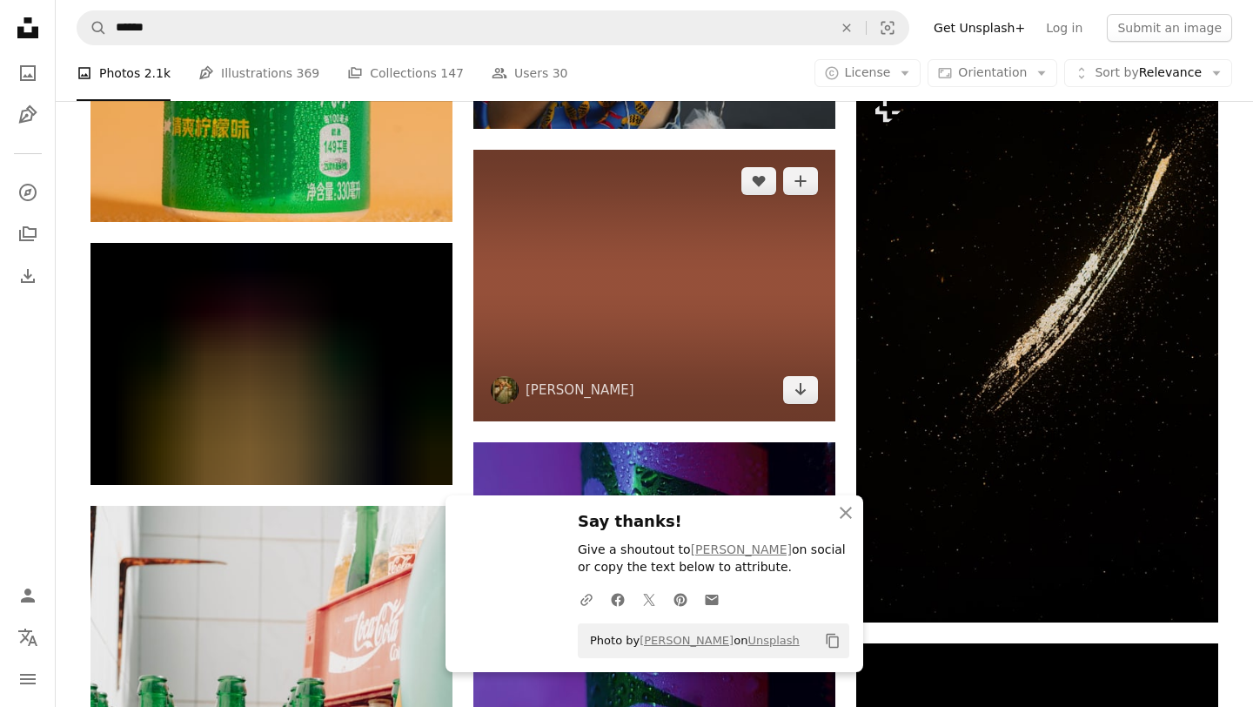
scroll to position [2148, 0]
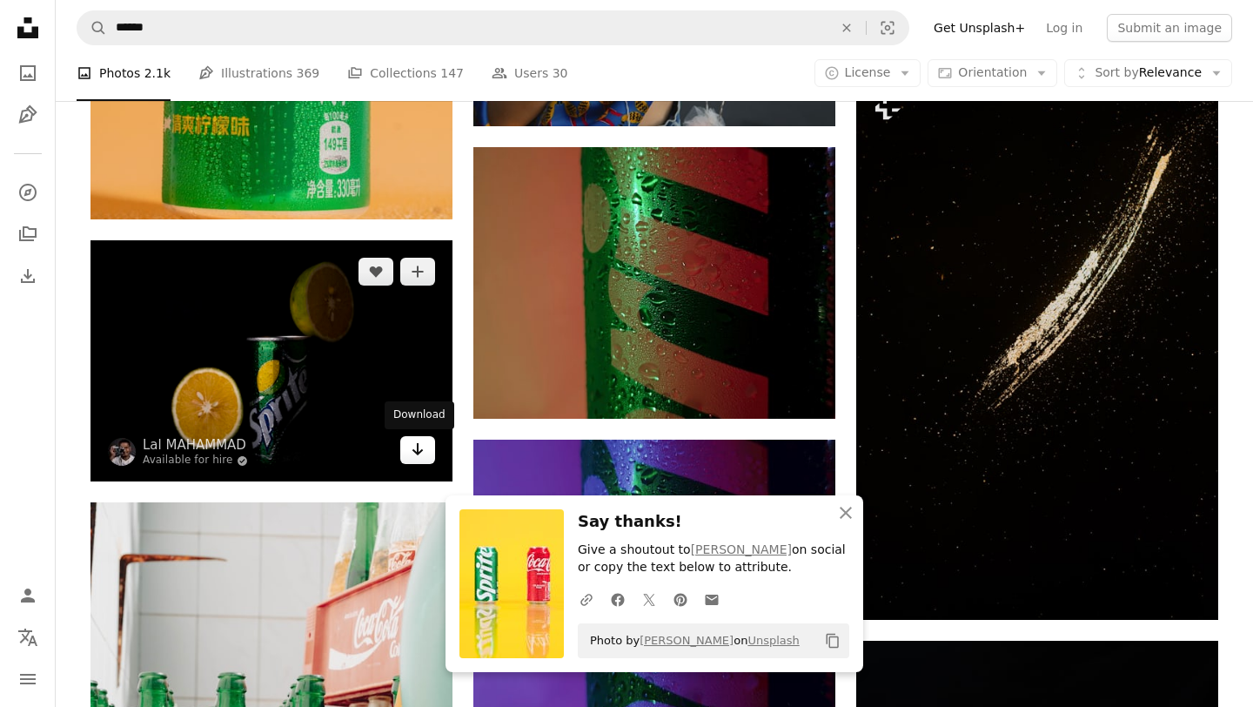
click at [417, 459] on icon "Arrow pointing down" at bounding box center [418, 449] width 14 height 21
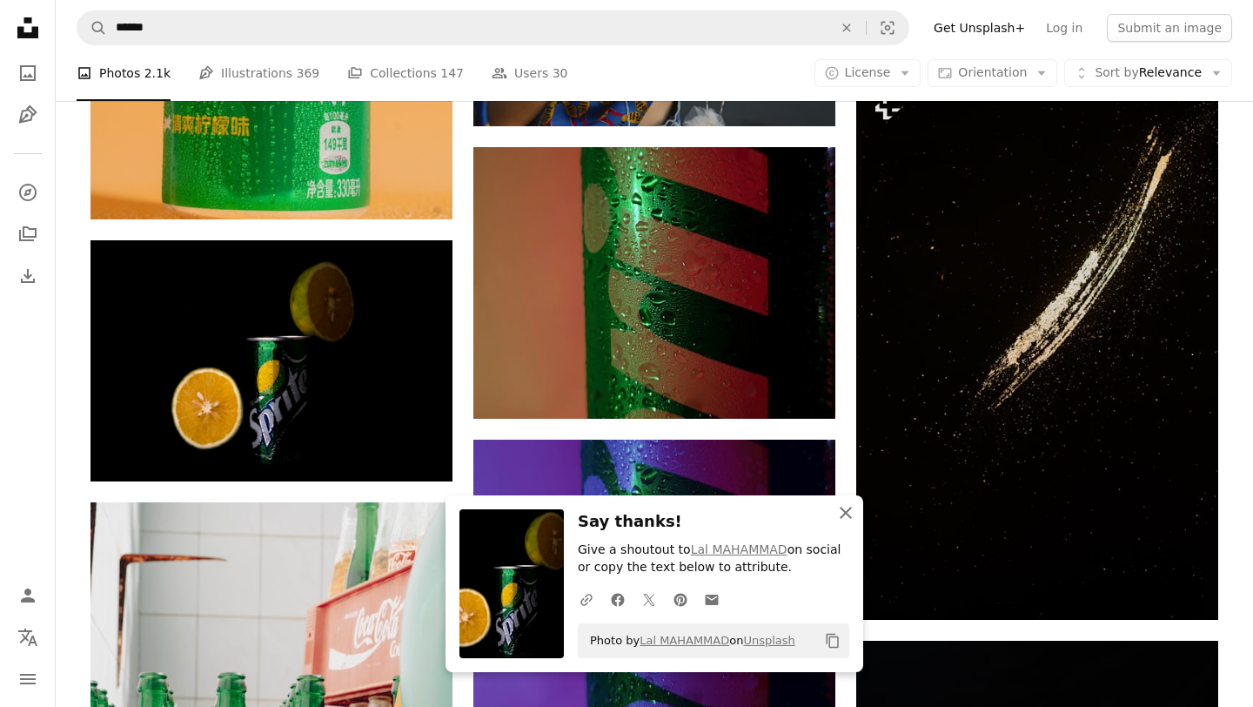
click at [848, 511] on icon "An X shape" at bounding box center [845, 512] width 21 height 21
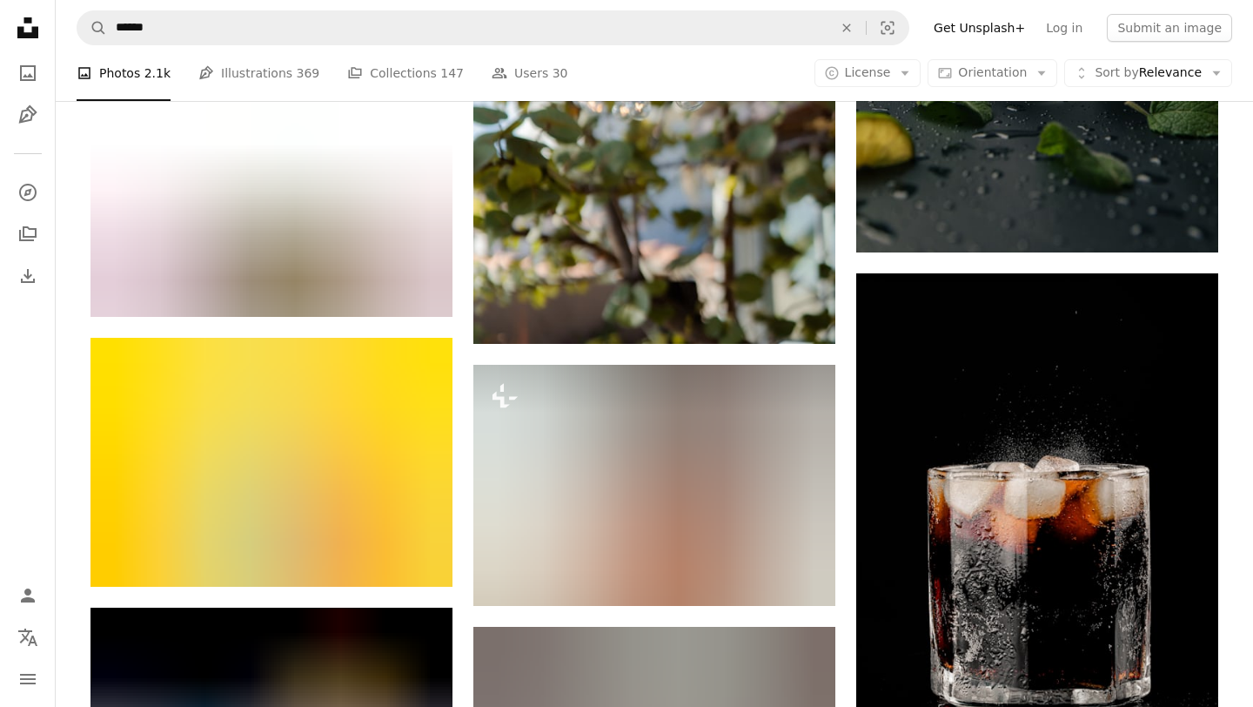
scroll to position [3085, 0]
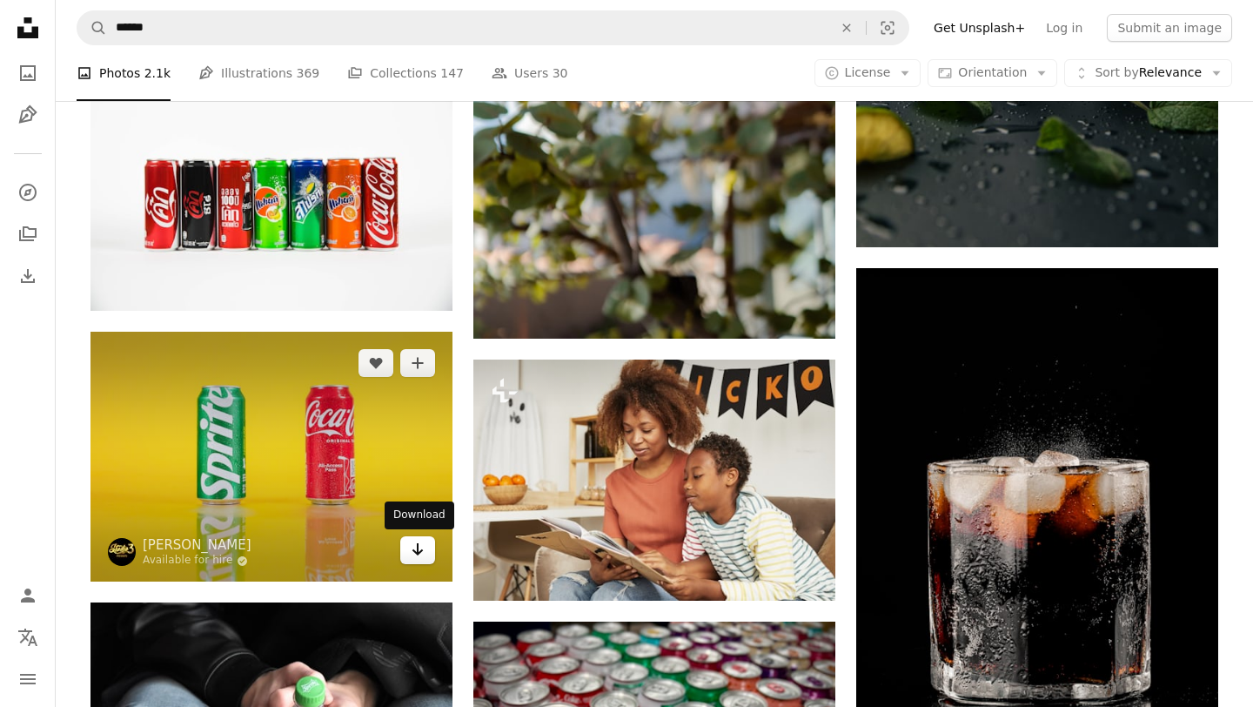
click at [411, 554] on icon "Arrow pointing down" at bounding box center [418, 549] width 14 height 21
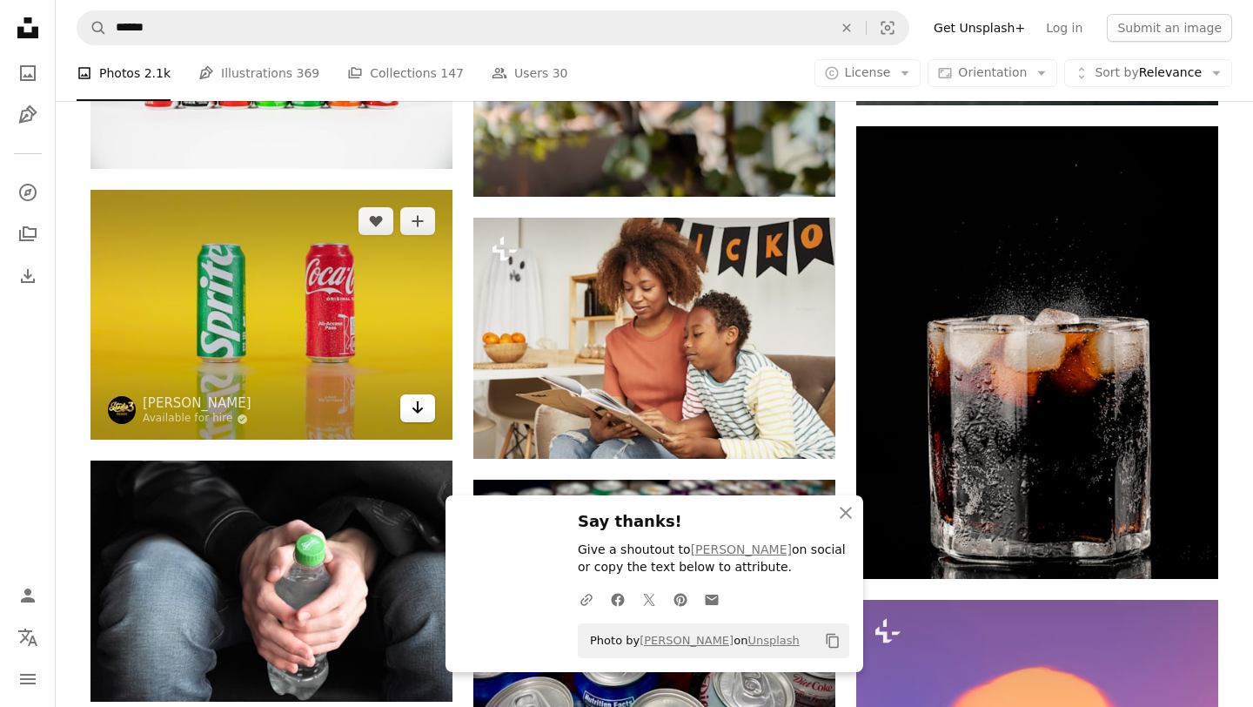
scroll to position [3231, 0]
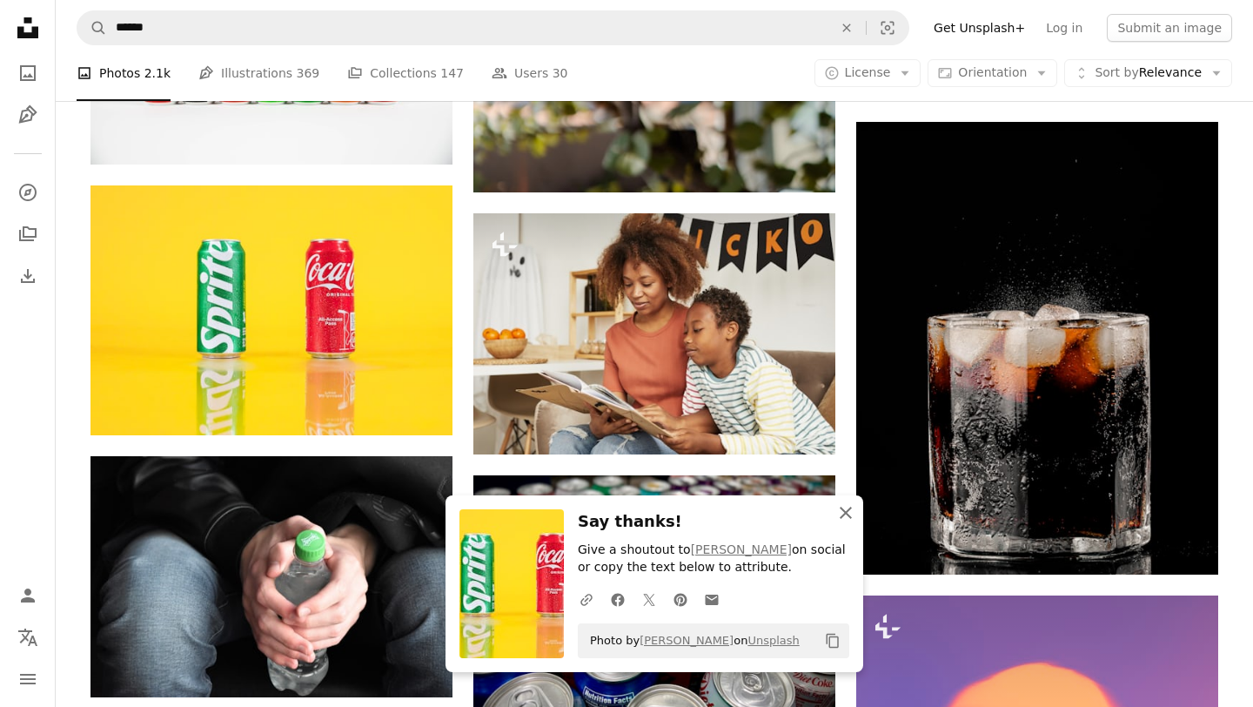
click at [843, 520] on icon "An X shape" at bounding box center [845, 512] width 21 height 21
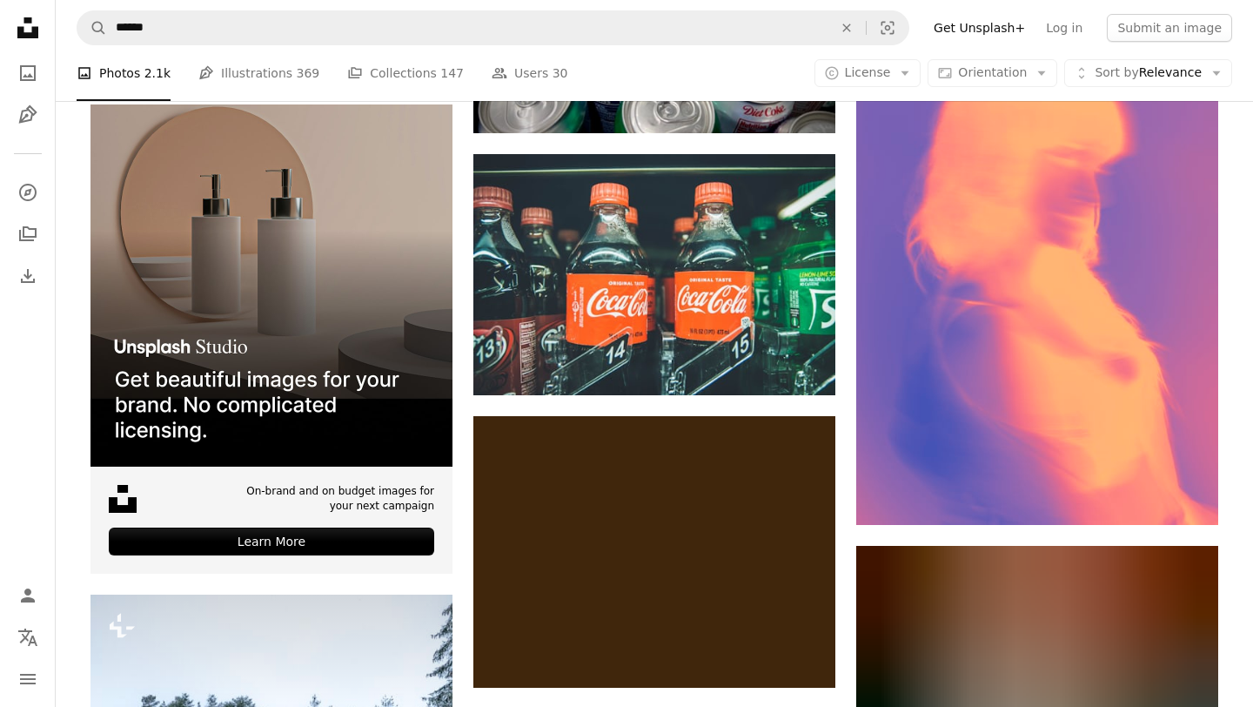
scroll to position [3847, 0]
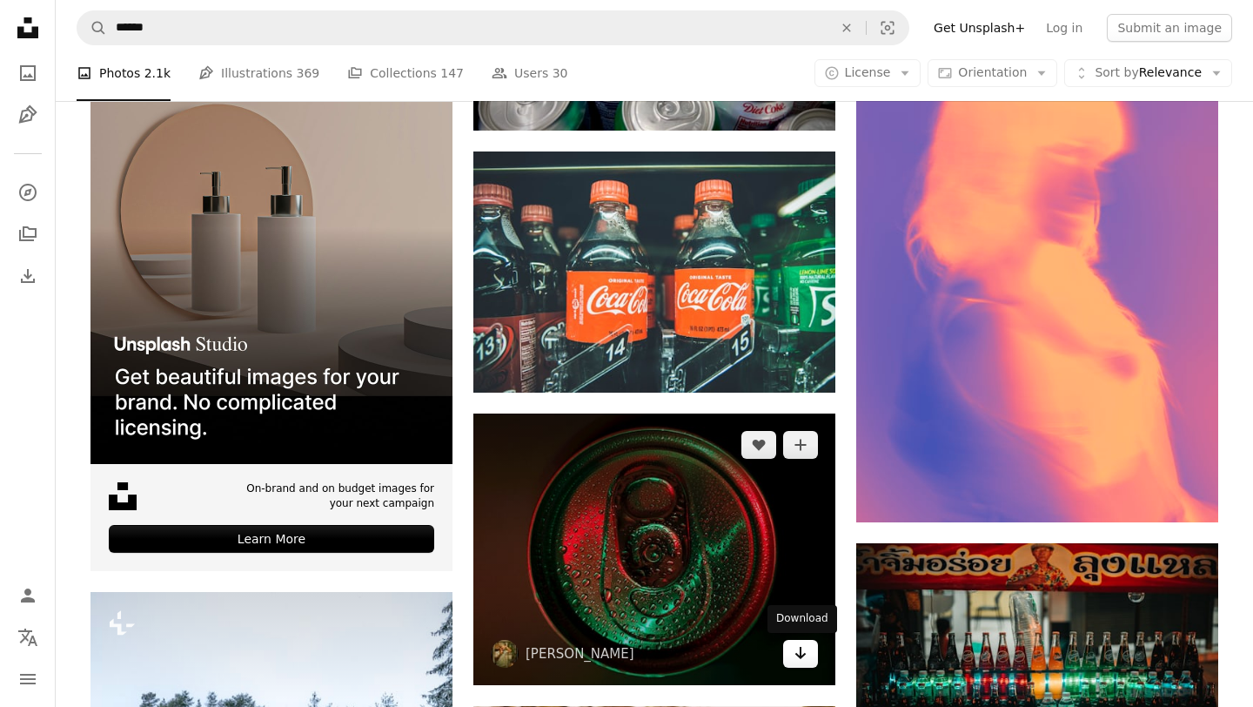
click at [794, 658] on icon "Arrow pointing down" at bounding box center [801, 652] width 14 height 21
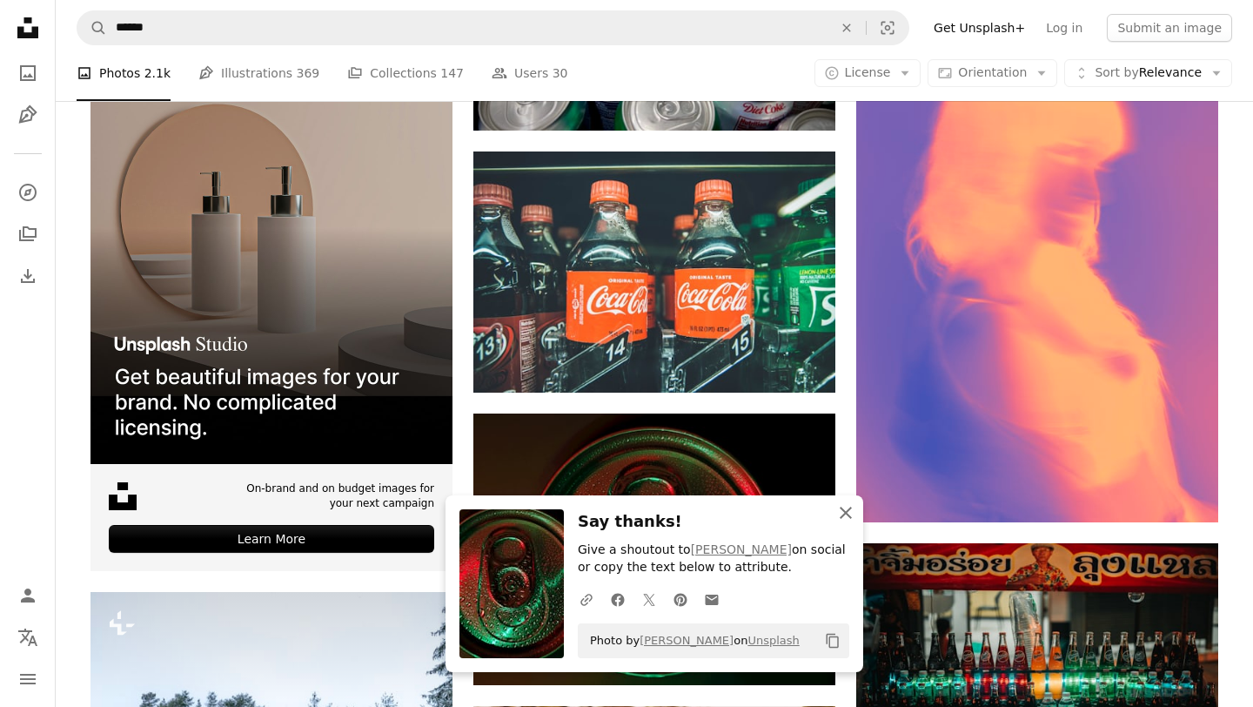
click at [846, 512] on icon "button" at bounding box center [846, 512] width 12 height 12
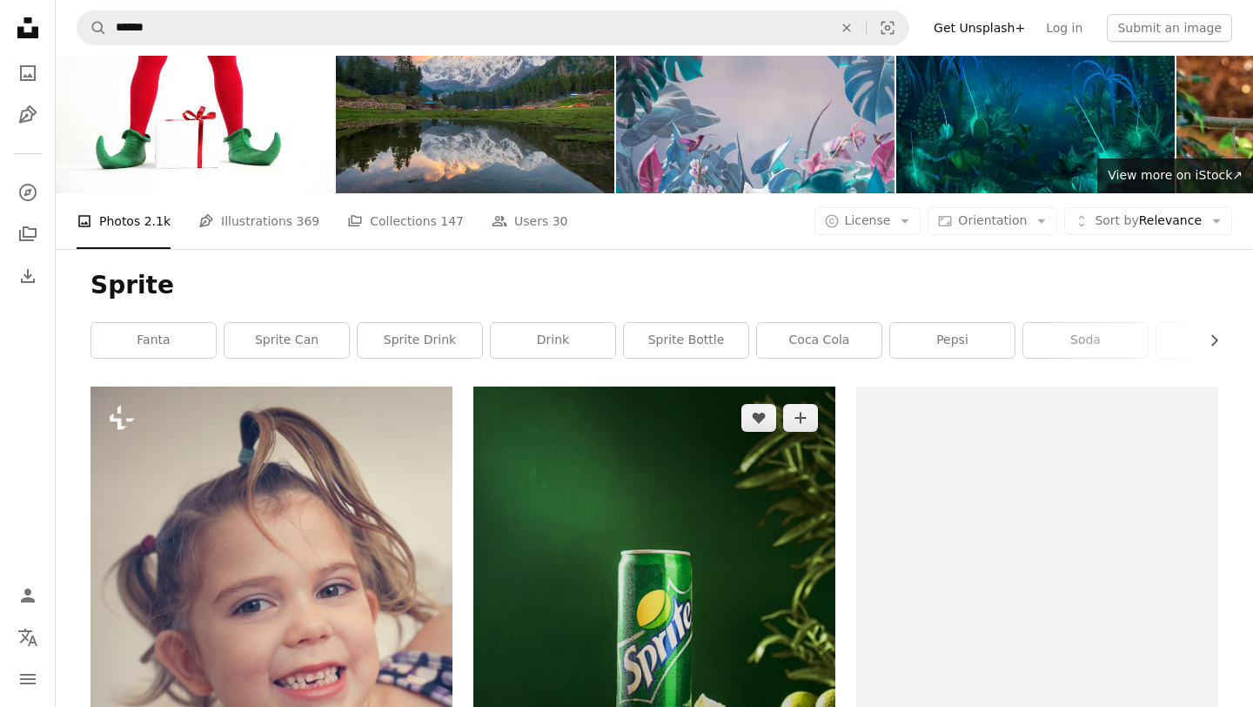
scroll to position [0, 0]
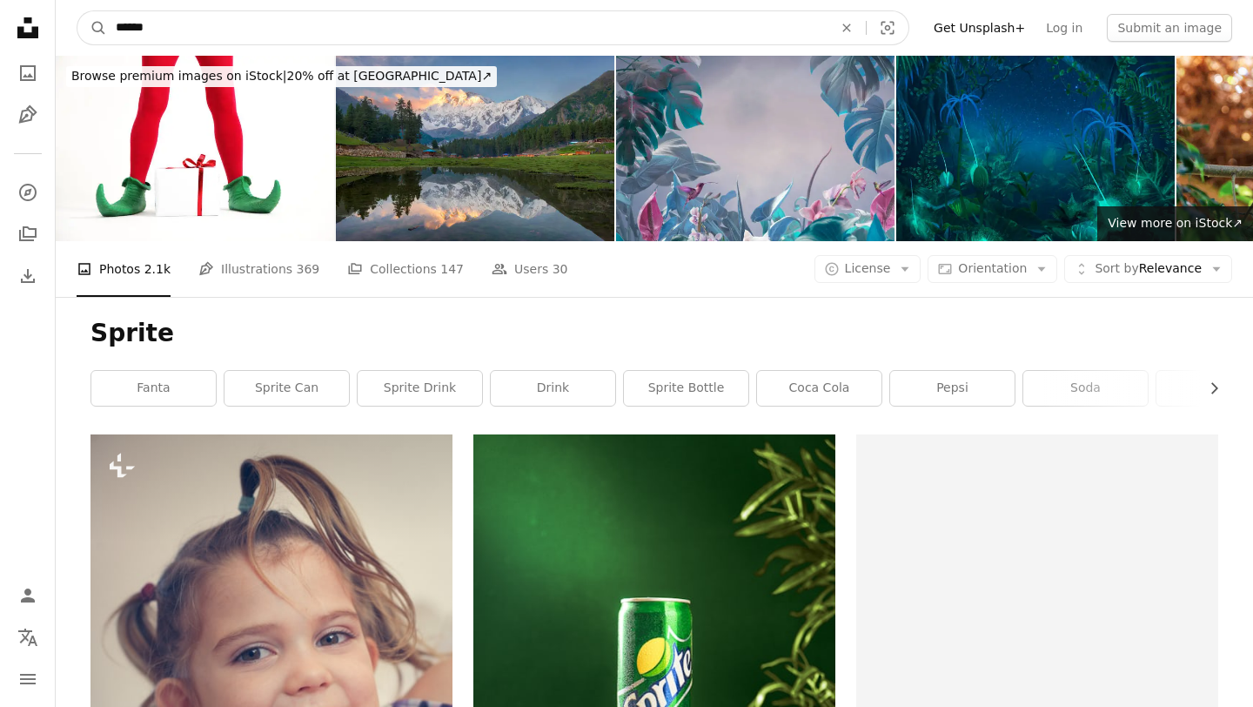
click at [196, 25] on input "******" at bounding box center [467, 27] width 720 height 33
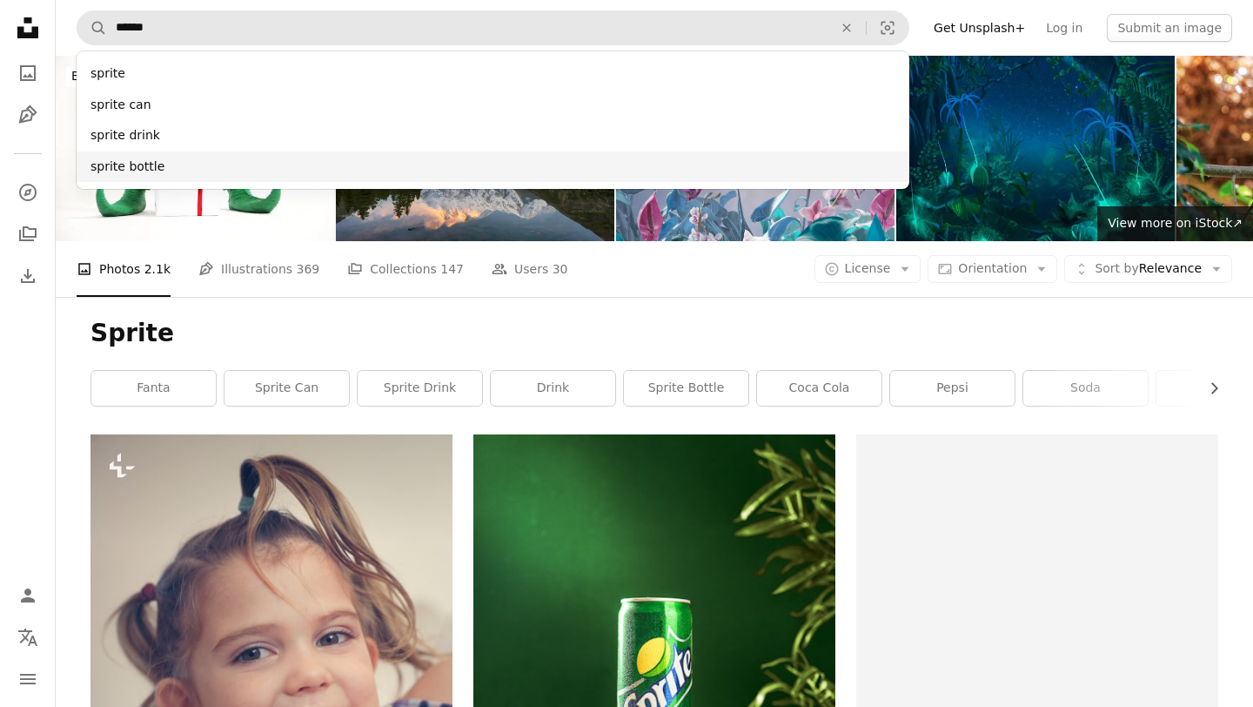
click at [135, 159] on div "sprite bottle" at bounding box center [493, 166] width 833 height 31
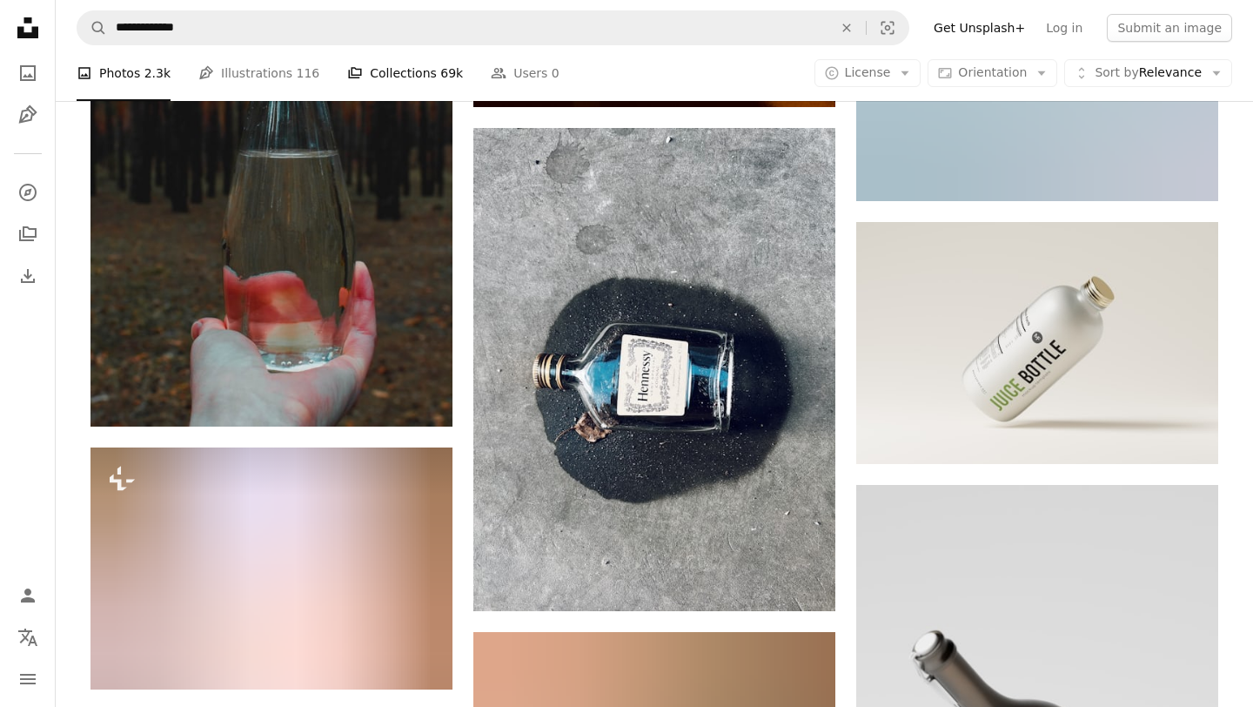
scroll to position [10623, 0]
